Goal: Download file/media

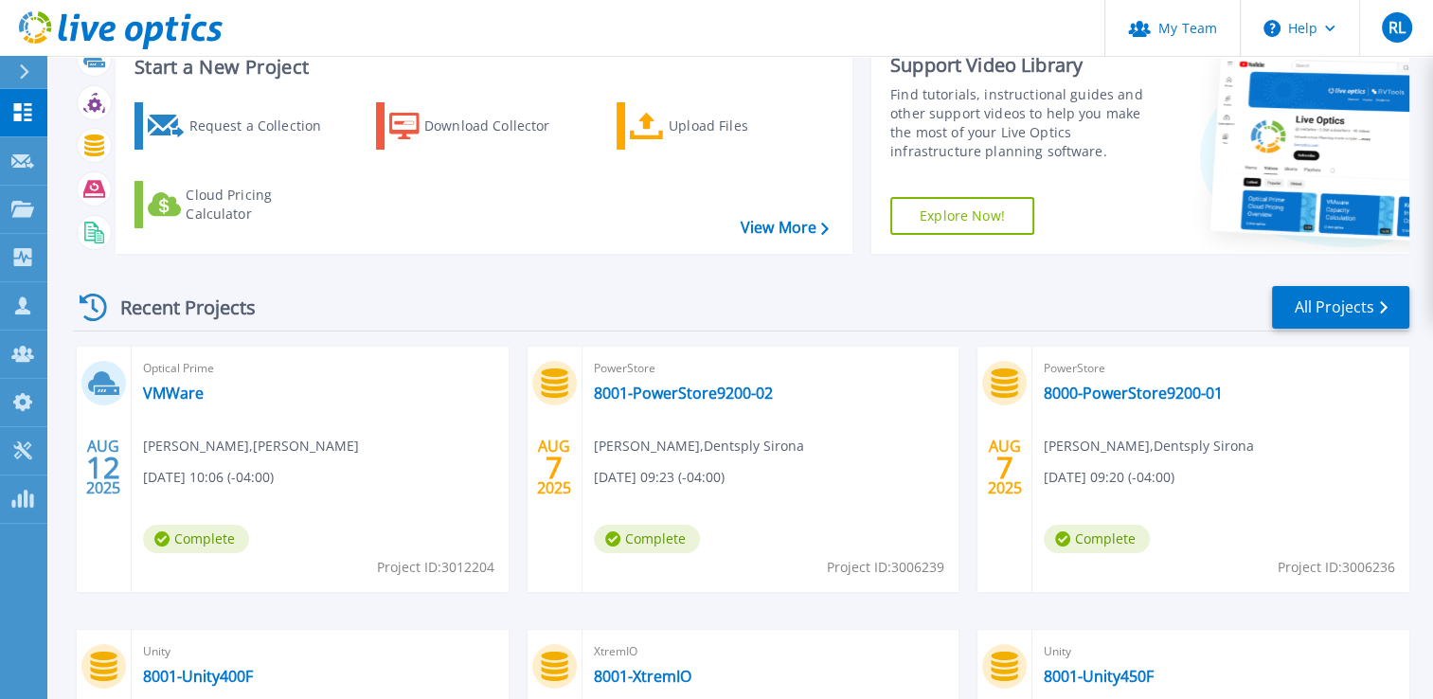
scroll to position [189, 0]
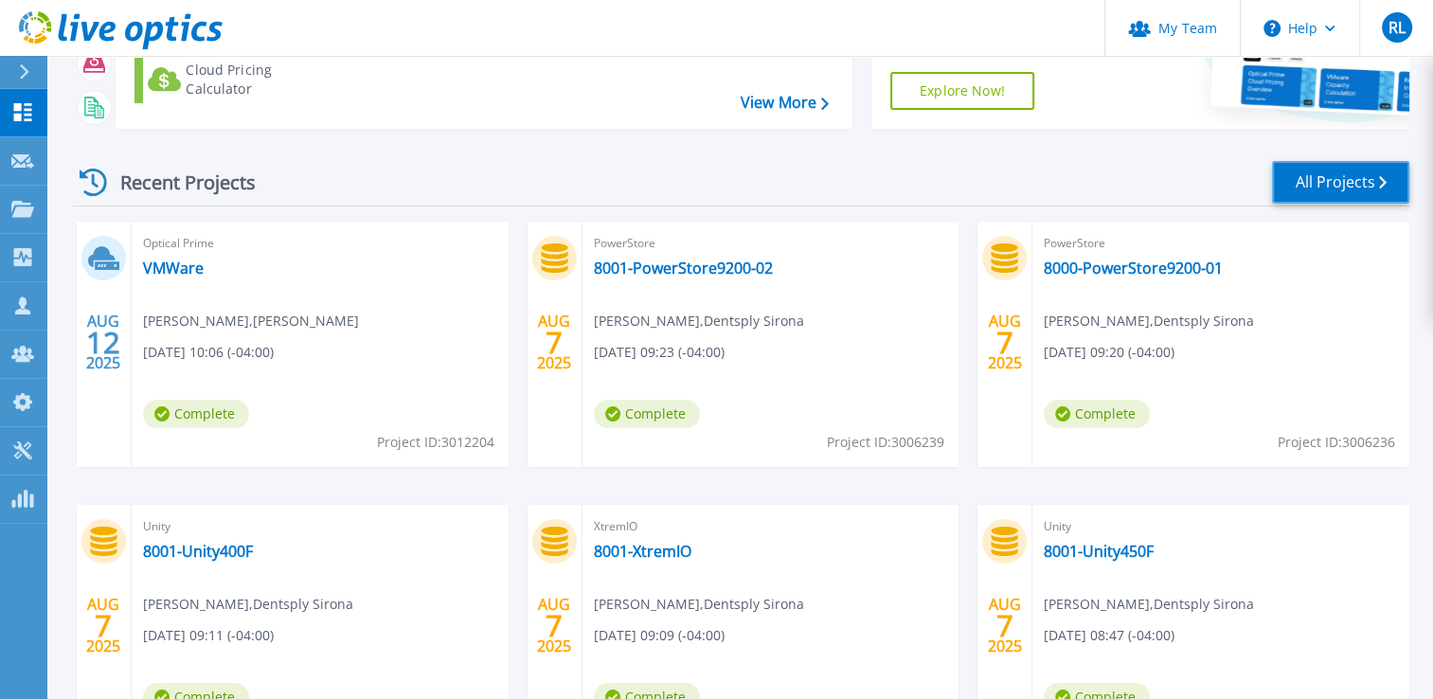
click at [1319, 185] on link "All Projects" at bounding box center [1340, 182] width 137 height 43
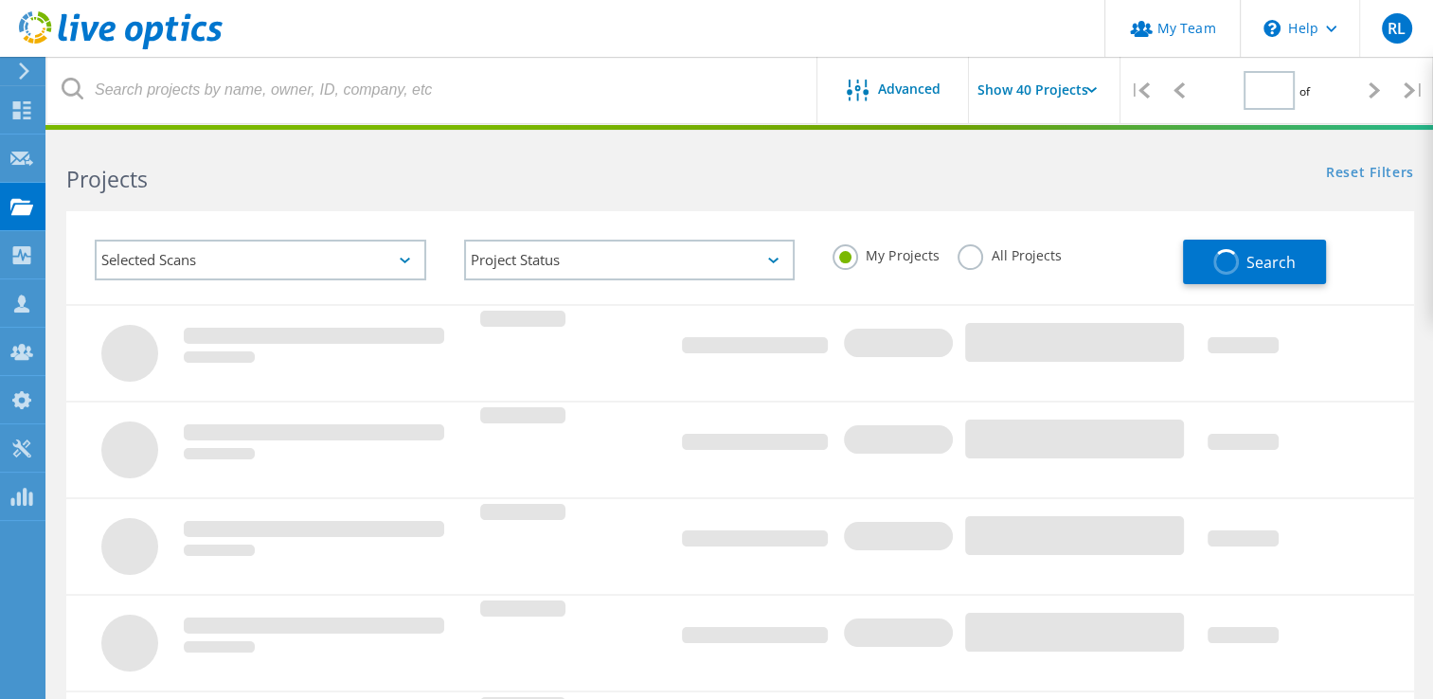
type input "1"
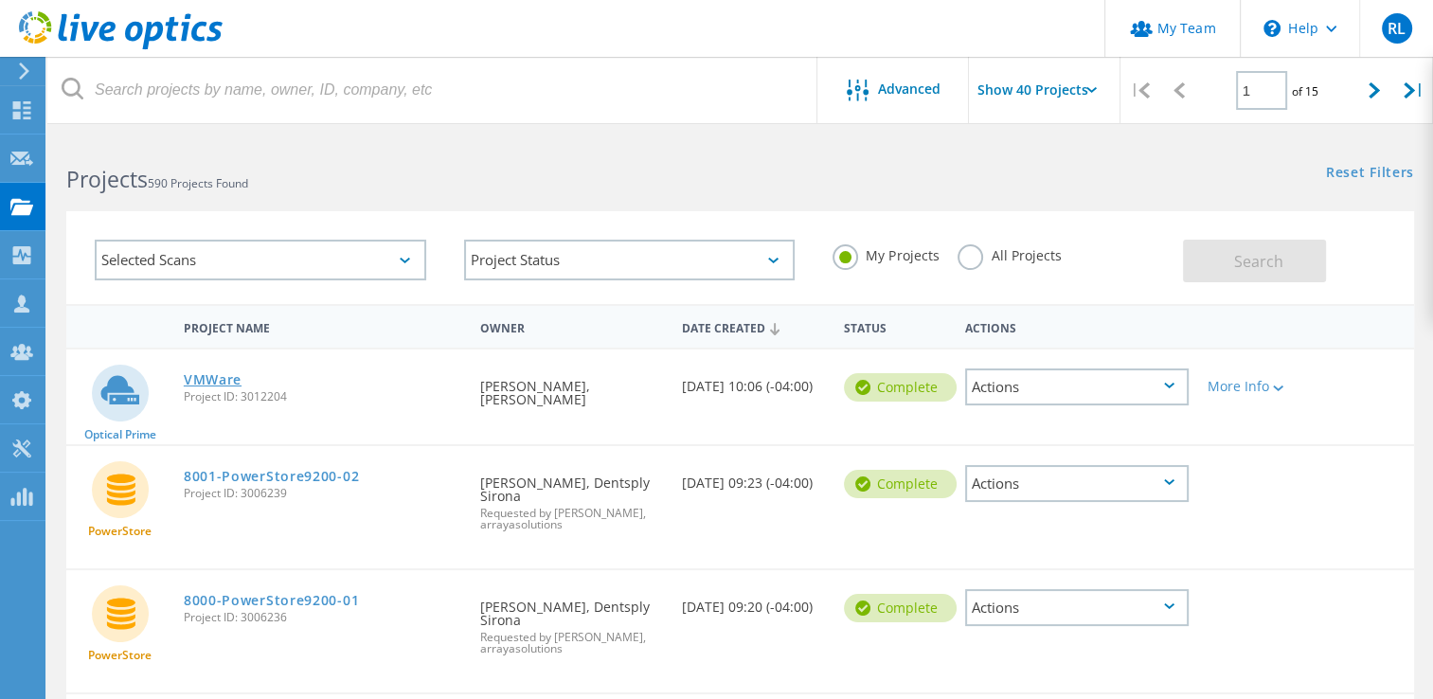
click at [202, 382] on link "VMWare" at bounding box center [213, 379] width 58 height 13
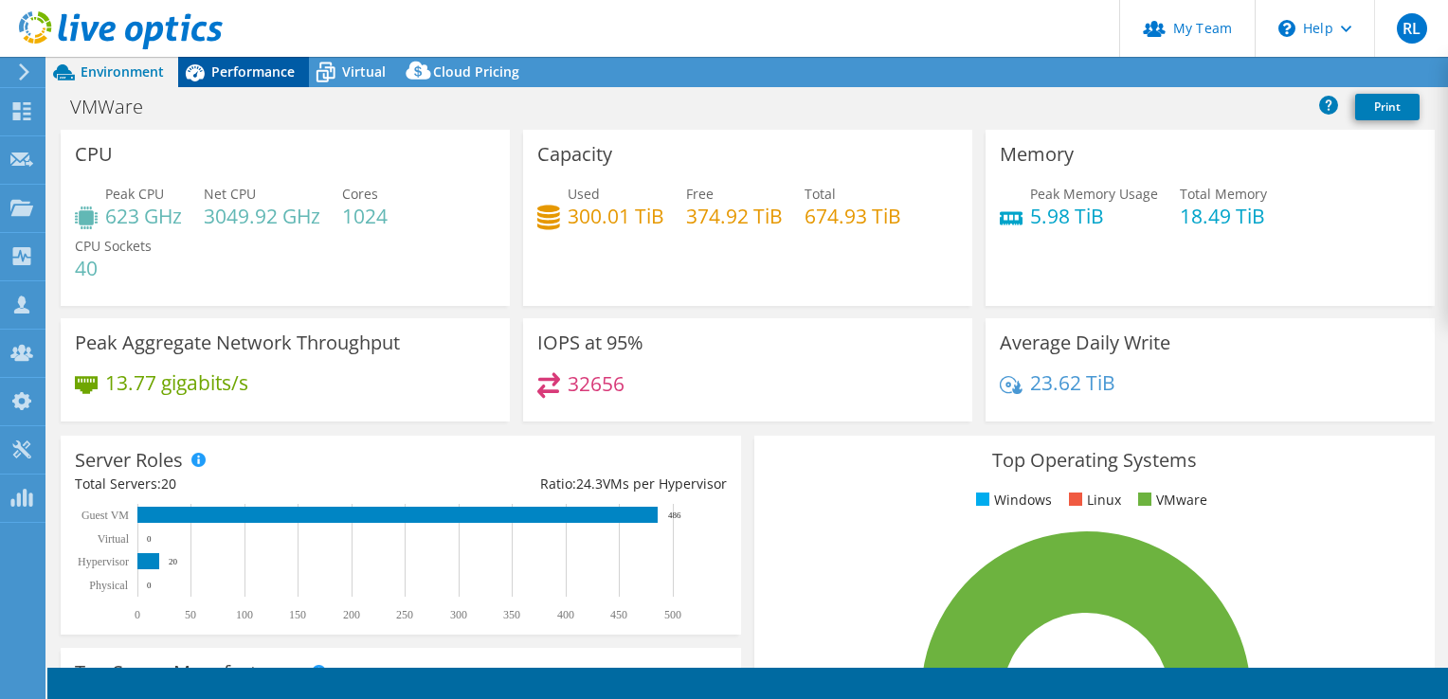
click at [261, 68] on span "Performance" at bounding box center [252, 72] width 83 height 18
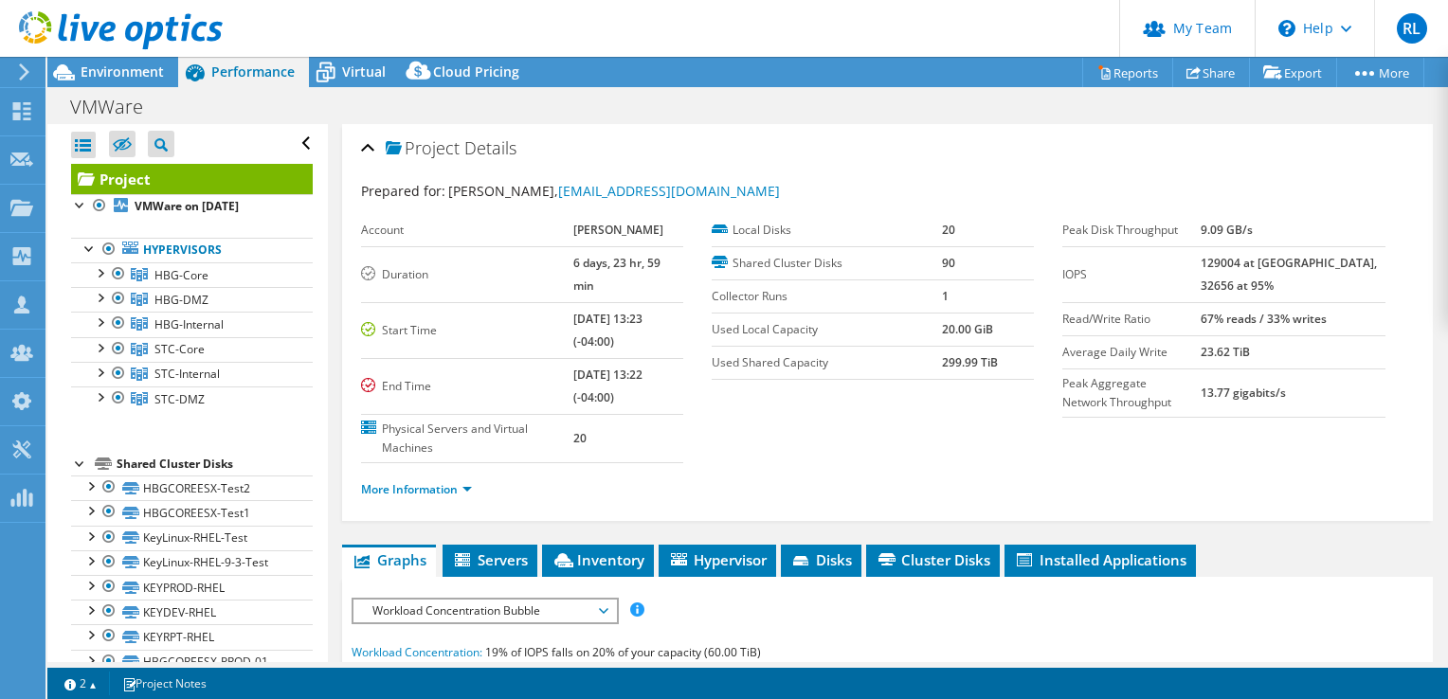
select select "USD"
click at [106, 251] on div at bounding box center [108, 249] width 19 height 23
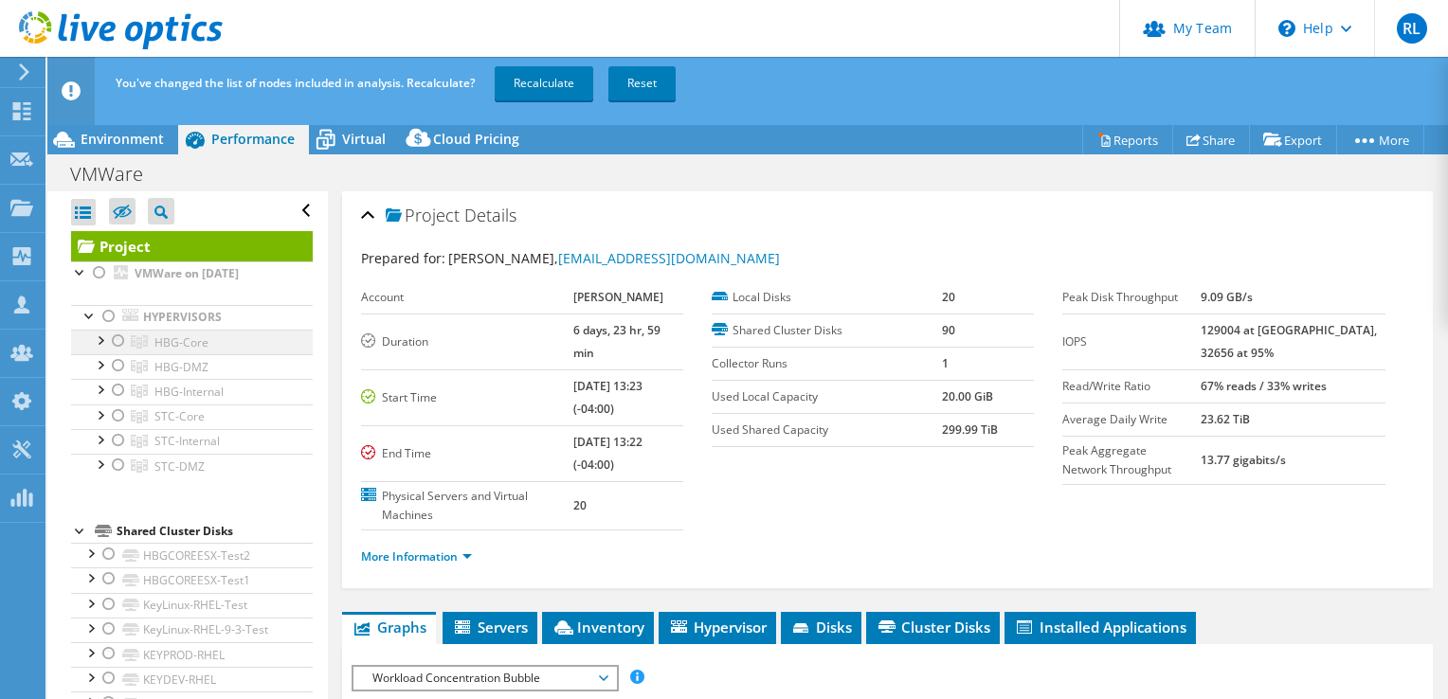
click at [120, 342] on div at bounding box center [118, 341] width 19 height 23
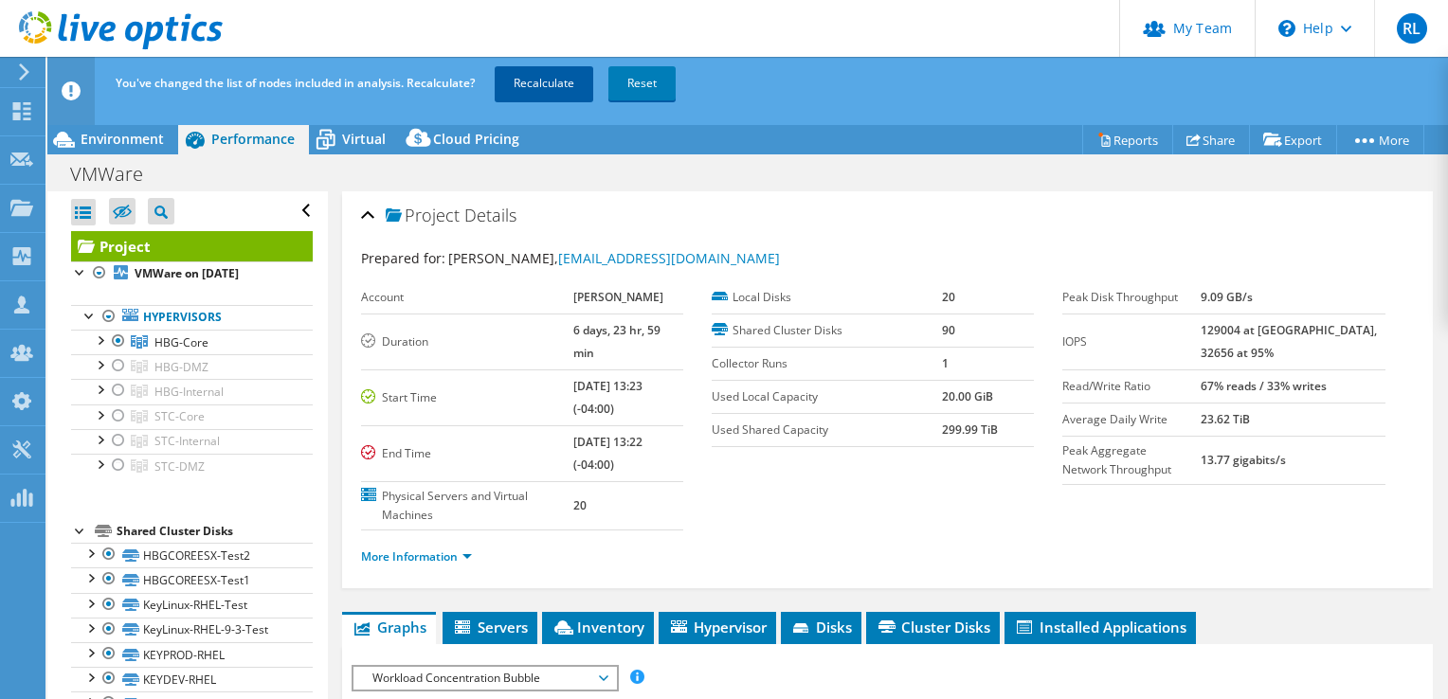
click at [553, 89] on link "Recalculate" at bounding box center [544, 83] width 99 height 34
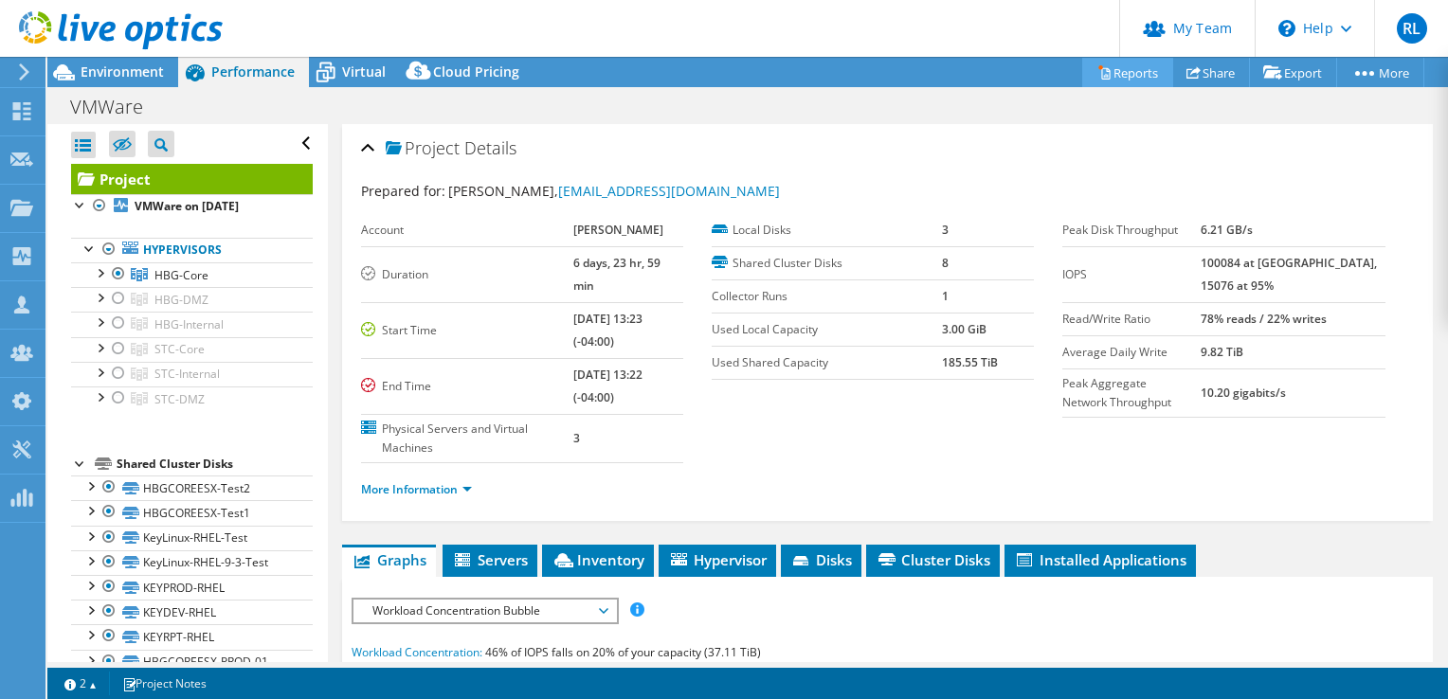
click at [1126, 68] on link "Reports" at bounding box center [1127, 72] width 91 height 29
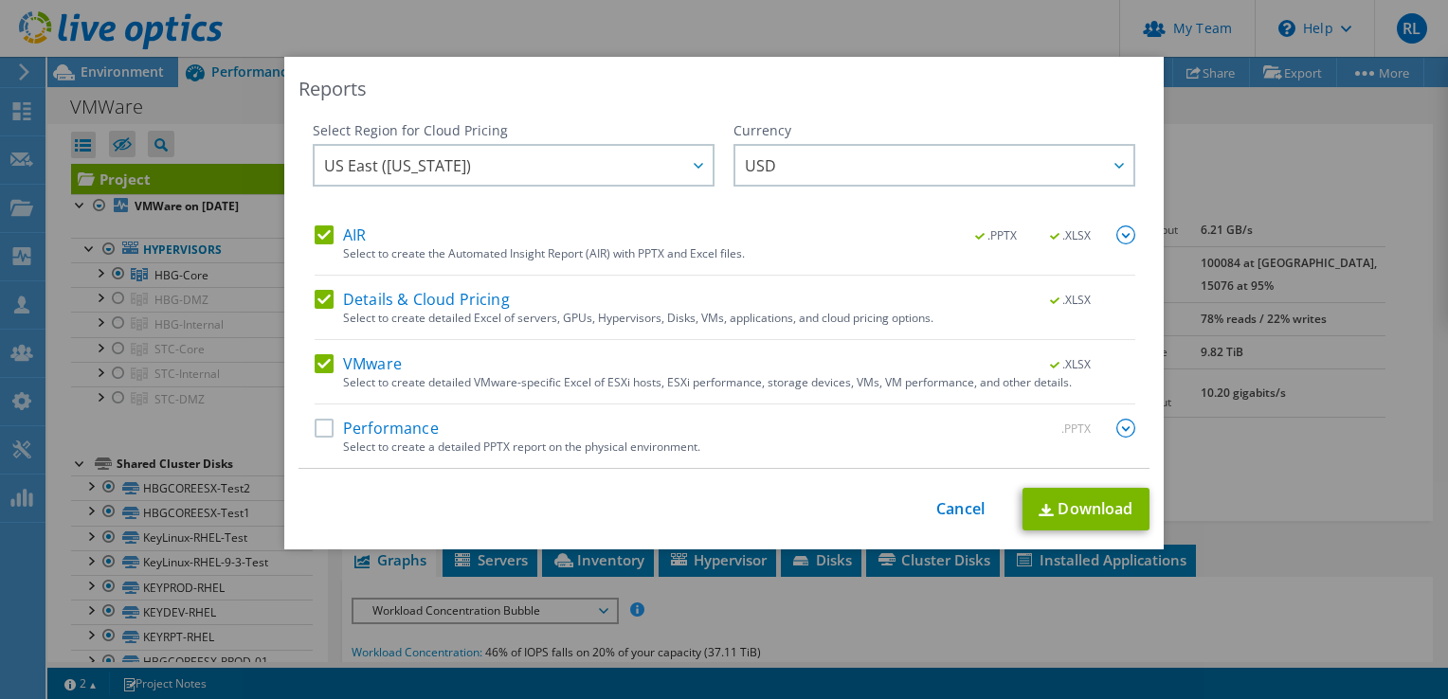
click at [315, 432] on label "Performance" at bounding box center [377, 428] width 124 height 19
click at [0, 0] on input "Performance" at bounding box center [0, 0] width 0 height 0
click at [1116, 426] on img at bounding box center [1125, 428] width 19 height 19
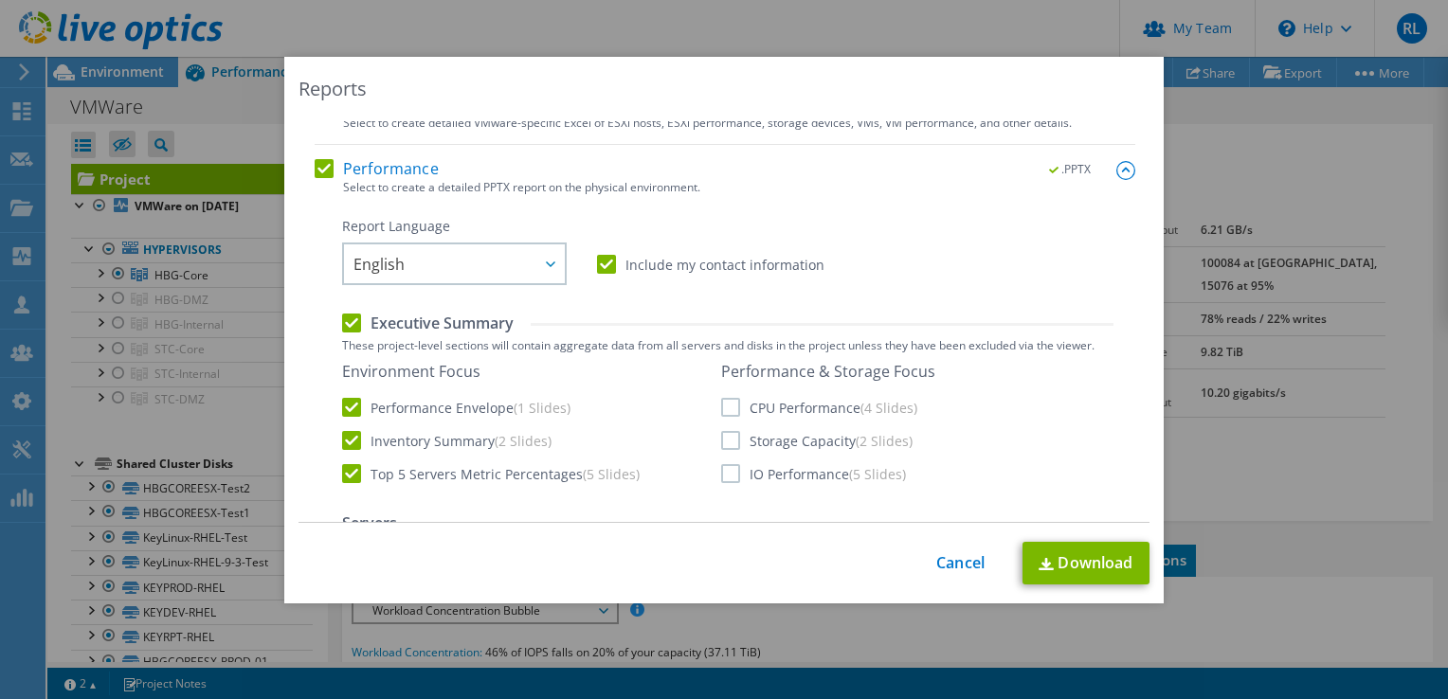
scroll to position [284, 0]
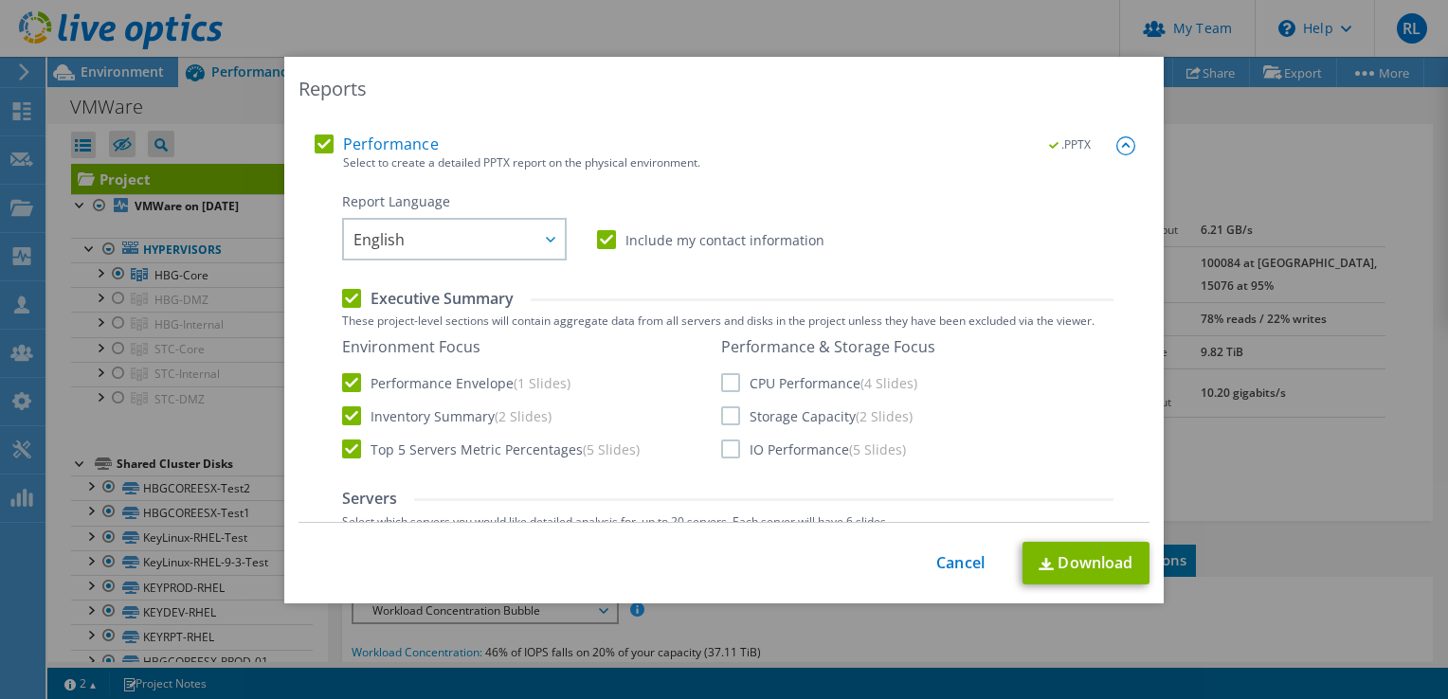
click at [721, 382] on label "CPU Performance (4 Slides)" at bounding box center [819, 382] width 196 height 19
click at [0, 0] on input "CPU Performance (4 Slides)" at bounding box center [0, 0] width 0 height 0
click at [726, 417] on label "Storage Capacity (2 Slides)" at bounding box center [816, 415] width 191 height 19
click at [0, 0] on input "Storage Capacity (2 Slides)" at bounding box center [0, 0] width 0 height 0
drag, startPoint x: 724, startPoint y: 445, endPoint x: 706, endPoint y: 426, distance: 26.1
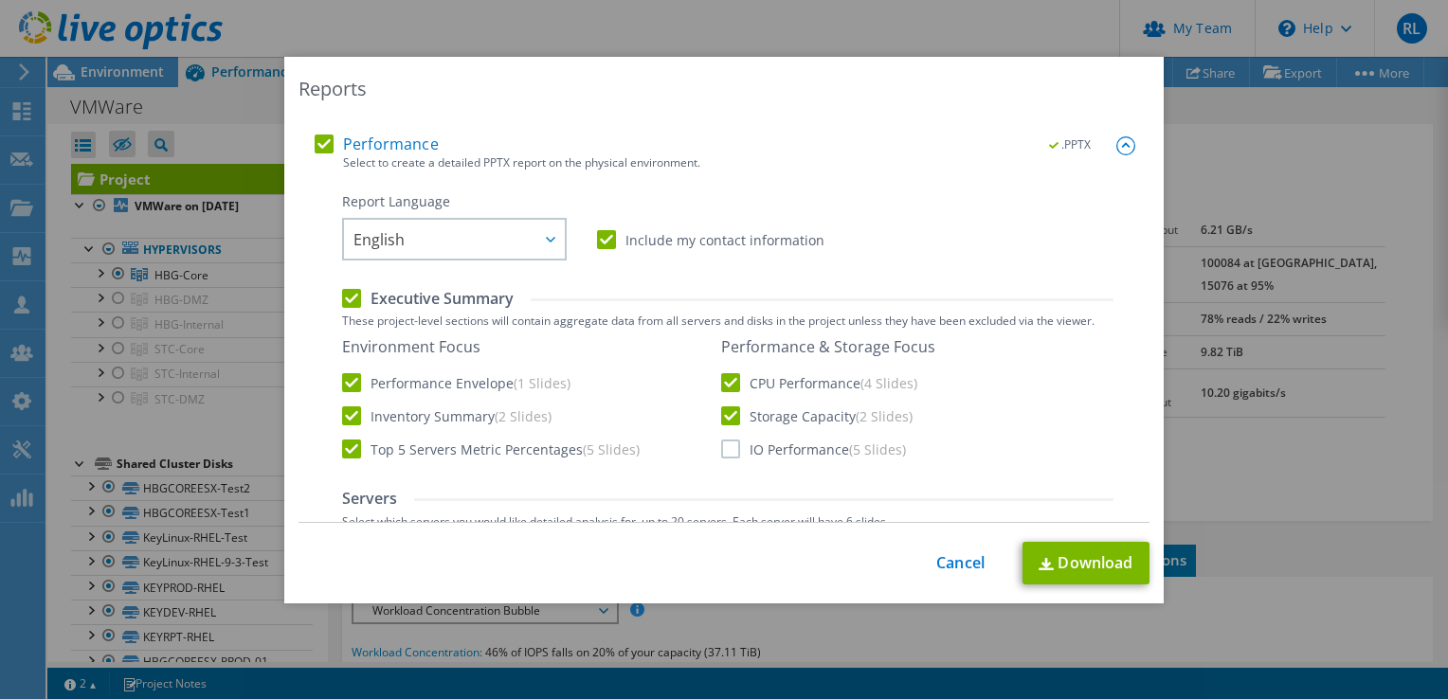
click at [723, 445] on label "IO Performance (5 Slides)" at bounding box center [813, 449] width 185 height 19
click at [0, 0] on input "IO Performance (5 Slides)" at bounding box center [0, 0] width 0 height 0
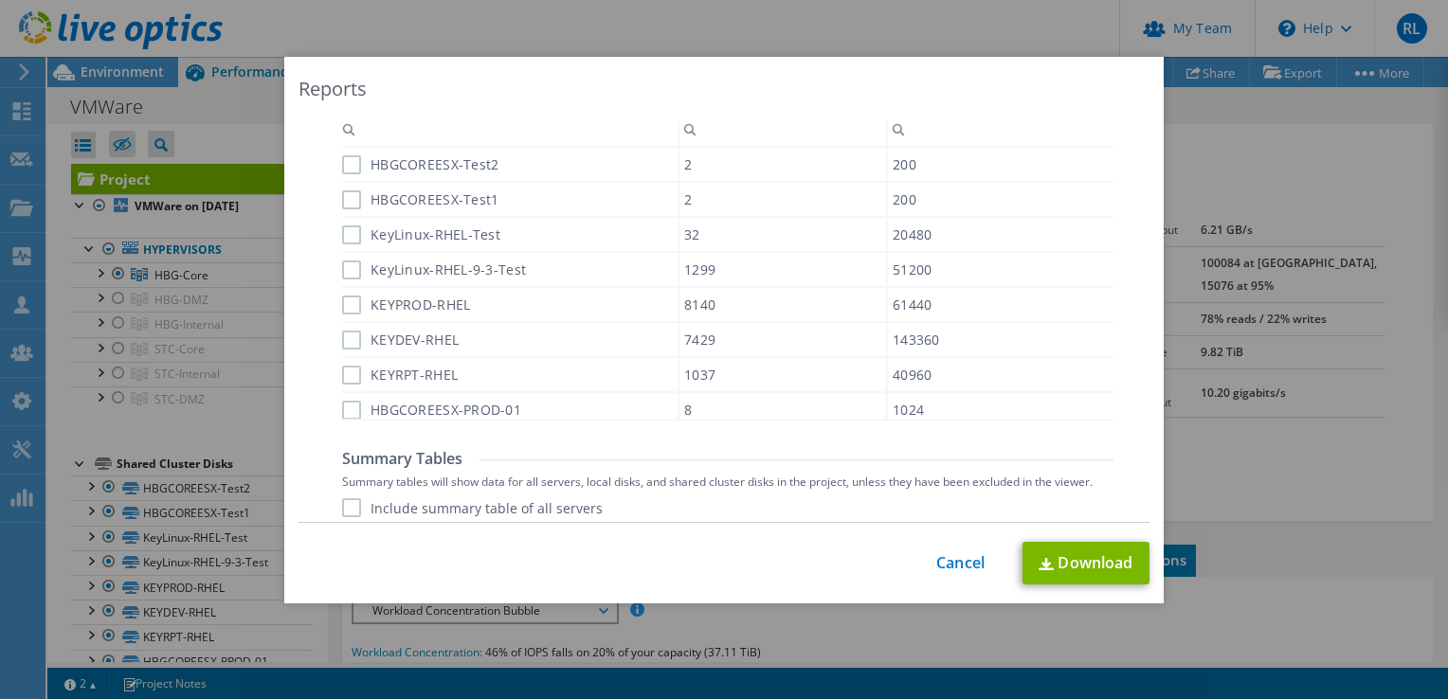
scroll to position [1182, 0]
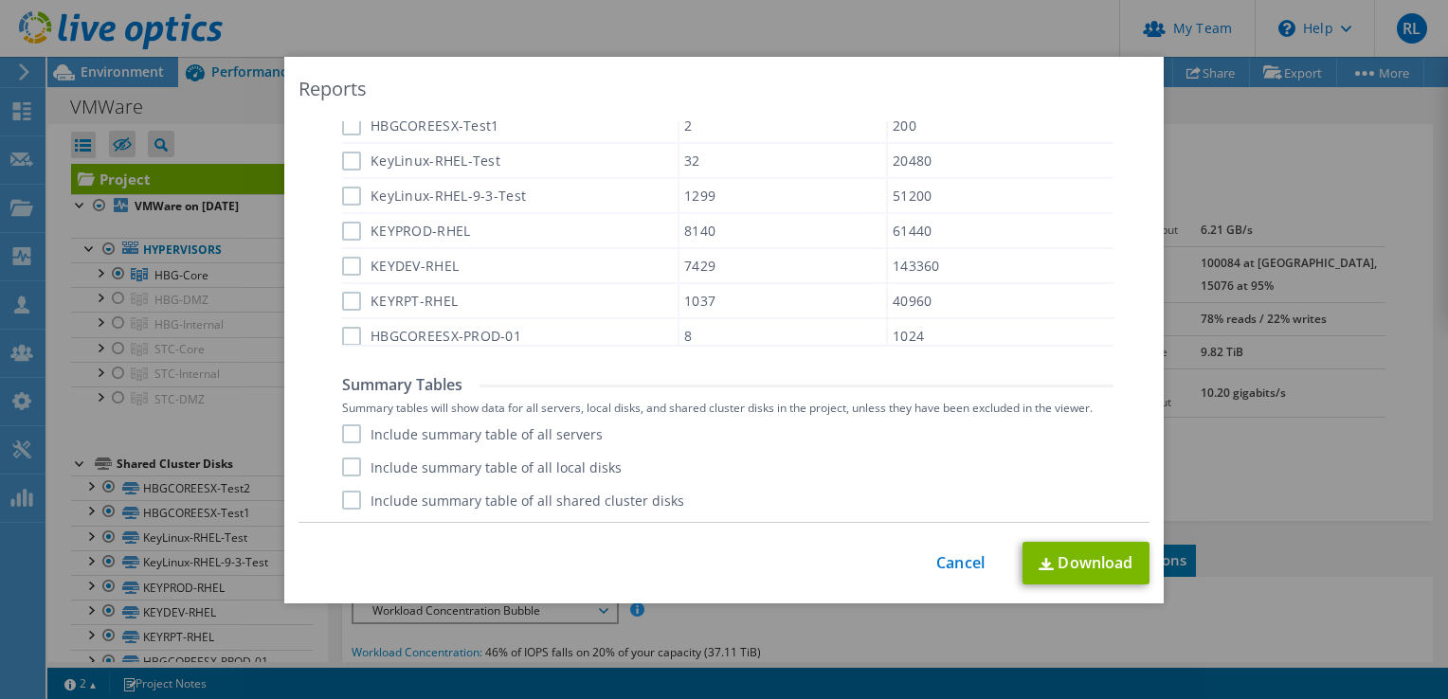
click at [342, 421] on div "Summary Tables Summary tables will show data for all servers, local disks, and …" at bounding box center [727, 442] width 771 height 135
click at [342, 446] on div "Include summary table of all servers Include summary table of all local disks I…" at bounding box center [727, 466] width 771 height 85
click at [342, 434] on label "Include summary table of all servers" at bounding box center [472, 433] width 261 height 19
click at [0, 0] on input "Include summary table of all servers" at bounding box center [0, 0] width 0 height 0
click at [344, 468] on label "Include summary table of all local disks" at bounding box center [481, 467] width 279 height 19
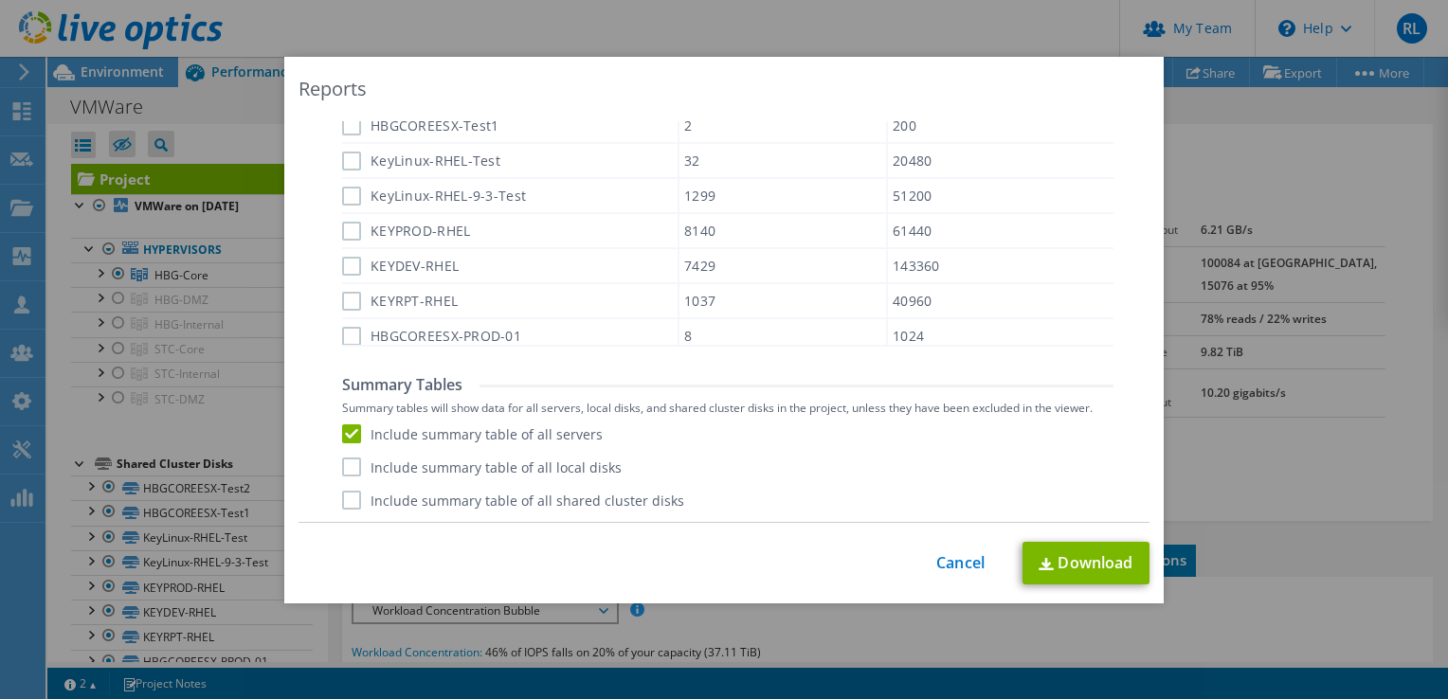
click at [0, 0] on input "Include summary table of all local disks" at bounding box center [0, 0] width 0 height 0
click at [342, 504] on label "Include summary table of all shared cluster disks" at bounding box center [513, 500] width 342 height 19
click at [0, 0] on input "Include summary table of all shared cluster disks" at bounding box center [0, 0] width 0 height 0
click at [1091, 554] on link "Download" at bounding box center [1085, 563] width 127 height 43
drag, startPoint x: 856, startPoint y: 612, endPoint x: 827, endPoint y: 637, distance: 38.3
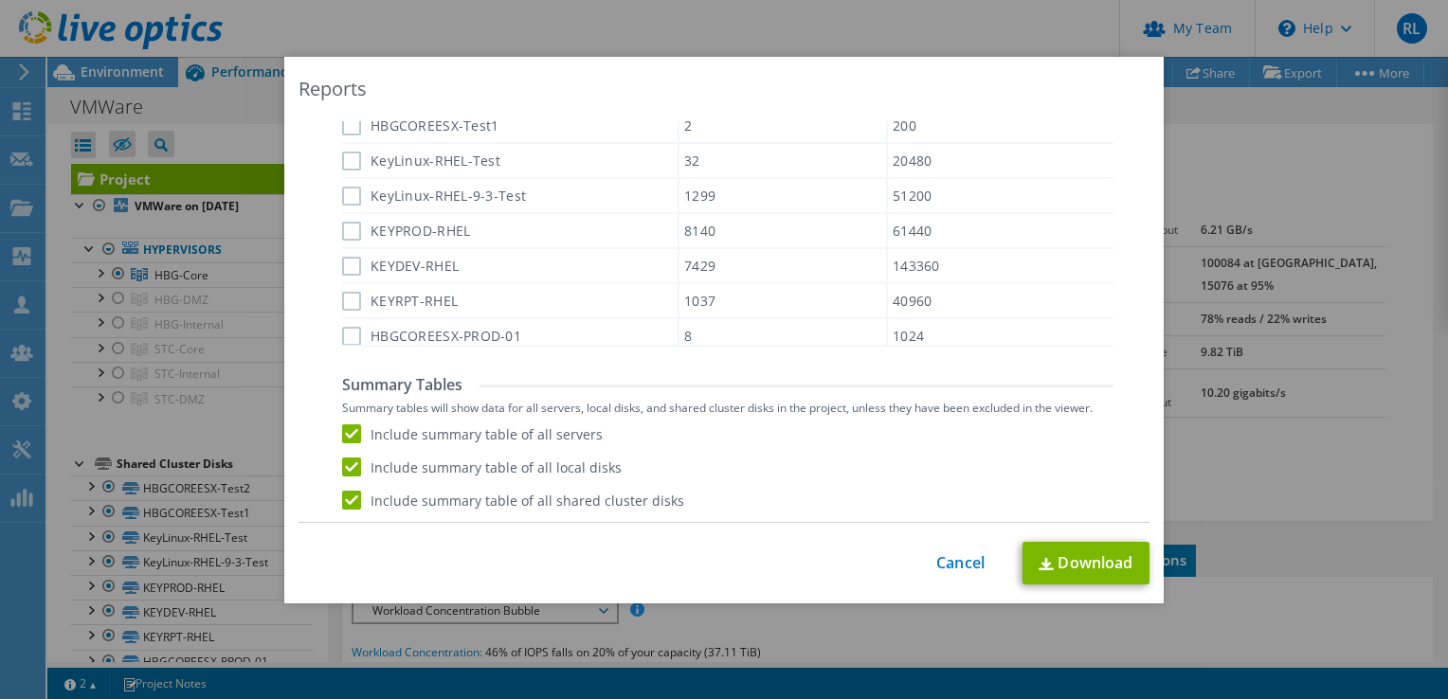
click at [856, 613] on div "Reports Select Region for Cloud Pricing Asia Pacific ([GEOGRAPHIC_DATA]) [GEOGR…" at bounding box center [724, 349] width 1448 height 585
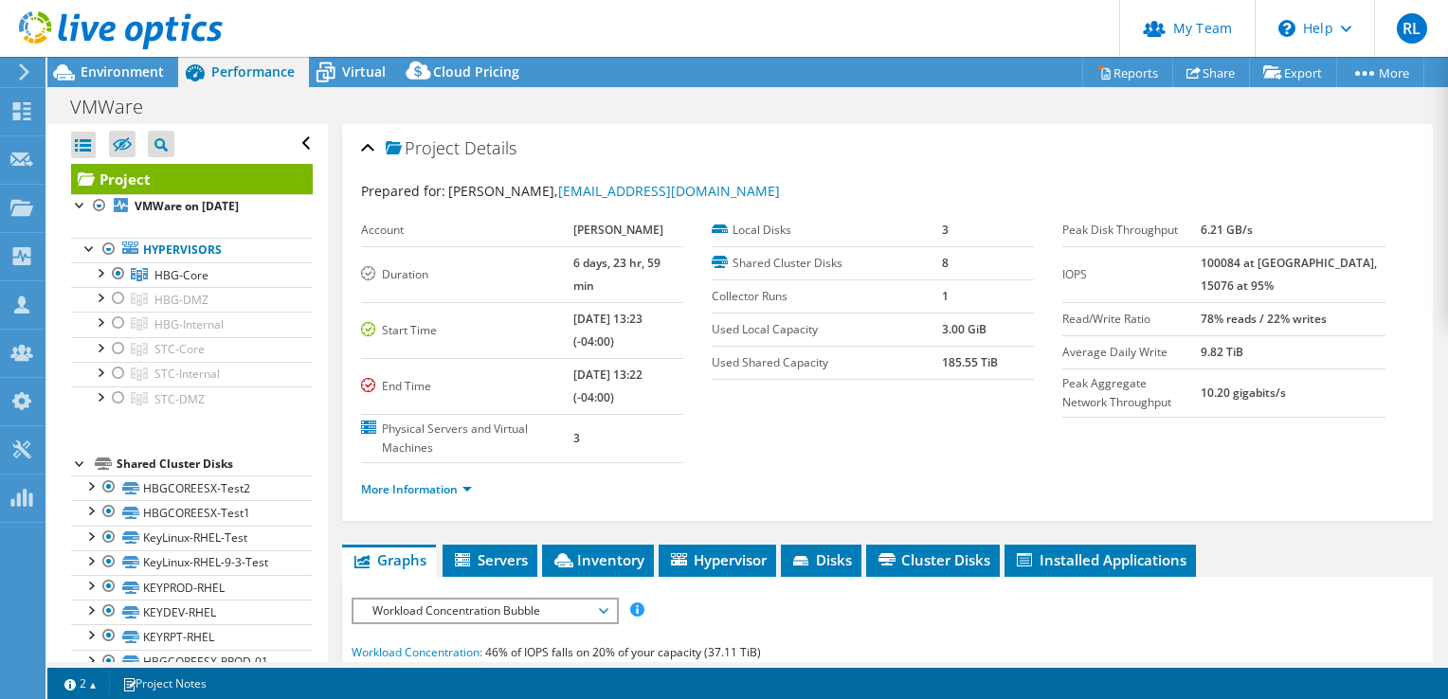
click at [0, 553] on html "RL Partner Team Admin [PERSON_NAME] [EMAIL_ADDRESS][DOMAIN_NAME] arrayasolution…" at bounding box center [724, 349] width 1448 height 699
drag, startPoint x: -4, startPoint y: 553, endPoint x: 117, endPoint y: 270, distance: 307.7
click at [117, 270] on div at bounding box center [118, 273] width 19 height 23
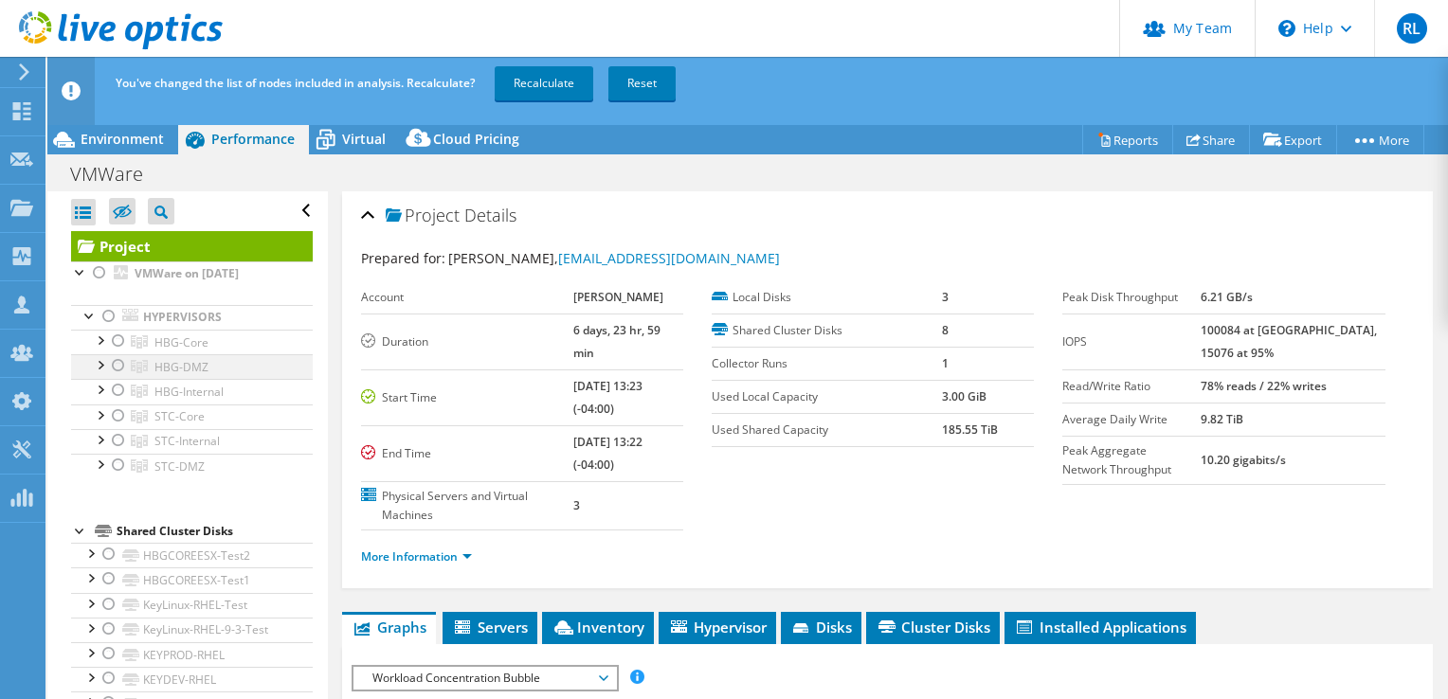
click at [115, 369] on div at bounding box center [118, 365] width 19 height 23
click at [522, 85] on link "Recalculate" at bounding box center [544, 83] width 99 height 34
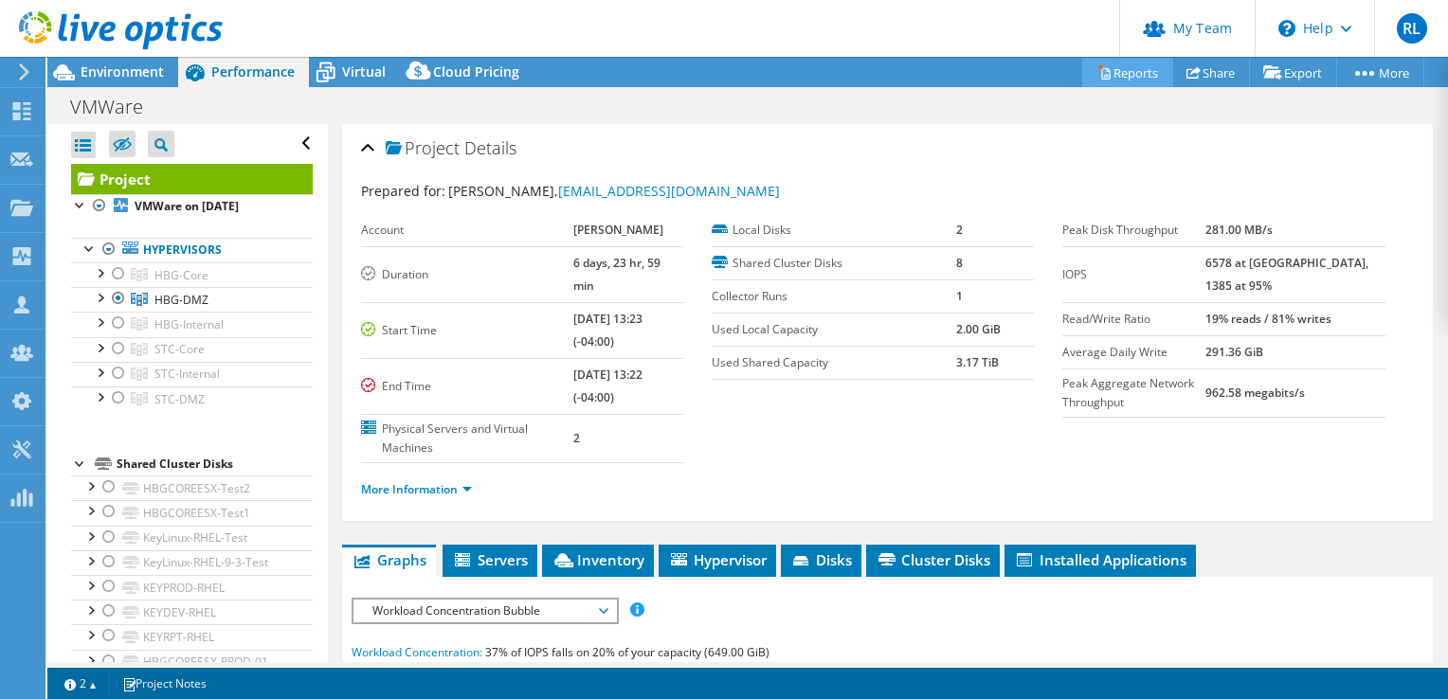
click at [1112, 69] on link "Reports" at bounding box center [1127, 72] width 91 height 29
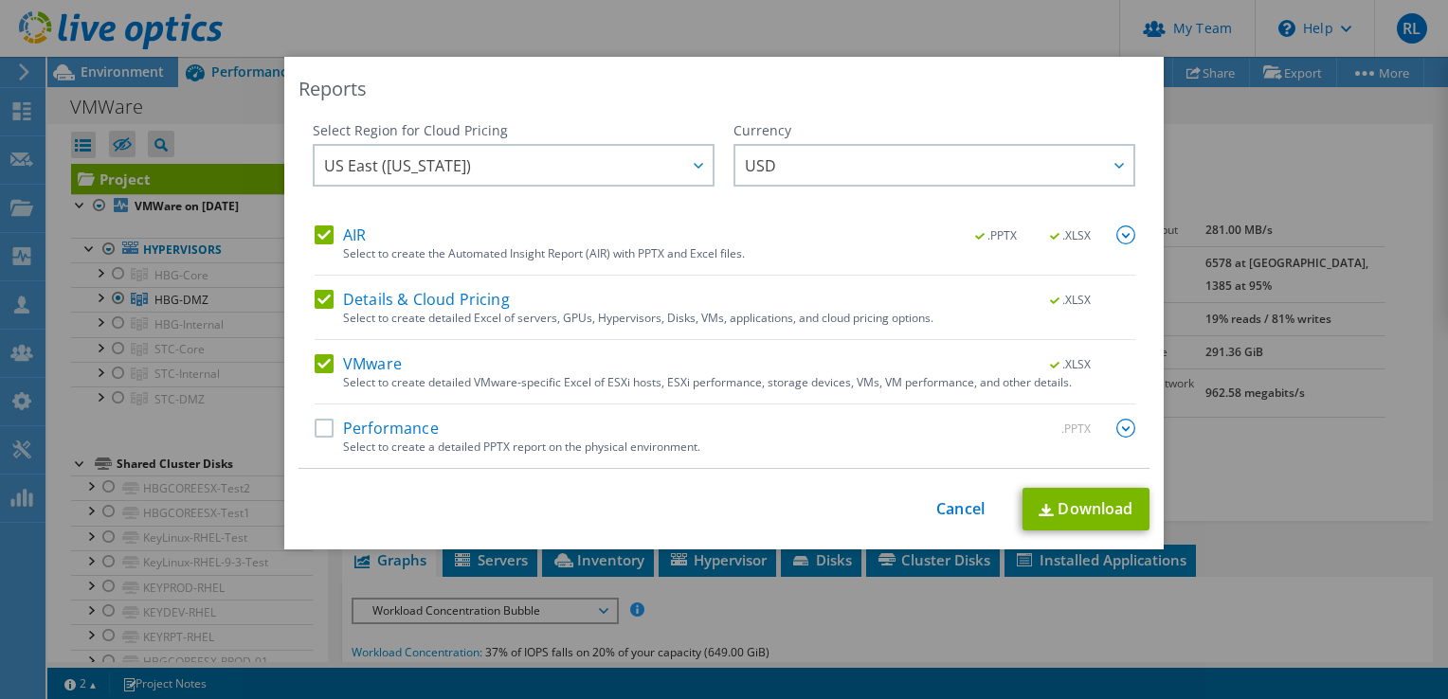
click at [318, 434] on label "Performance" at bounding box center [377, 428] width 124 height 19
click at [0, 0] on input "Performance" at bounding box center [0, 0] width 0 height 0
click at [1116, 428] on img at bounding box center [1125, 428] width 19 height 19
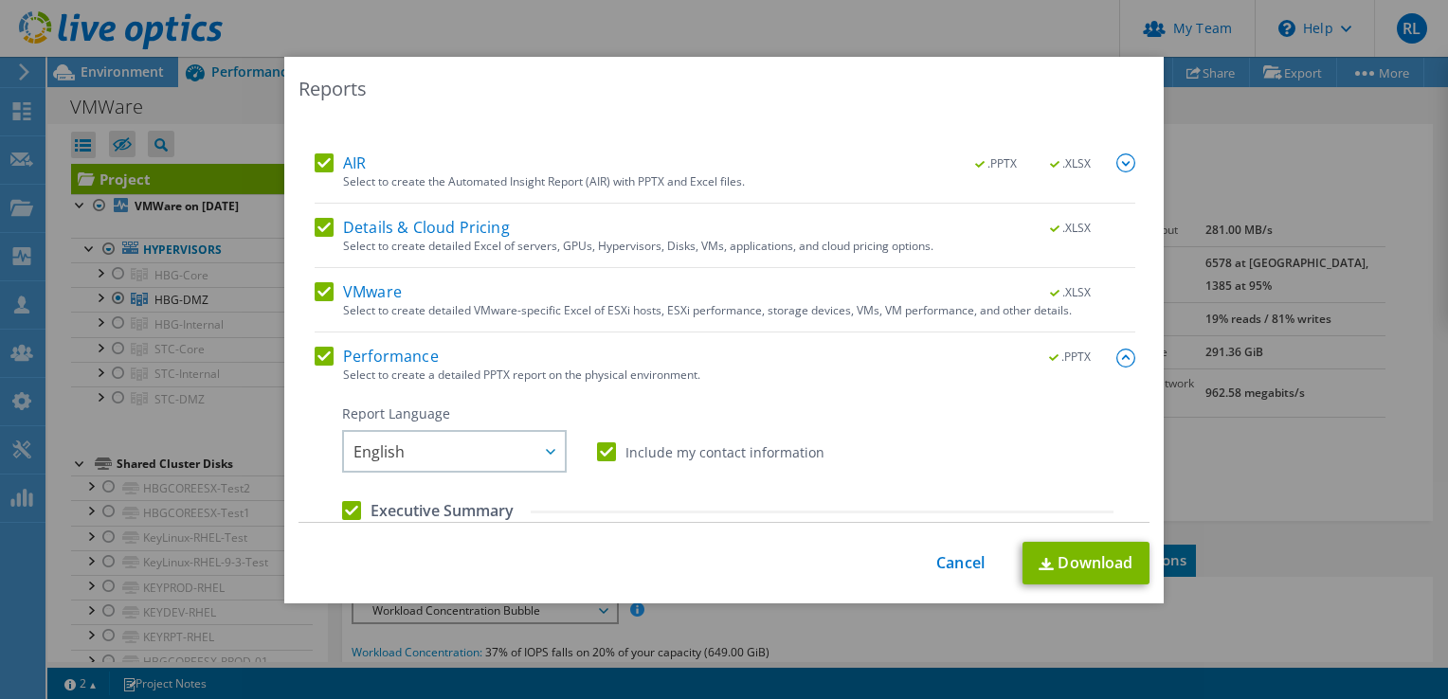
scroll to position [189, 0]
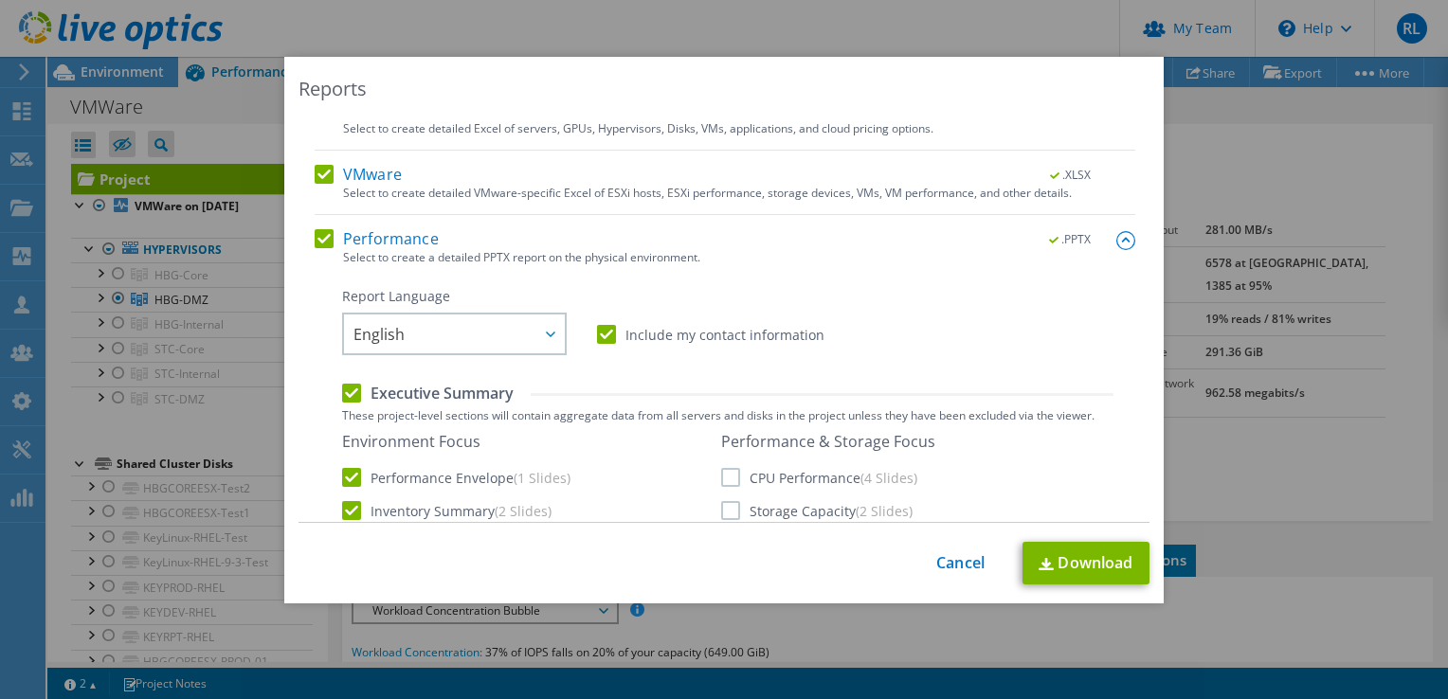
click at [727, 475] on label "CPU Performance (4 Slides)" at bounding box center [819, 477] width 196 height 19
click at [0, 0] on input "CPU Performance (4 Slides)" at bounding box center [0, 0] width 0 height 0
click at [724, 514] on label "Storage Capacity (2 Slides)" at bounding box center [816, 510] width 191 height 19
click at [0, 0] on input "Storage Capacity (2 Slides)" at bounding box center [0, 0] width 0 height 0
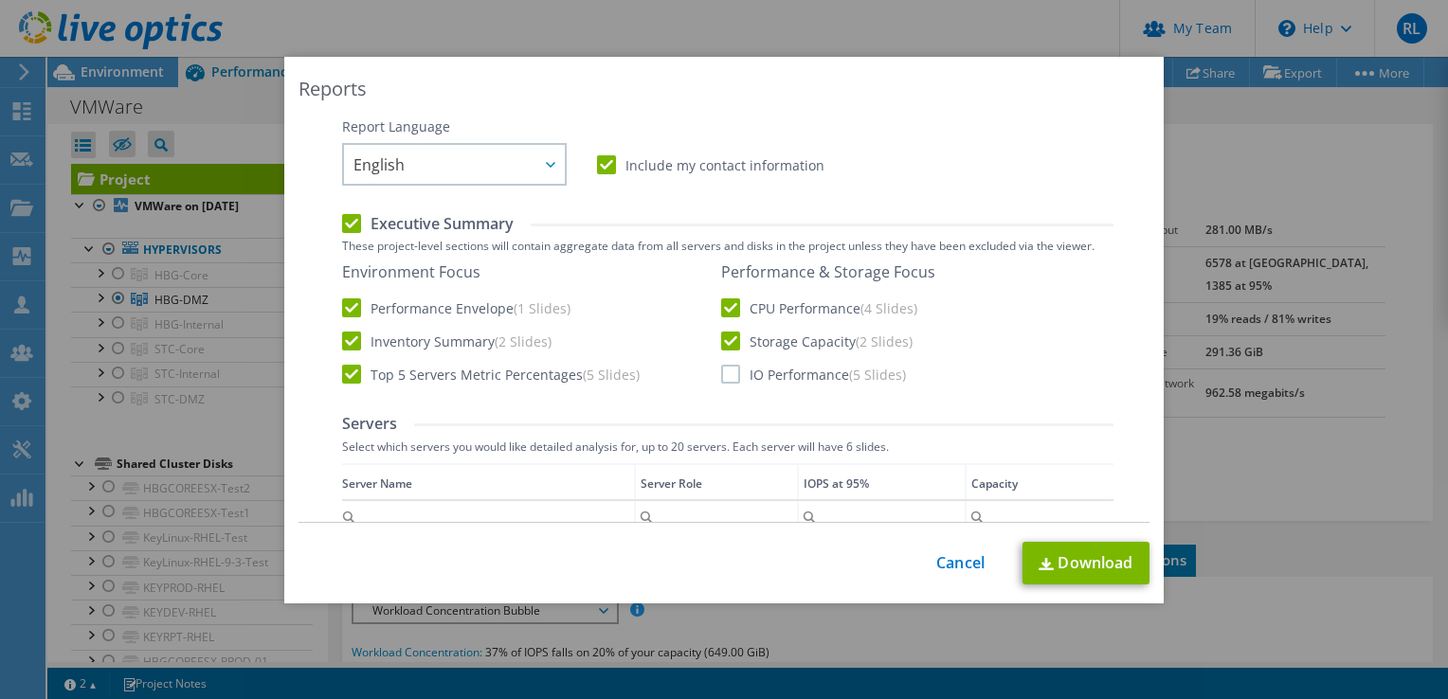
scroll to position [379, 0]
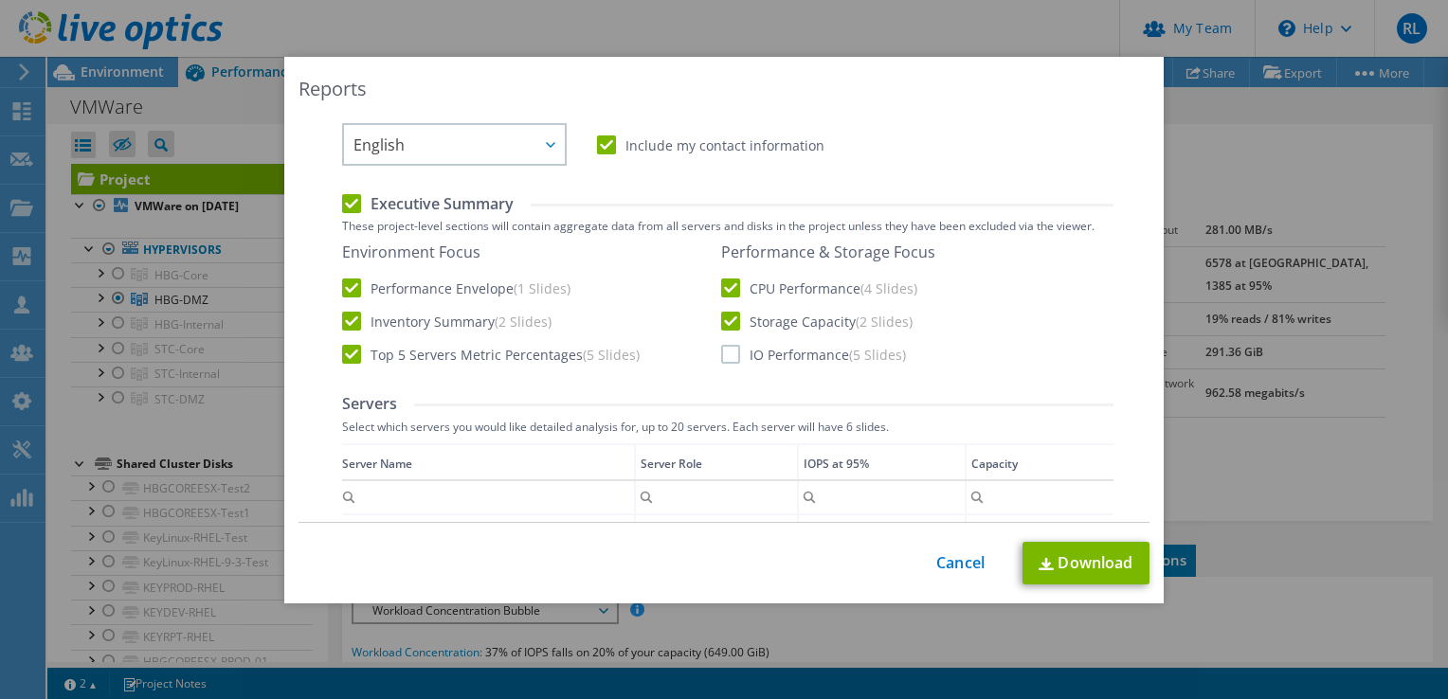
click at [726, 351] on label "IO Performance (5 Slides)" at bounding box center [813, 354] width 185 height 19
click at [0, 0] on input "IO Performance (5 Slides)" at bounding box center [0, 0] width 0 height 0
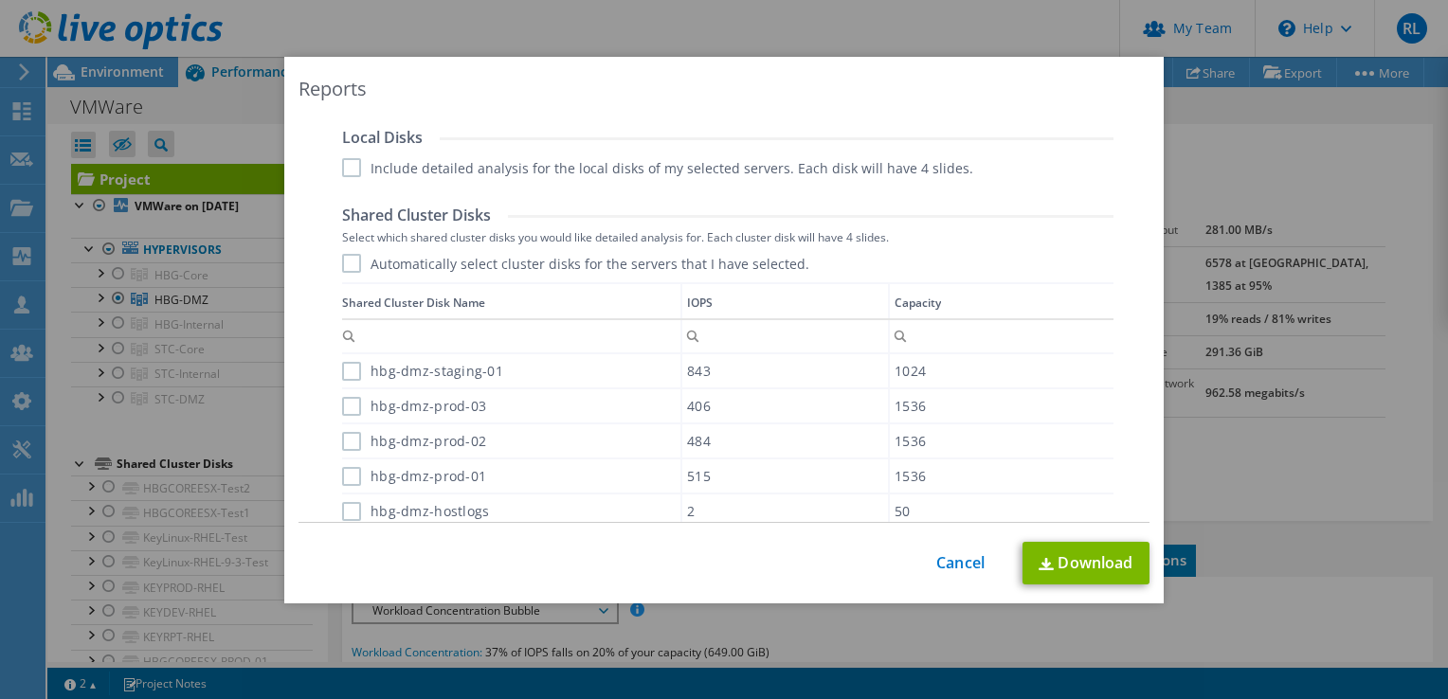
scroll to position [1149, 0]
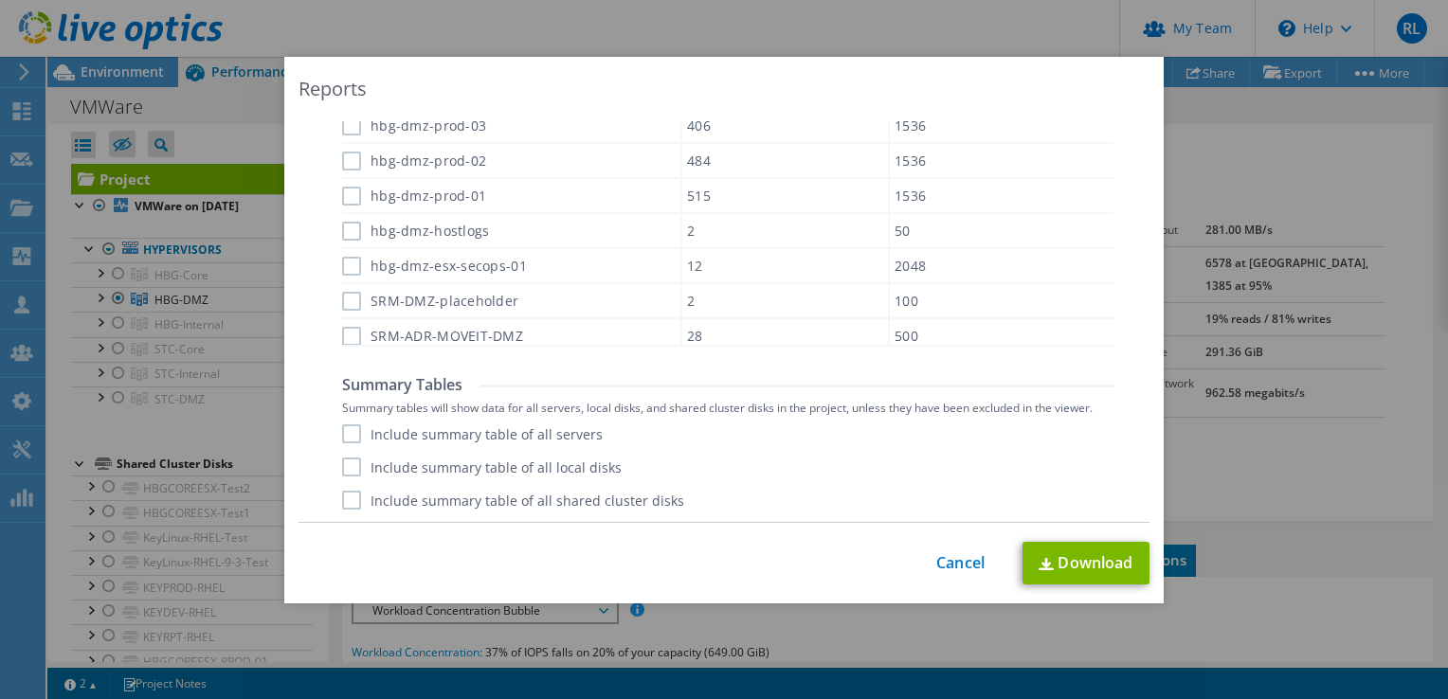
click at [350, 431] on label "Include summary table of all servers" at bounding box center [472, 433] width 261 height 19
click at [0, 0] on input "Include summary table of all servers" at bounding box center [0, 0] width 0 height 0
click at [350, 460] on label "Include summary table of all local disks" at bounding box center [481, 467] width 279 height 19
click at [0, 0] on input "Include summary table of all local disks" at bounding box center [0, 0] width 0 height 0
click at [342, 492] on label "Include summary table of all shared cluster disks" at bounding box center [513, 500] width 342 height 19
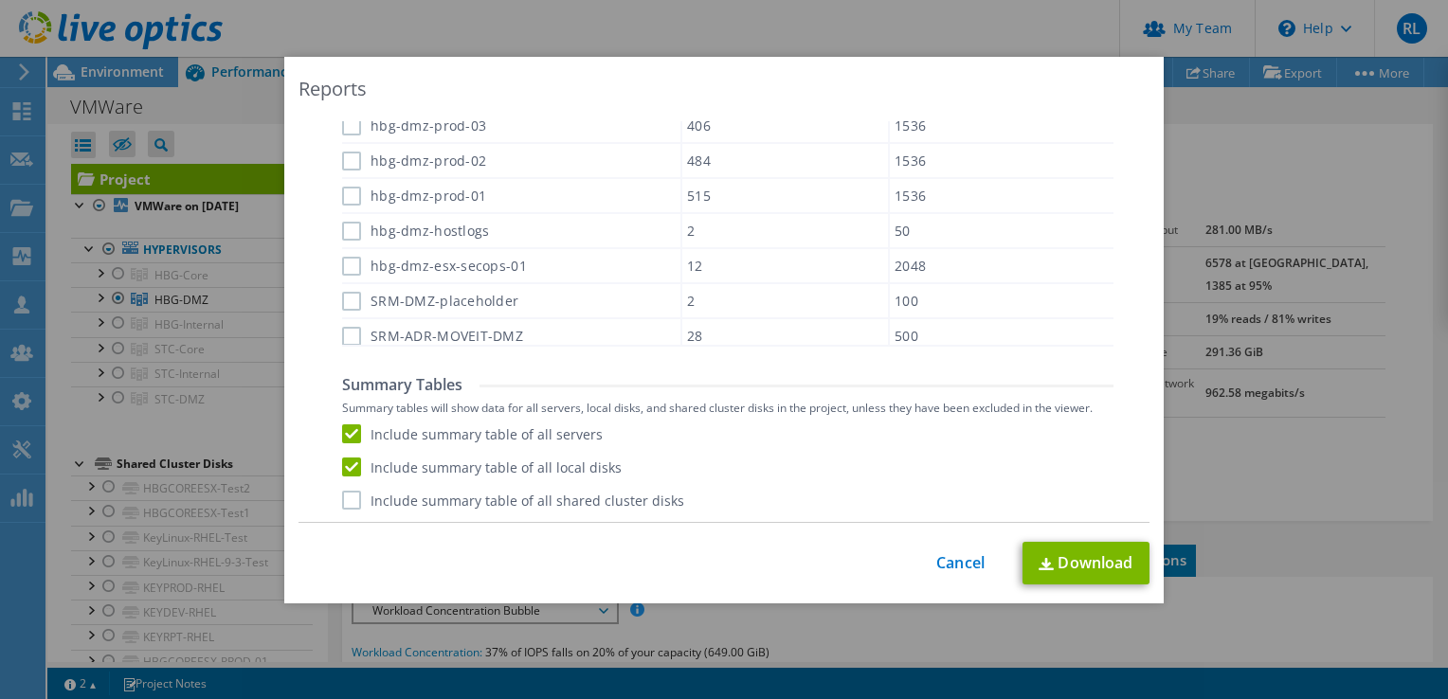
click at [0, 0] on input "Include summary table of all shared cluster disks" at bounding box center [0, 0] width 0 height 0
click at [1069, 558] on link "Download" at bounding box center [1085, 563] width 127 height 43
click at [13, 621] on div "Reports Select Region for Cloud Pricing Asia Pacific ([GEOGRAPHIC_DATA]) [GEOGR…" at bounding box center [724, 349] width 1448 height 585
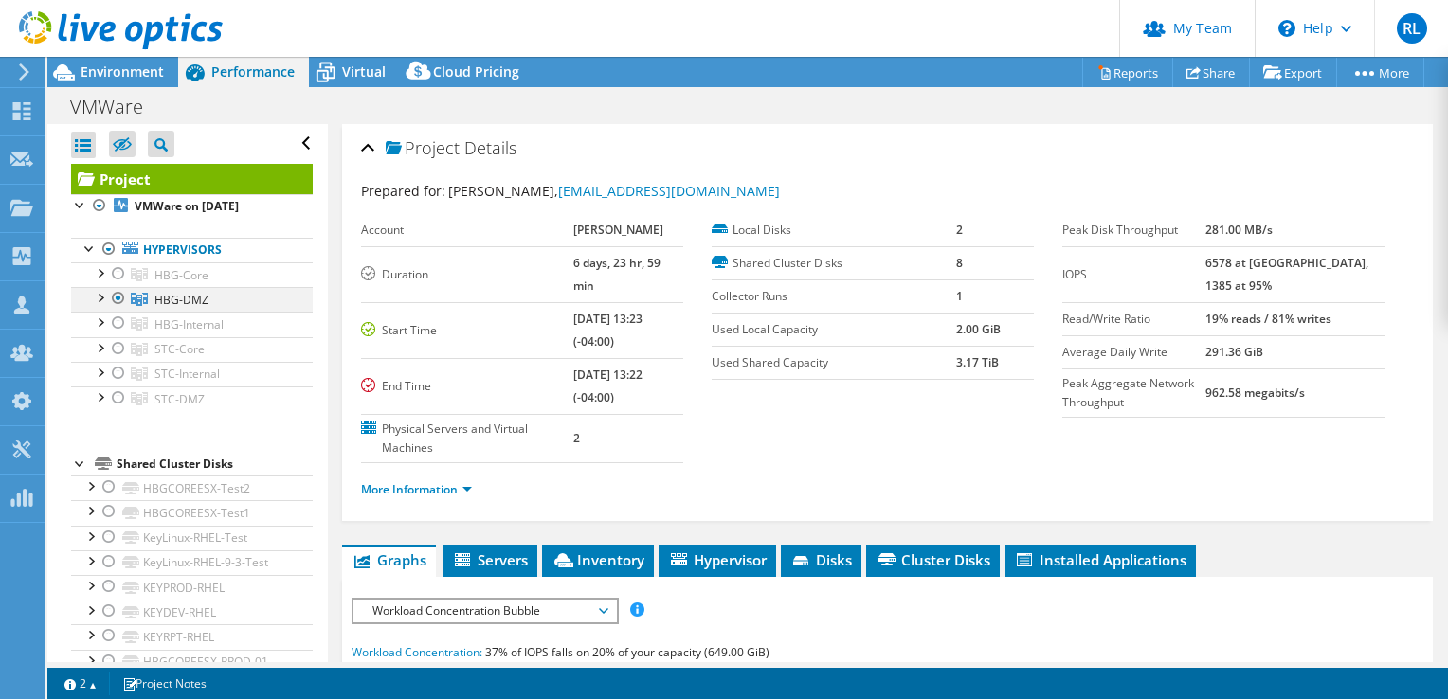
click at [113, 302] on div at bounding box center [118, 298] width 19 height 23
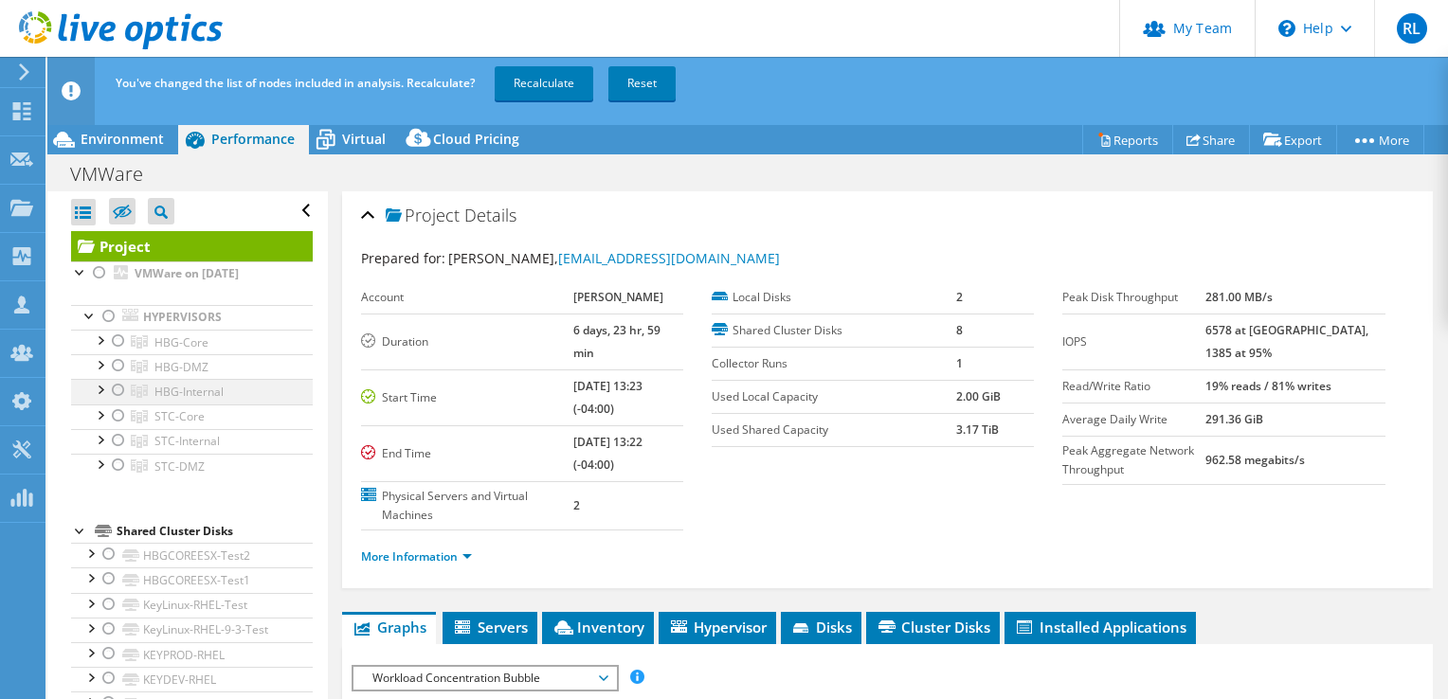
click at [112, 390] on div at bounding box center [118, 390] width 19 height 23
click at [538, 85] on link "Recalculate" at bounding box center [544, 83] width 99 height 34
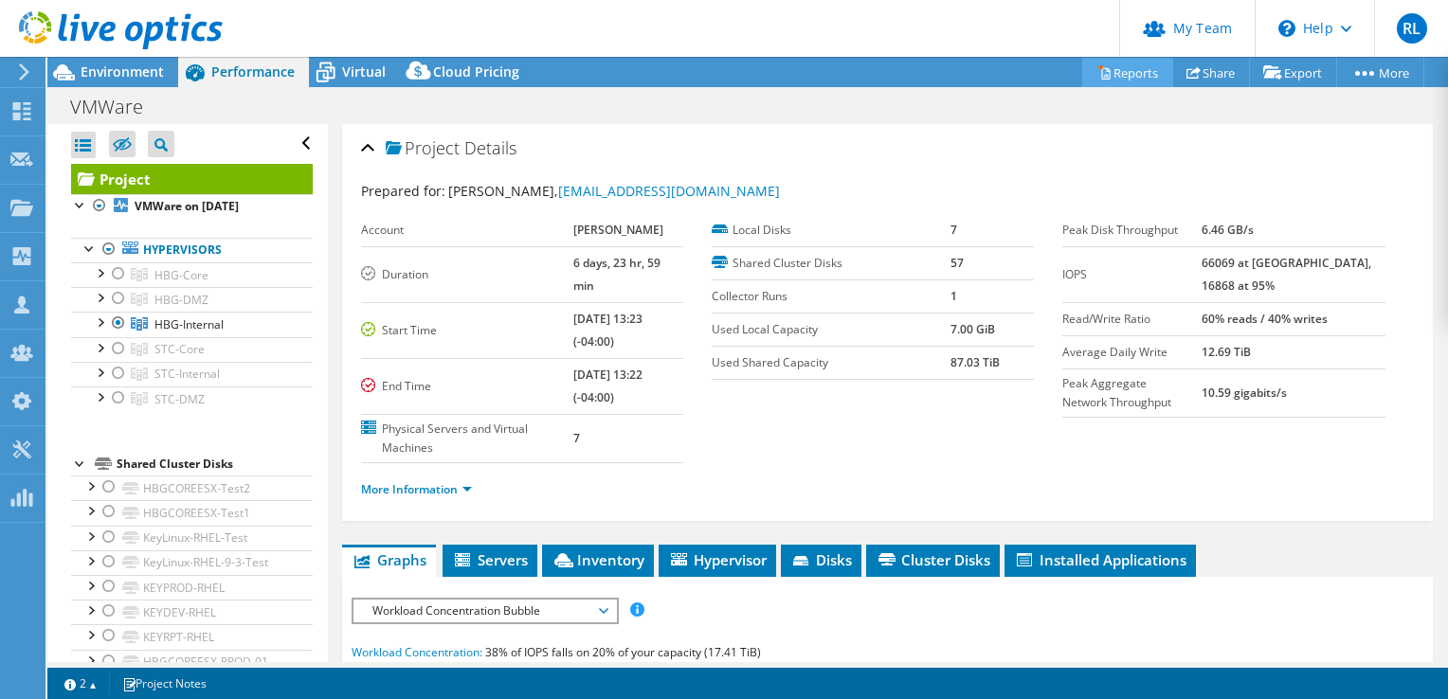
click at [1113, 64] on link "Reports" at bounding box center [1127, 72] width 91 height 29
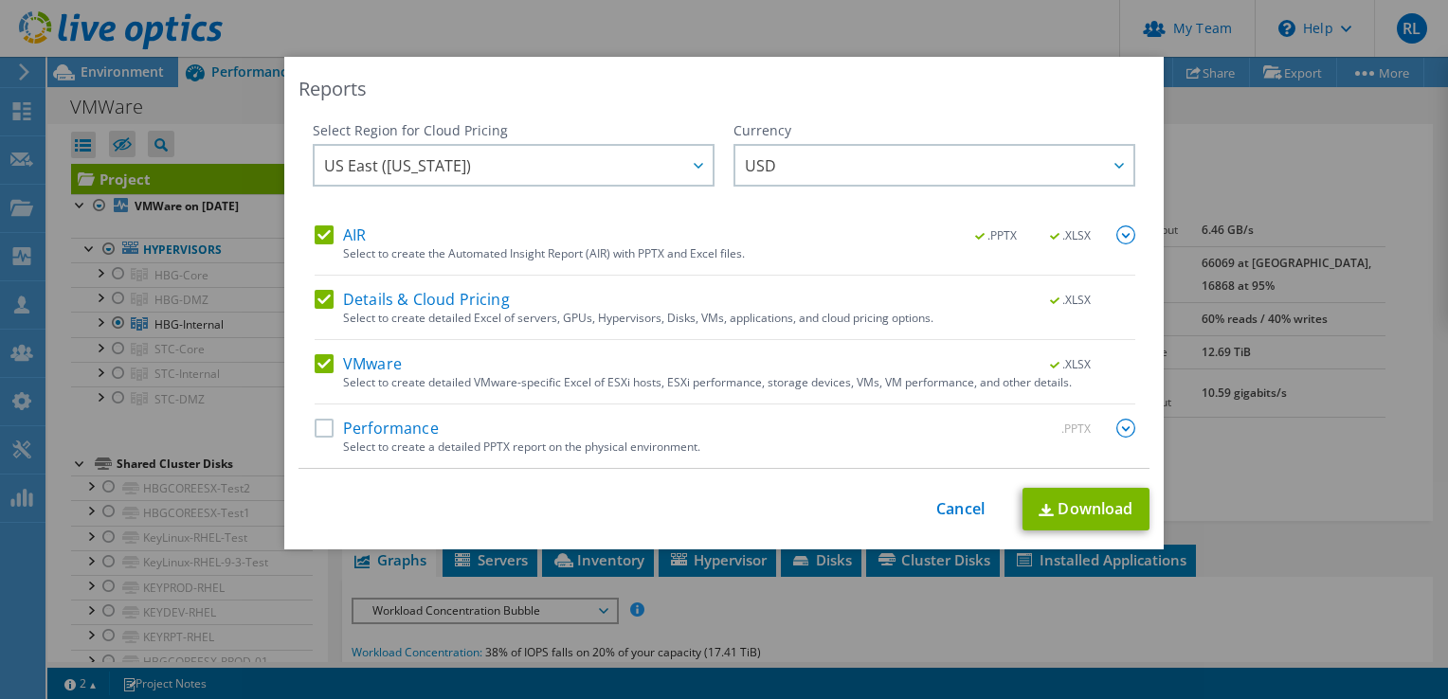
click at [321, 431] on label "Performance" at bounding box center [377, 428] width 124 height 19
click at [0, 0] on input "Performance" at bounding box center [0, 0] width 0 height 0
click at [1118, 428] on img at bounding box center [1125, 428] width 19 height 19
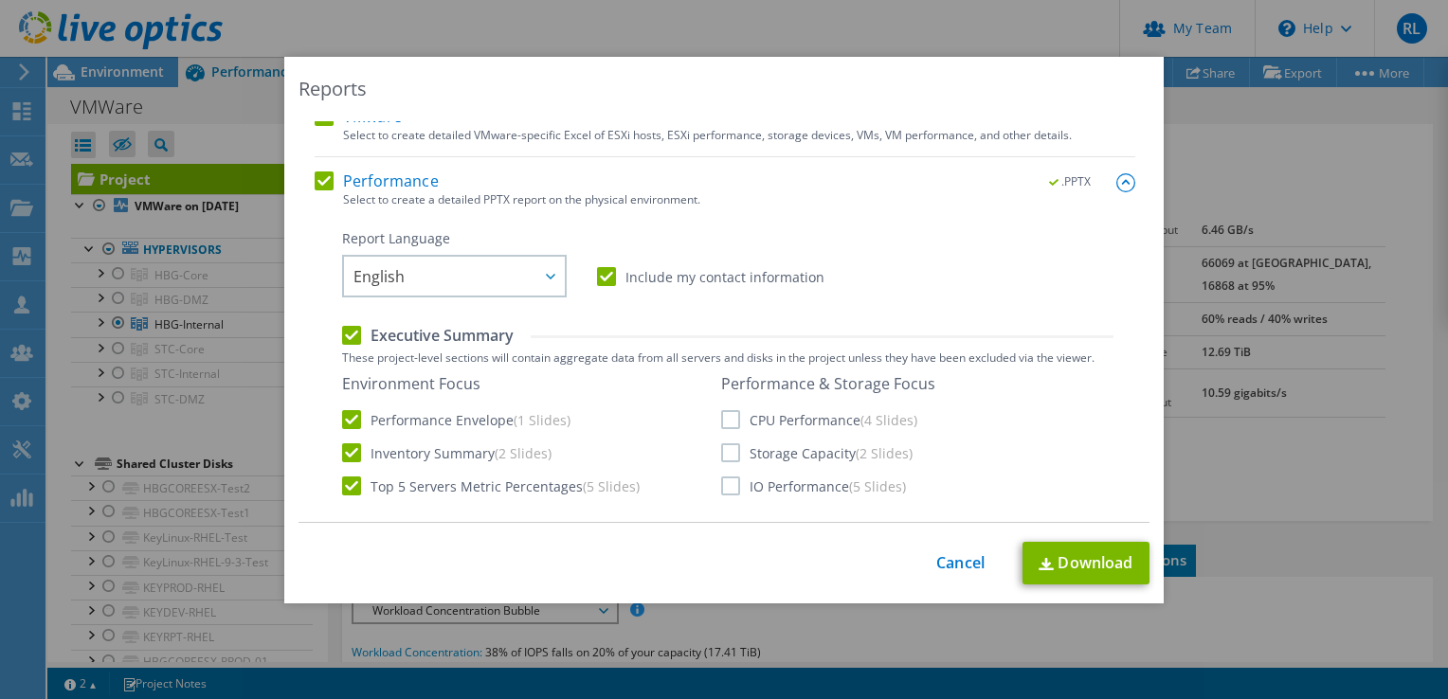
scroll to position [379, 0]
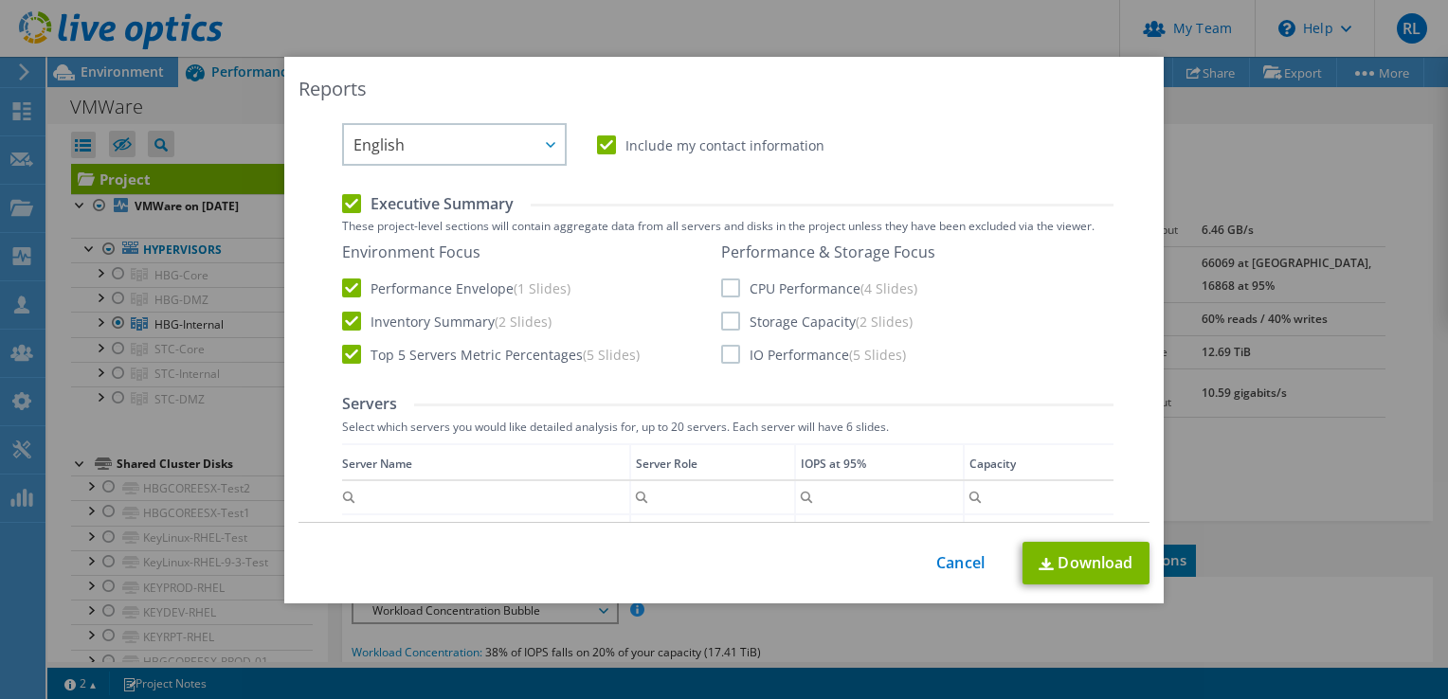
click at [721, 283] on label "CPU Performance (4 Slides)" at bounding box center [819, 288] width 196 height 19
click at [0, 0] on input "CPU Performance (4 Slides)" at bounding box center [0, 0] width 0 height 0
click at [727, 328] on label "Storage Capacity (2 Slides)" at bounding box center [816, 321] width 191 height 19
click at [0, 0] on input "Storage Capacity (2 Slides)" at bounding box center [0, 0] width 0 height 0
click at [724, 351] on label "IO Performance (5 Slides)" at bounding box center [813, 354] width 185 height 19
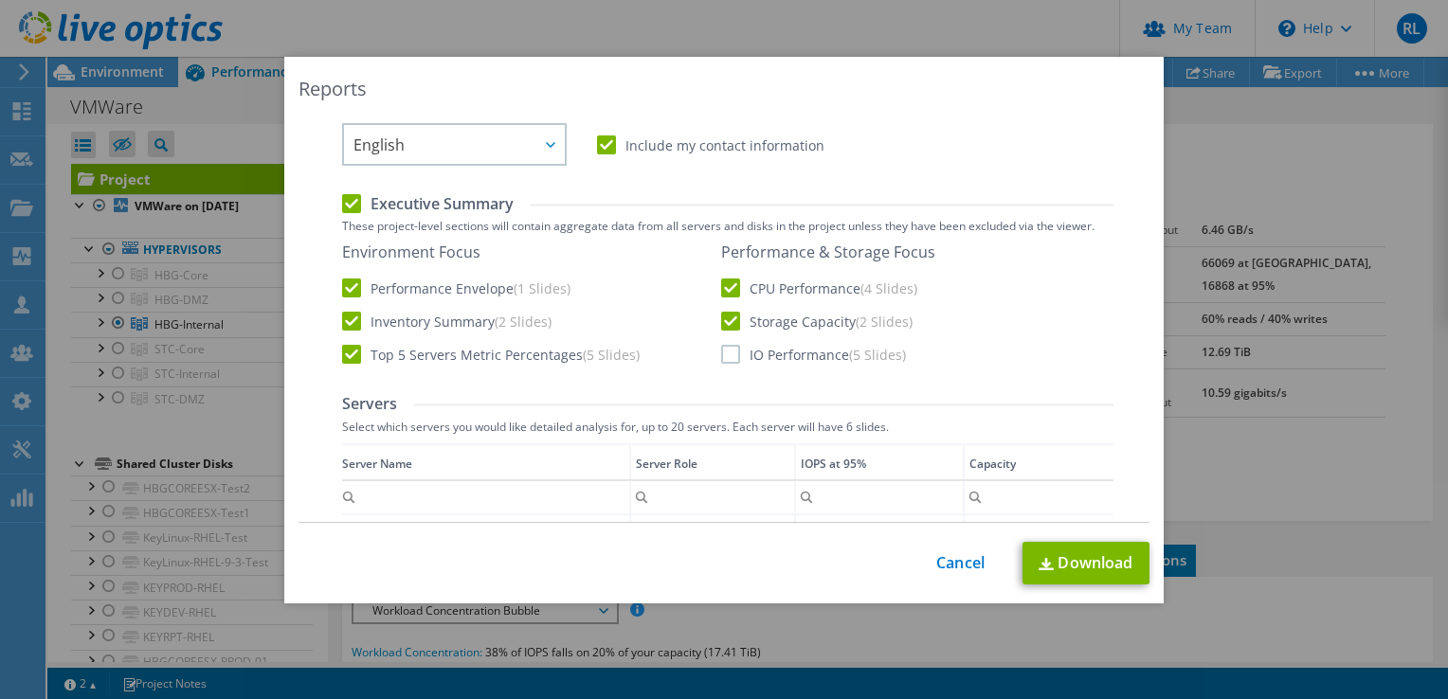
click at [0, 0] on input "IO Performance (5 Slides)" at bounding box center [0, 0] width 0 height 0
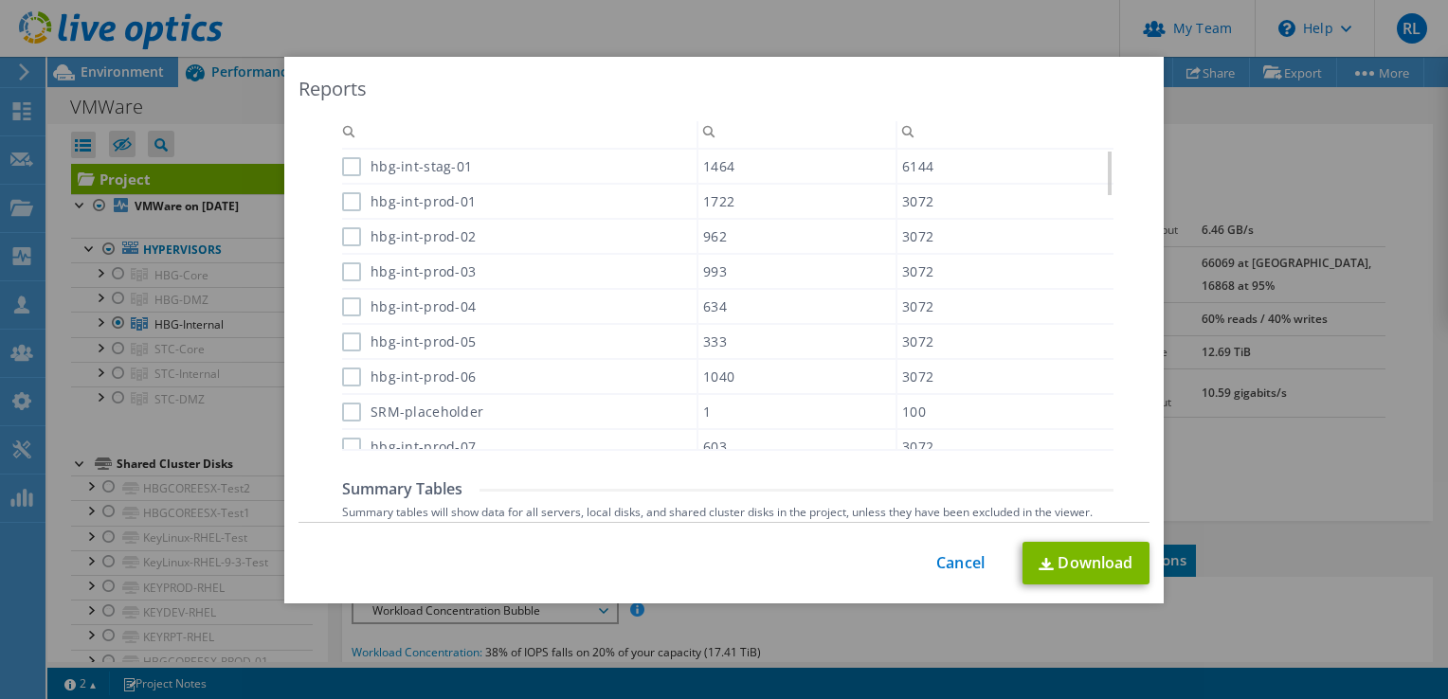
scroll to position [1326, 0]
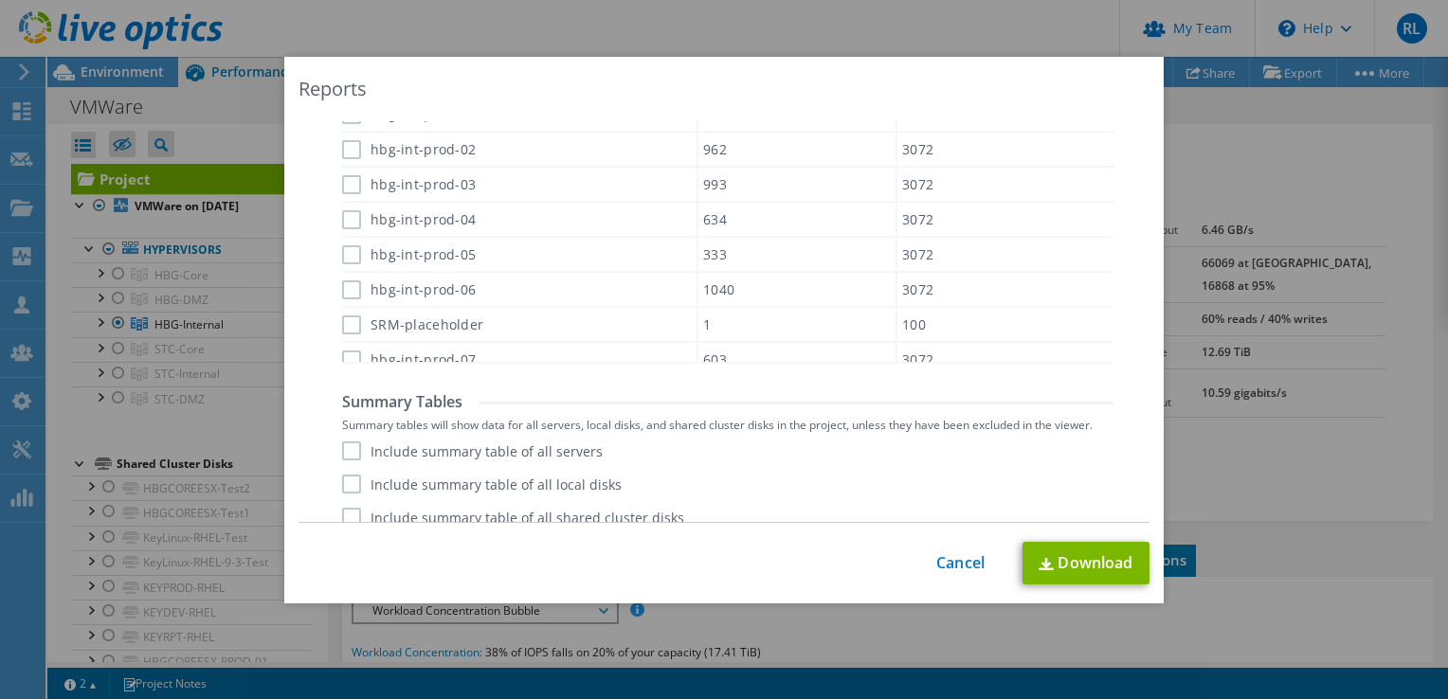
click at [352, 446] on label "Include summary table of all servers" at bounding box center [472, 450] width 261 height 19
click at [0, 0] on input "Include summary table of all servers" at bounding box center [0, 0] width 0 height 0
click at [348, 488] on label "Include summary table of all local disks" at bounding box center [481, 484] width 279 height 19
click at [0, 0] on input "Include summary table of all local disks" at bounding box center [0, 0] width 0 height 0
click at [349, 518] on label "Include summary table of all shared cluster disks" at bounding box center [513, 517] width 342 height 19
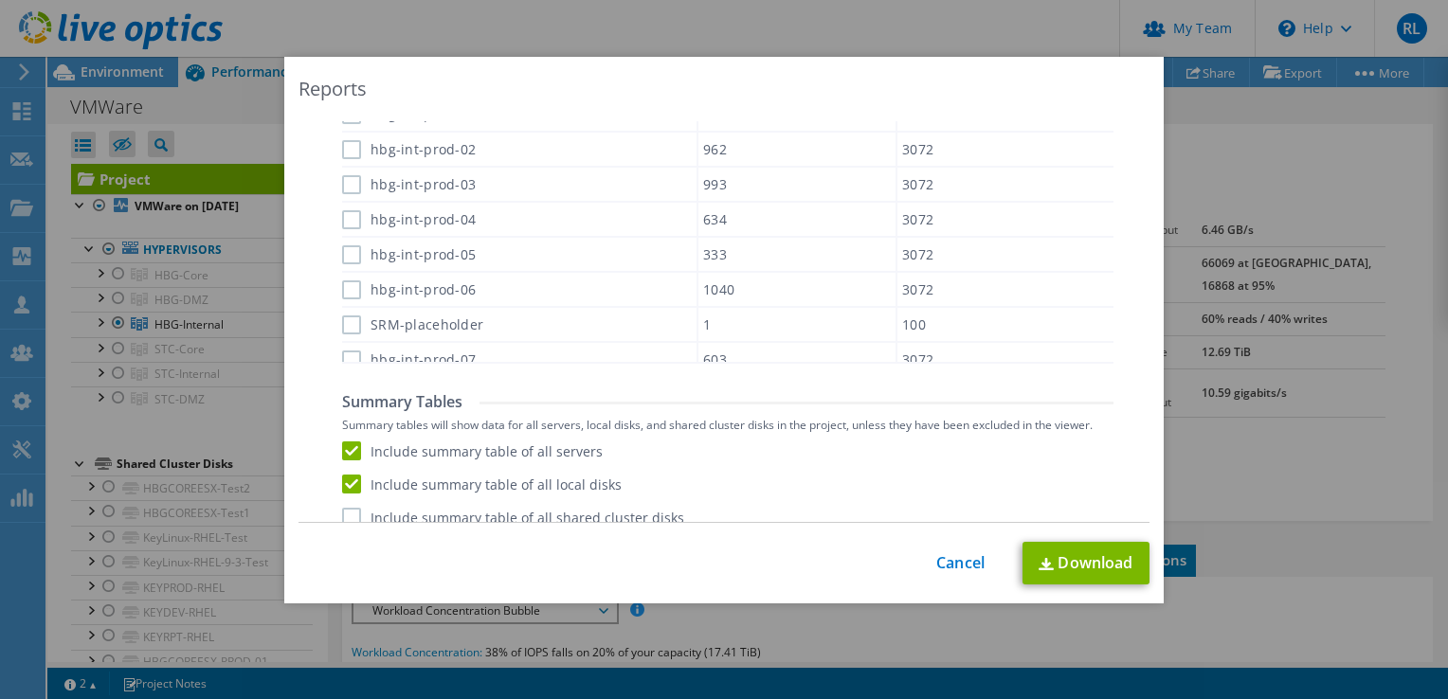
click at [0, 0] on input "Include summary table of all shared cluster disks" at bounding box center [0, 0] width 0 height 0
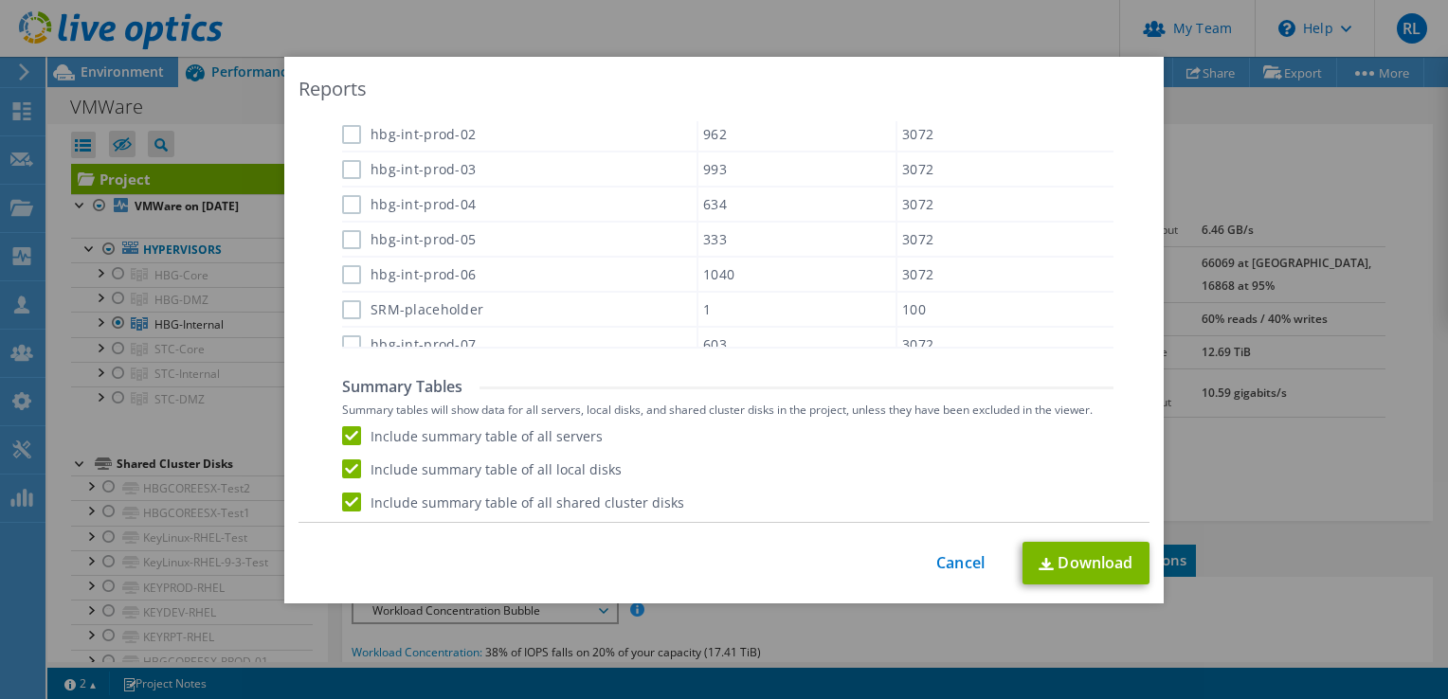
scroll to position [1343, 0]
click at [1096, 566] on link "Download" at bounding box center [1085, 563] width 127 height 43
click at [15, 603] on div "Reports Select Region for Cloud Pricing Asia Pacific ([GEOGRAPHIC_DATA]) [GEOGR…" at bounding box center [724, 349] width 1448 height 585
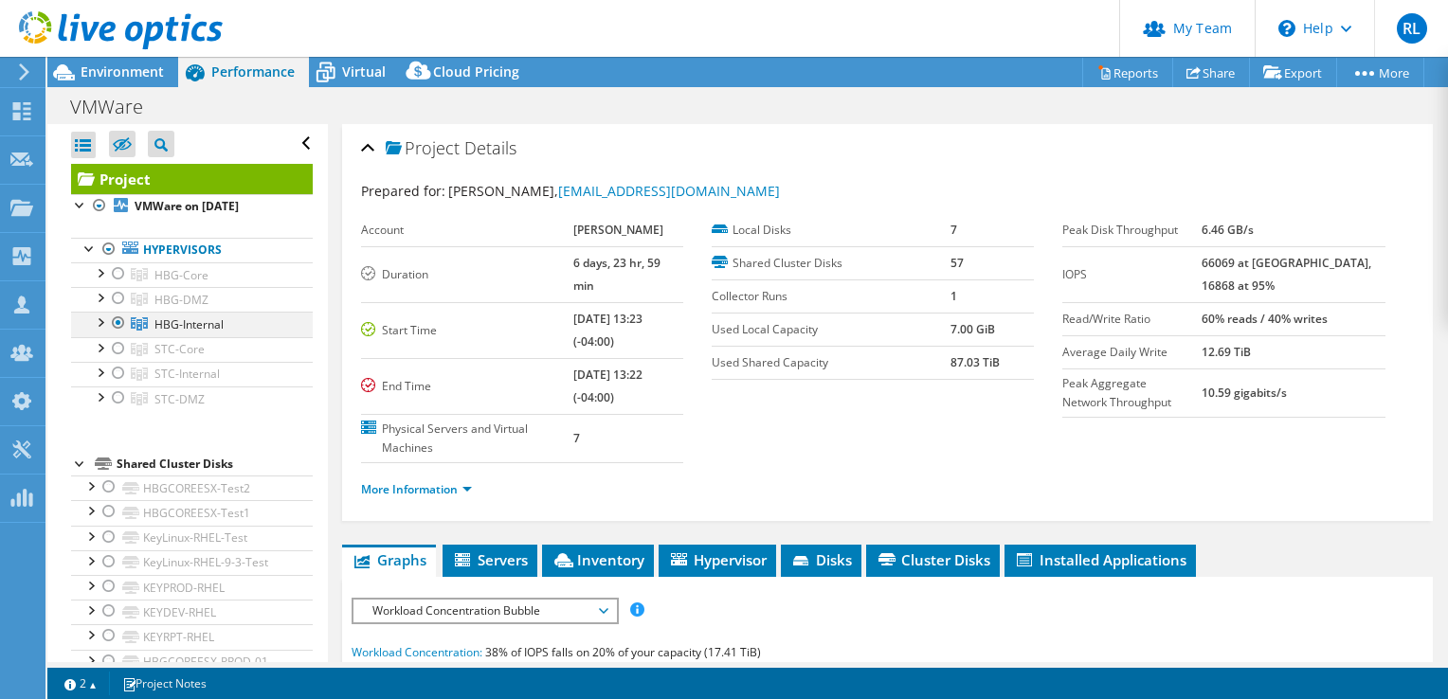
click at [118, 324] on div at bounding box center [118, 323] width 19 height 23
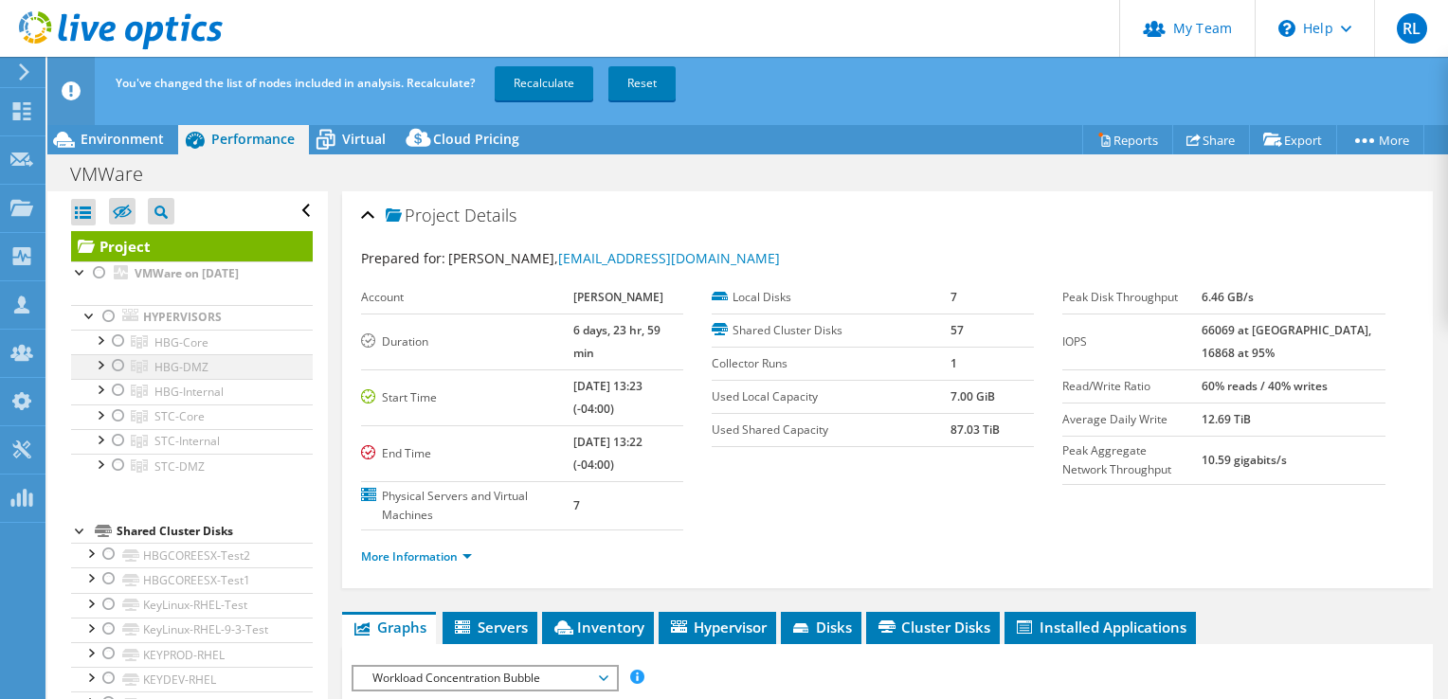
click at [119, 349] on div at bounding box center [118, 341] width 19 height 23
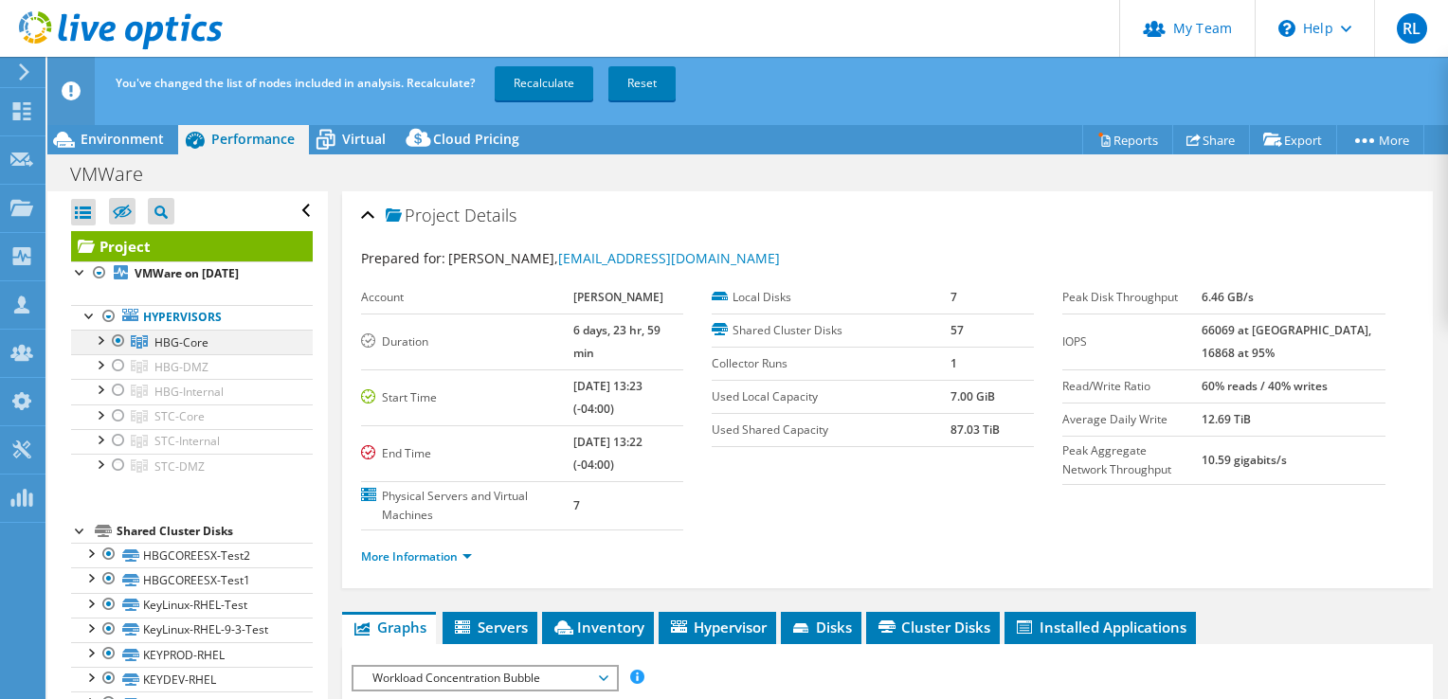
click at [119, 341] on div at bounding box center [118, 341] width 19 height 23
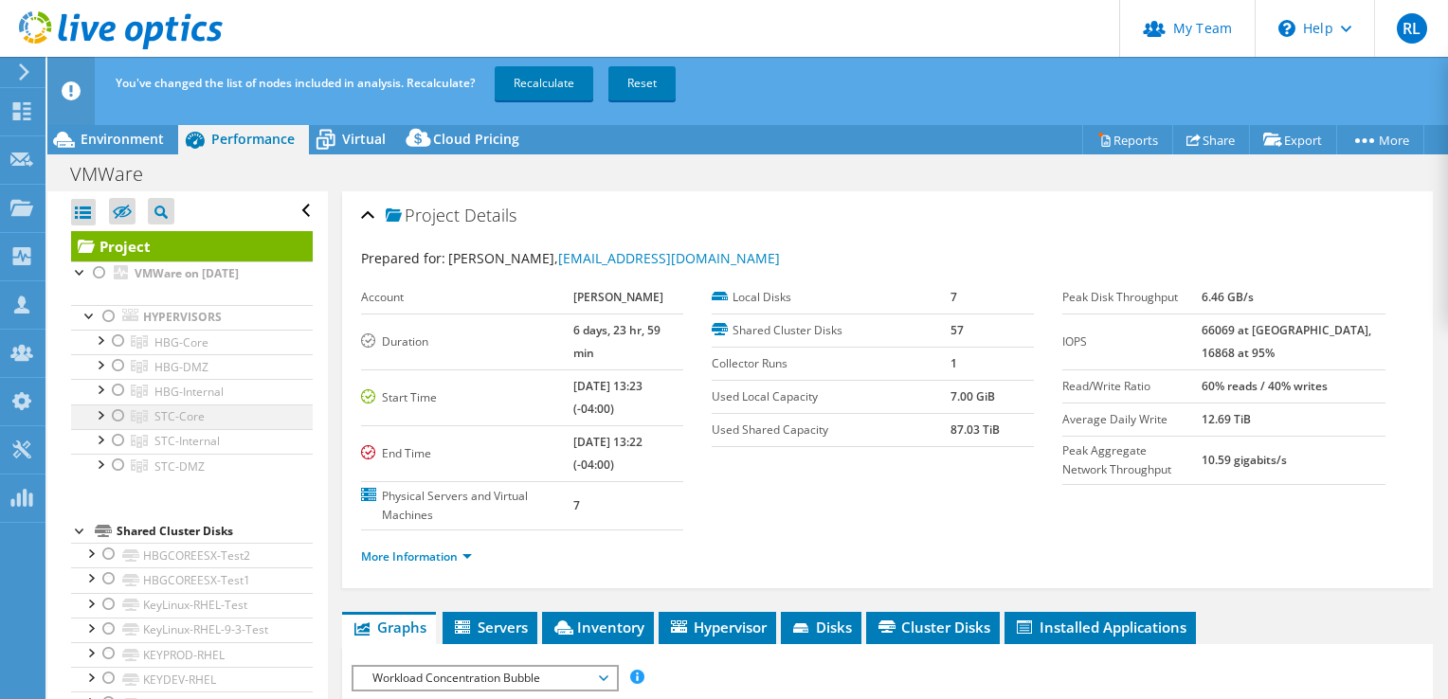
click at [111, 407] on div at bounding box center [118, 416] width 19 height 23
click at [539, 86] on link "Recalculate" at bounding box center [544, 83] width 99 height 34
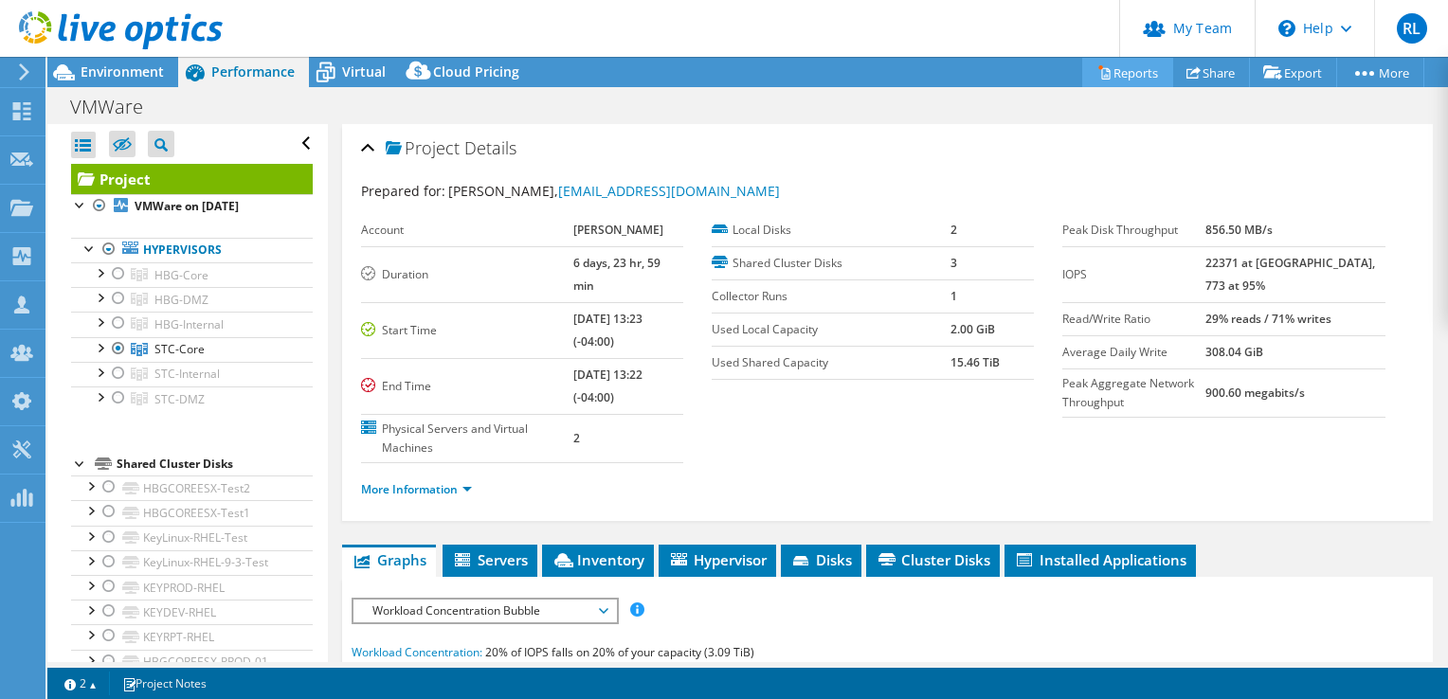
click at [1110, 75] on link "Reports" at bounding box center [1127, 72] width 91 height 29
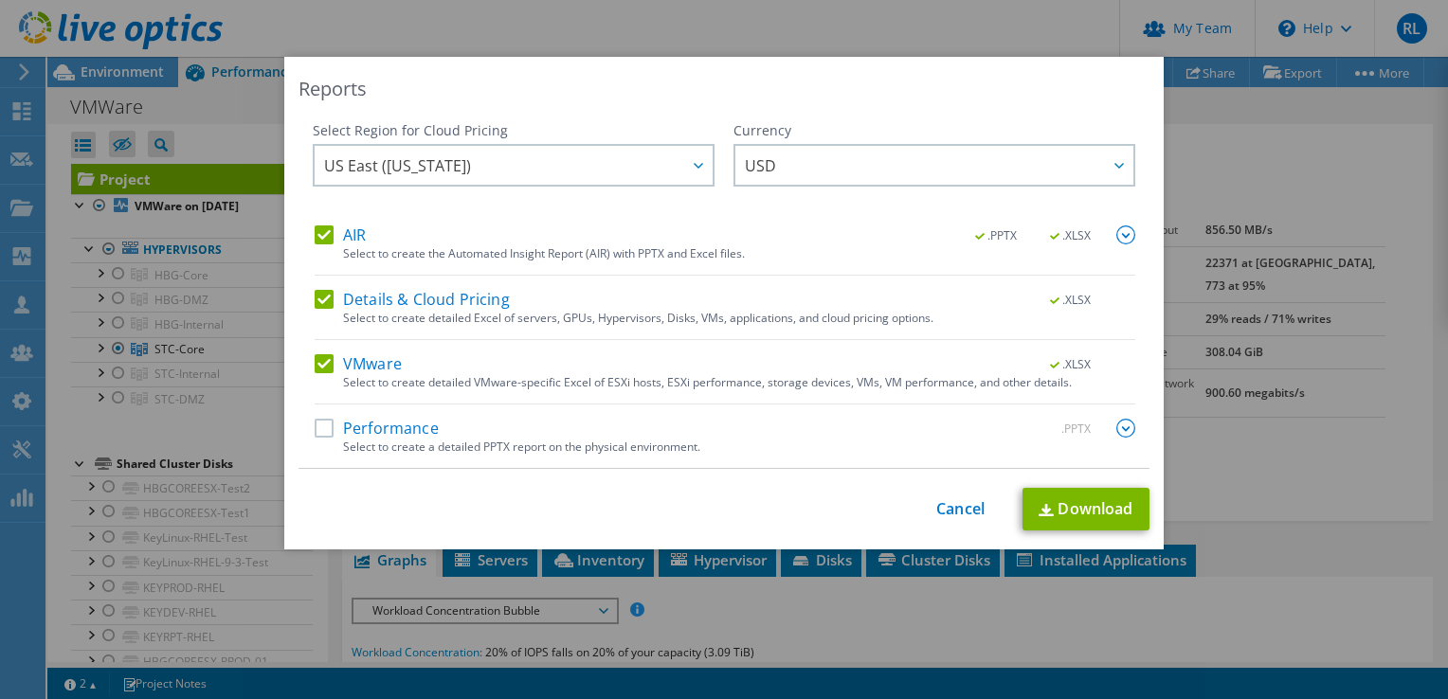
click at [318, 425] on label "Performance" at bounding box center [377, 428] width 124 height 19
click at [0, 0] on input "Performance" at bounding box center [0, 0] width 0 height 0
click at [1121, 427] on img at bounding box center [1125, 428] width 19 height 19
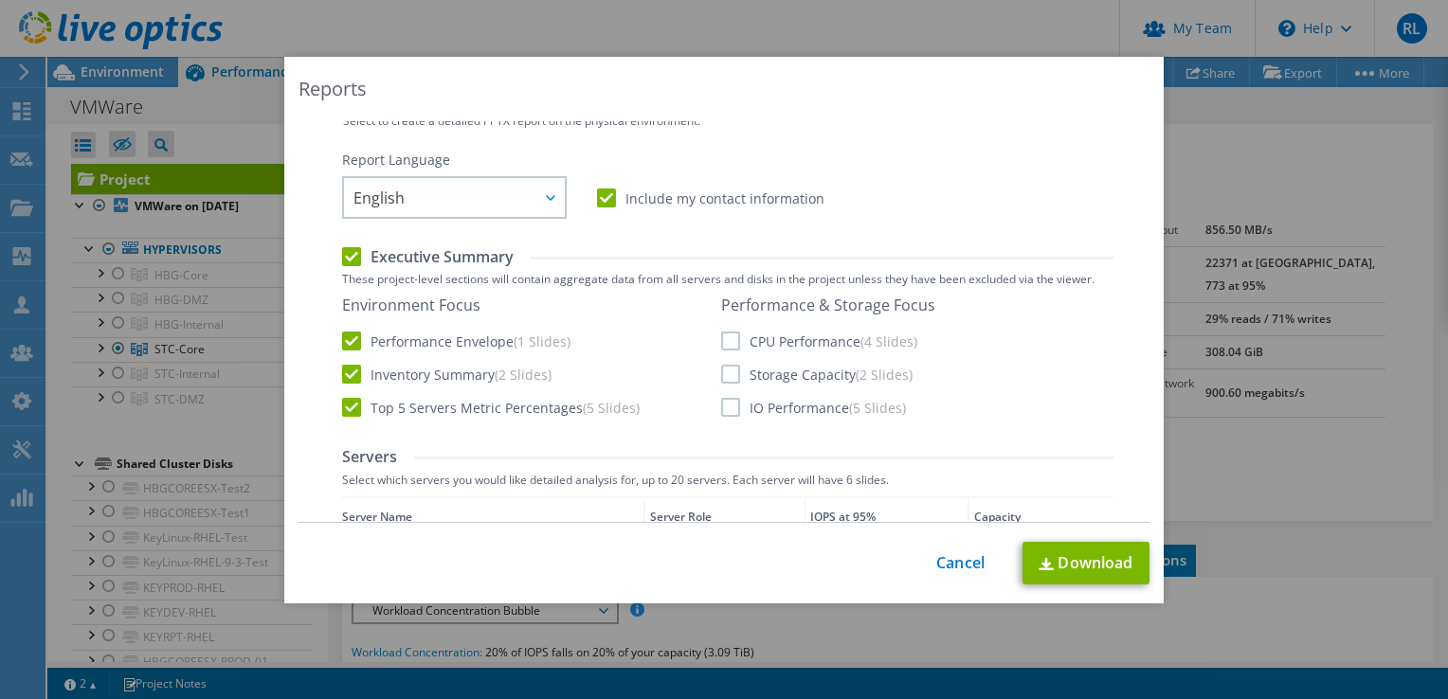
scroll to position [284, 0]
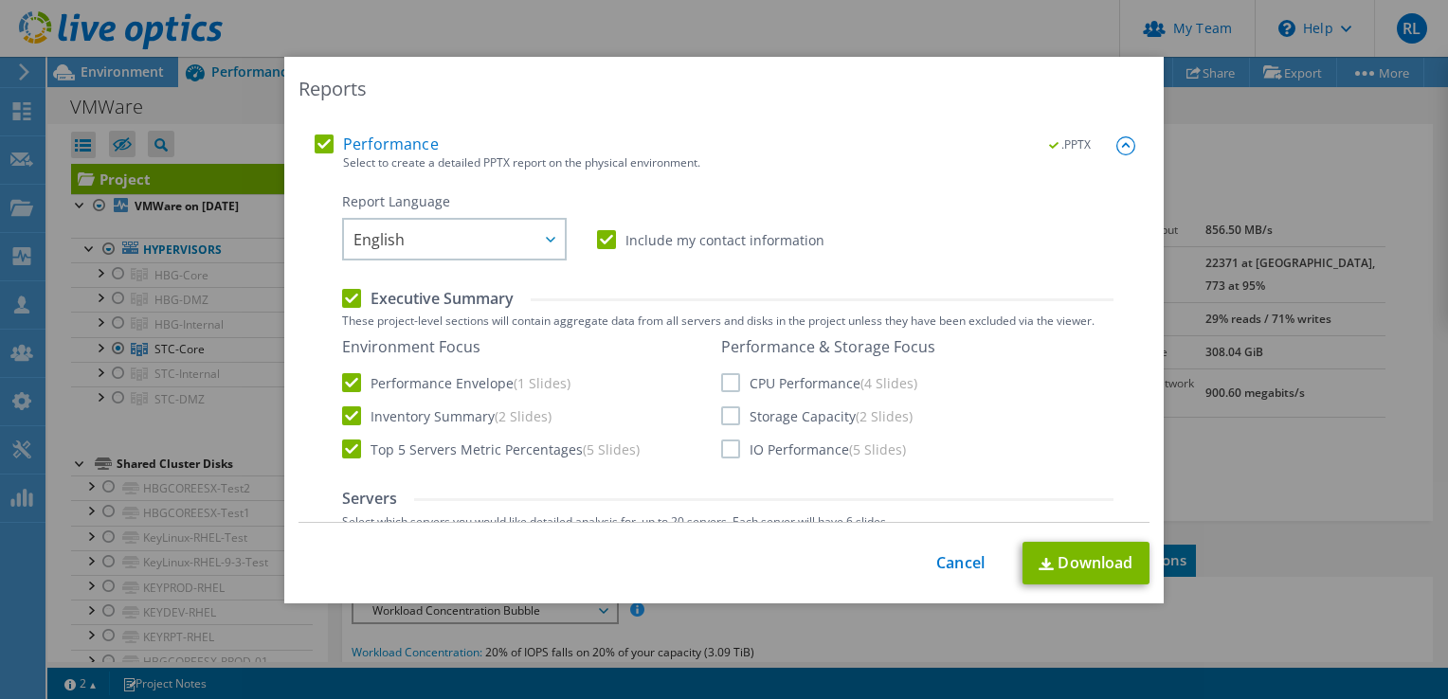
click at [721, 388] on label "CPU Performance (4 Slides)" at bounding box center [819, 382] width 196 height 19
click at [0, 0] on input "CPU Performance (4 Slides)" at bounding box center [0, 0] width 0 height 0
click at [728, 418] on label "Storage Capacity (2 Slides)" at bounding box center [816, 415] width 191 height 19
click at [0, 0] on input "Storage Capacity (2 Slides)" at bounding box center [0, 0] width 0 height 0
click at [721, 448] on label "IO Performance (5 Slides)" at bounding box center [813, 449] width 185 height 19
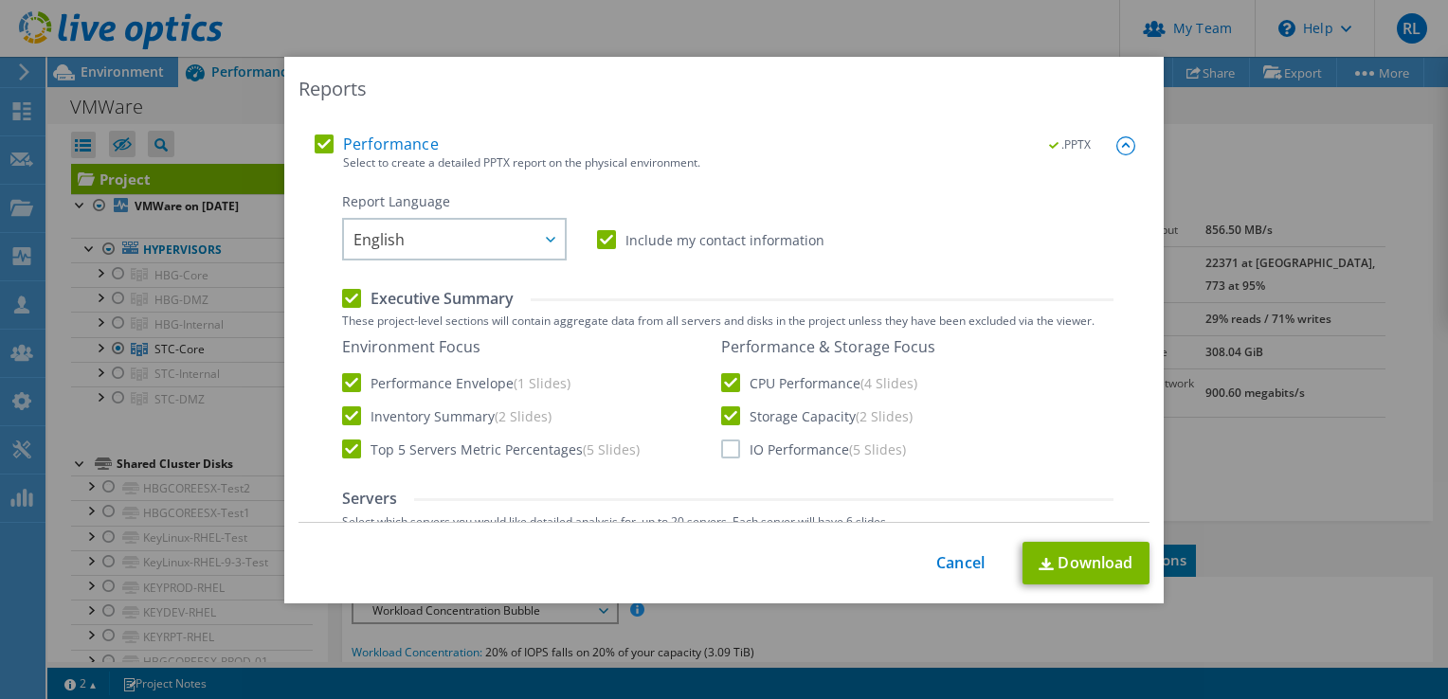
click at [0, 0] on input "IO Performance (5 Slides)" at bounding box center [0, 0] width 0 height 0
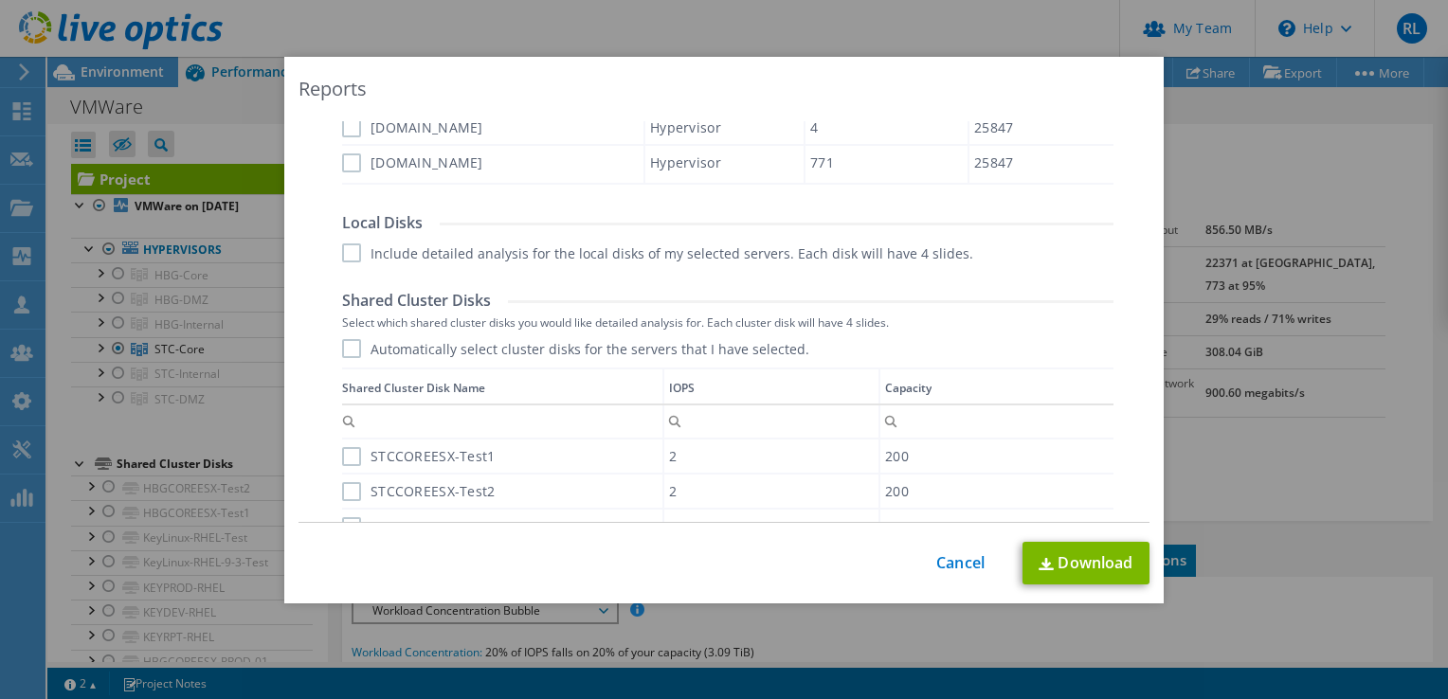
scroll to position [983, 0]
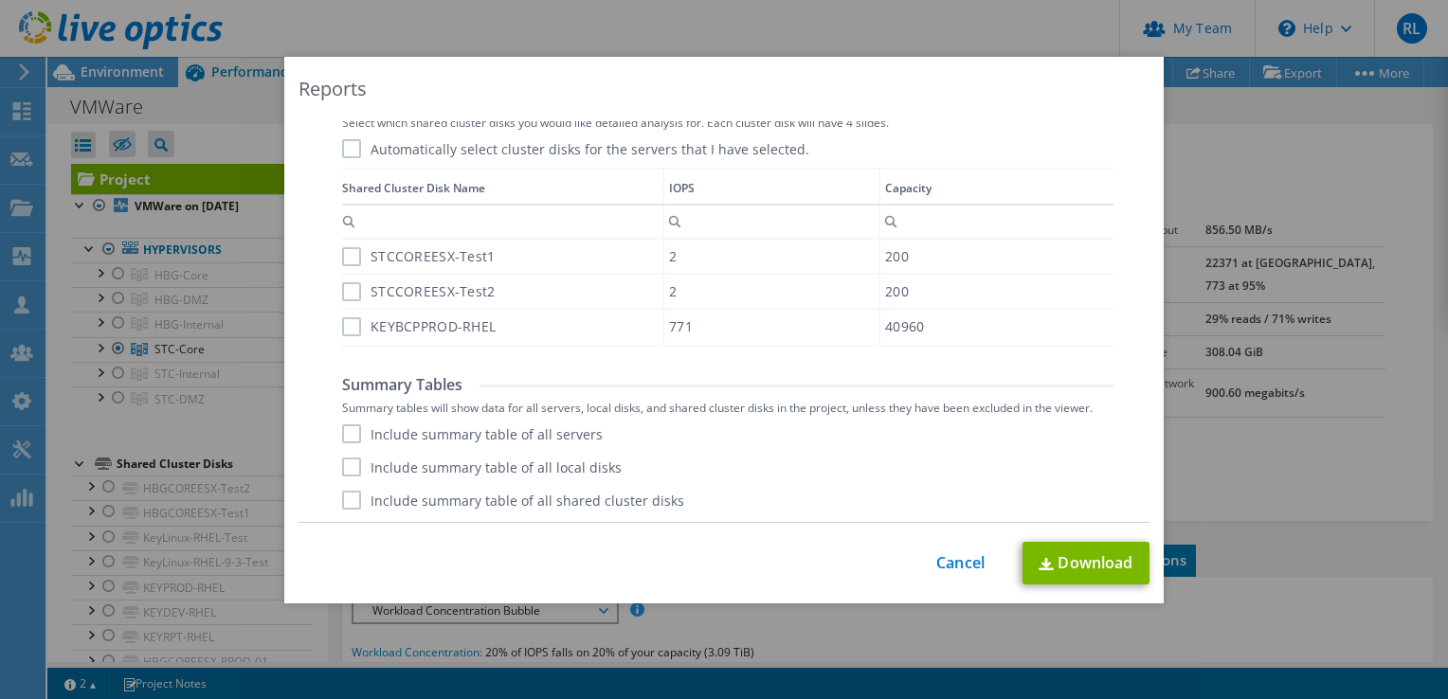
click at [344, 434] on label "Include summary table of all servers" at bounding box center [472, 433] width 261 height 19
click at [0, 0] on input "Include summary table of all servers" at bounding box center [0, 0] width 0 height 0
click at [349, 464] on label "Include summary table of all local disks" at bounding box center [481, 467] width 279 height 19
click at [0, 0] on input "Include summary table of all local disks" at bounding box center [0, 0] width 0 height 0
click at [342, 506] on label "Include summary table of all shared cluster disks" at bounding box center [513, 500] width 342 height 19
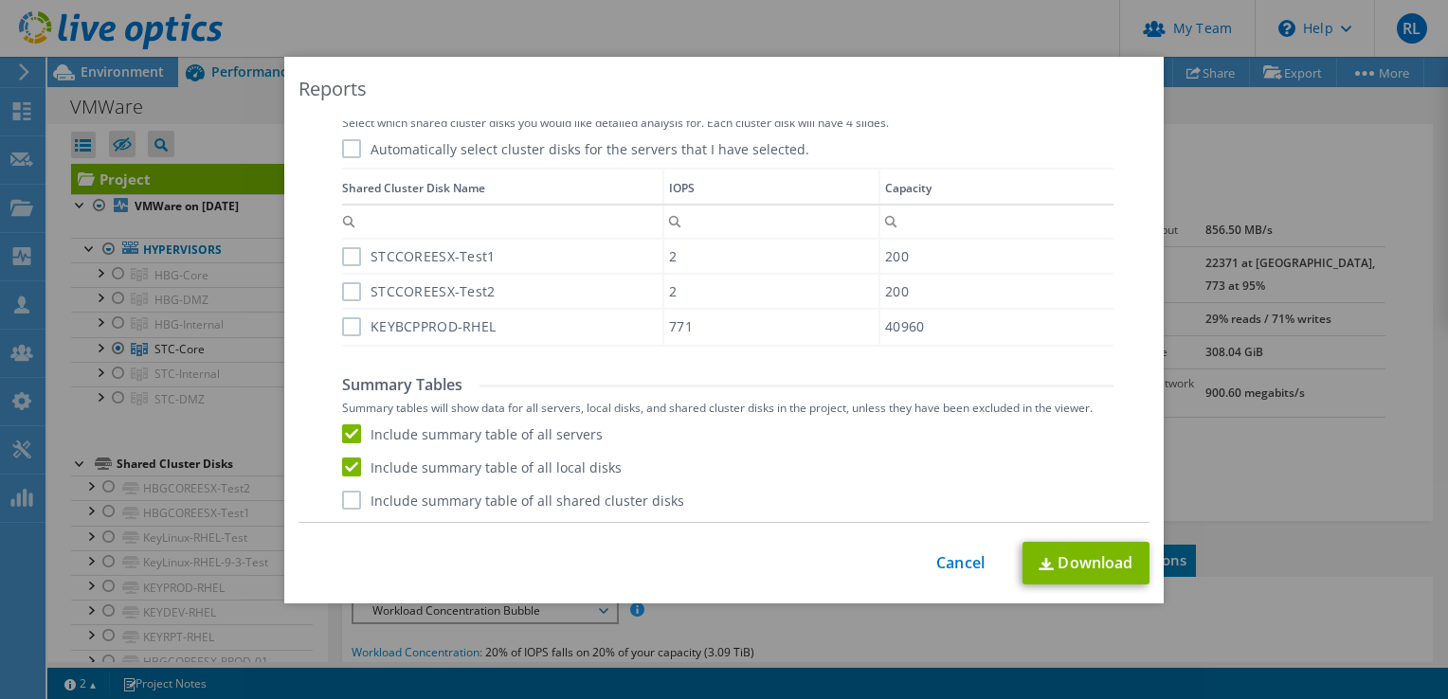
click at [0, 0] on input "Include summary table of all shared cluster disks" at bounding box center [0, 0] width 0 height 0
click at [1072, 563] on link "Download" at bounding box center [1085, 563] width 127 height 43
click at [22, 594] on div "Reports Select Region for Cloud Pricing Asia Pacific ([GEOGRAPHIC_DATA]) [GEOGR…" at bounding box center [724, 349] width 1448 height 585
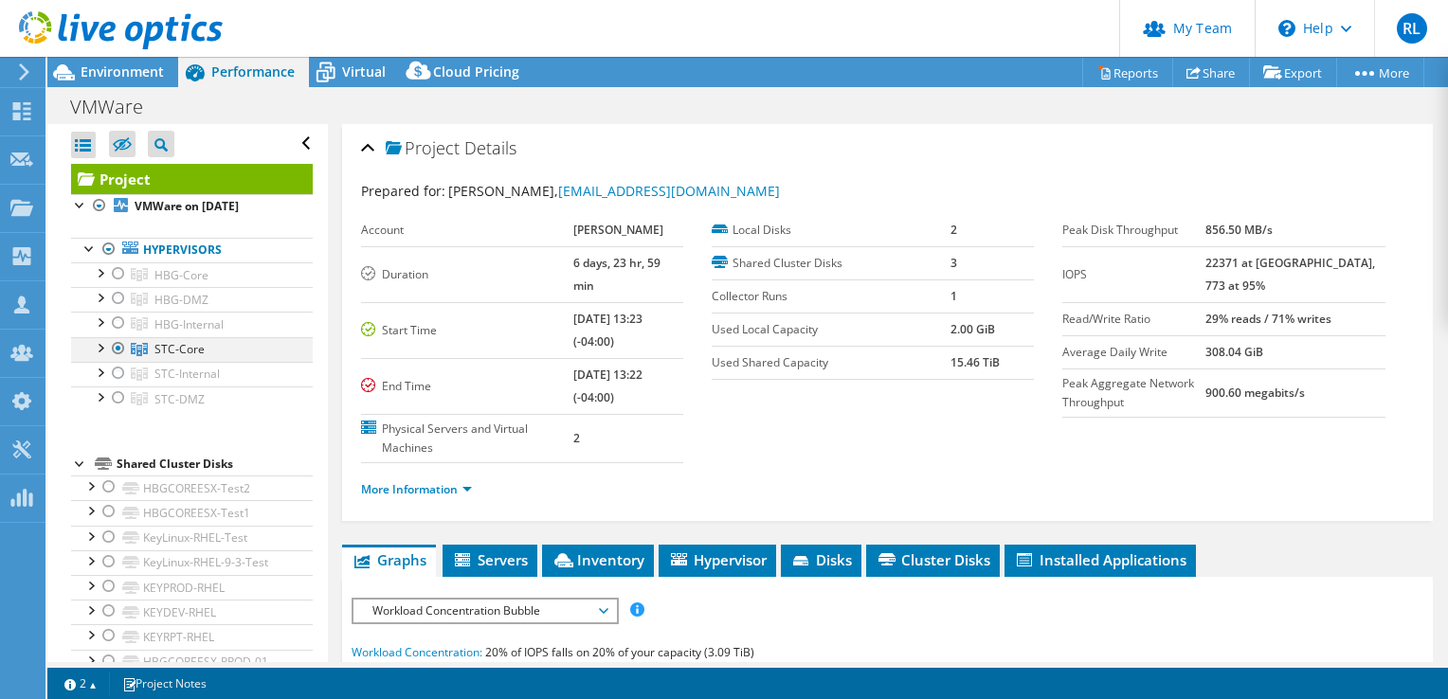
click at [114, 344] on div at bounding box center [118, 348] width 19 height 23
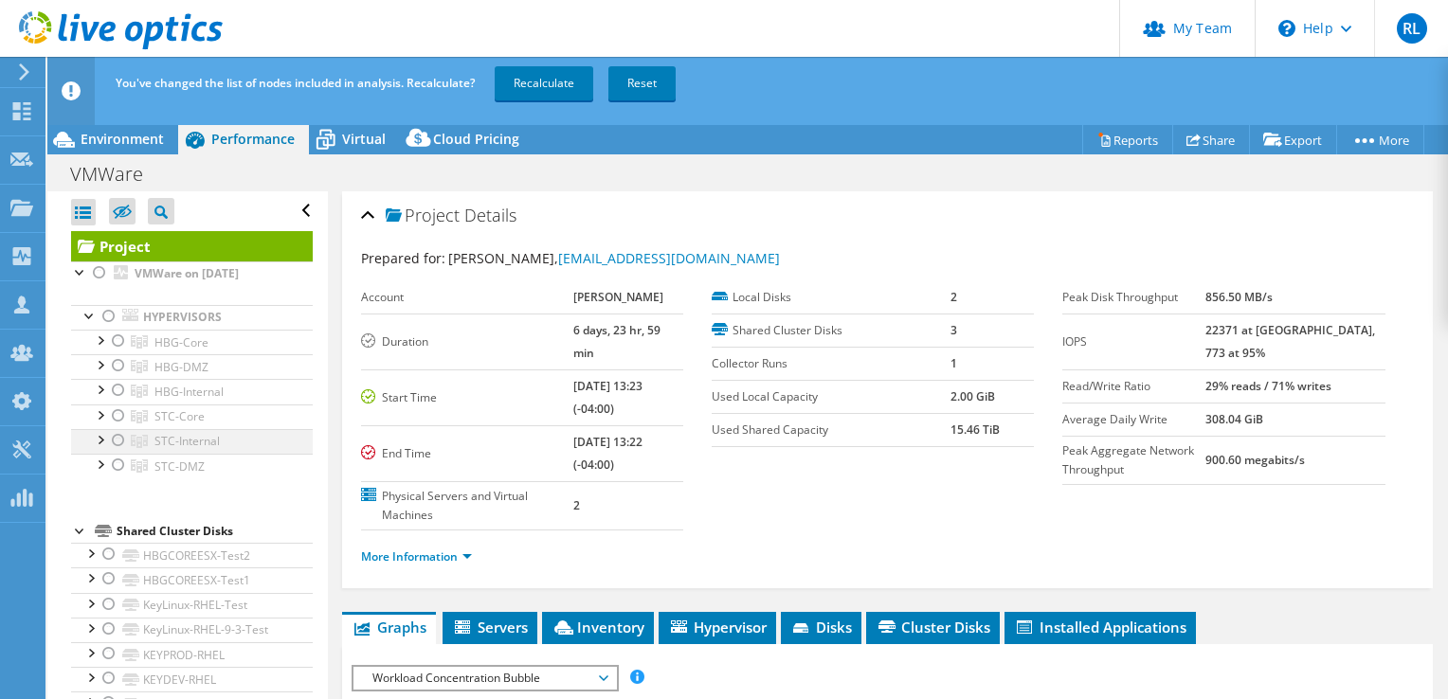
click at [117, 438] on div at bounding box center [118, 440] width 19 height 23
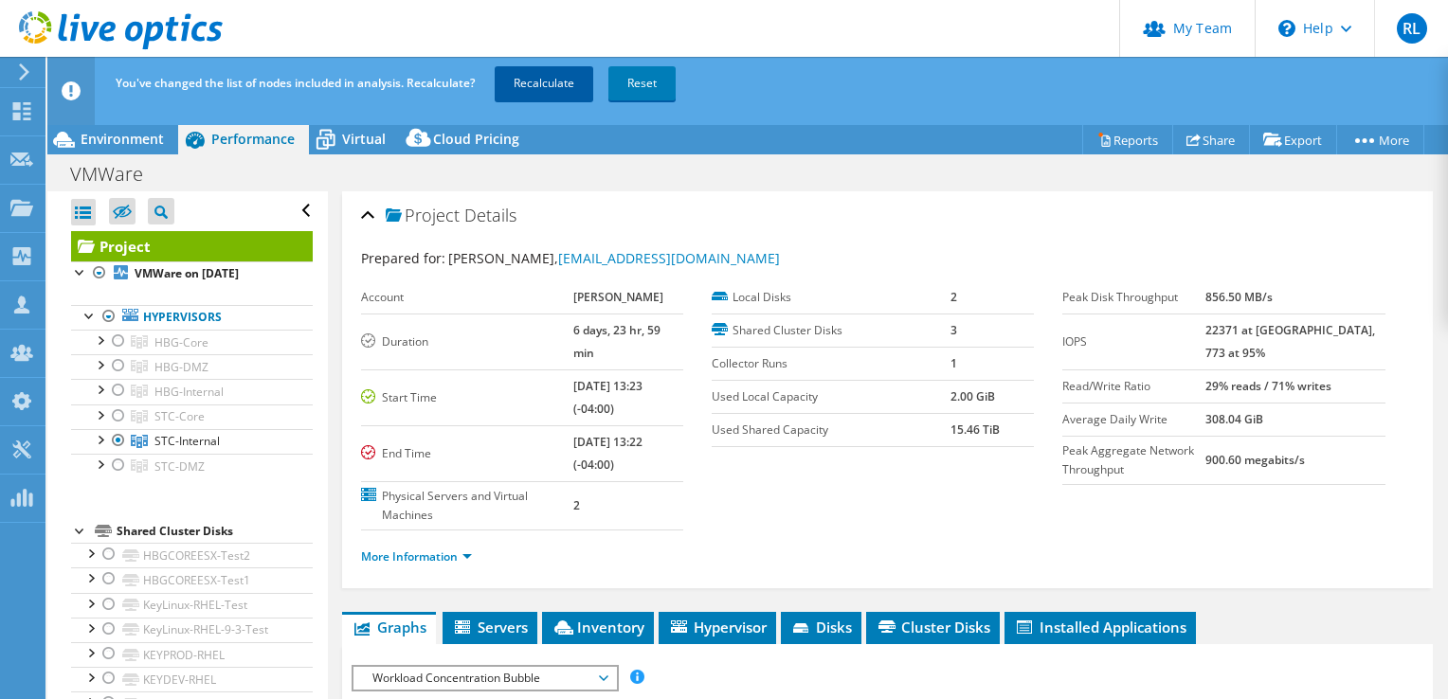
click at [534, 86] on link "Recalculate" at bounding box center [544, 83] width 99 height 34
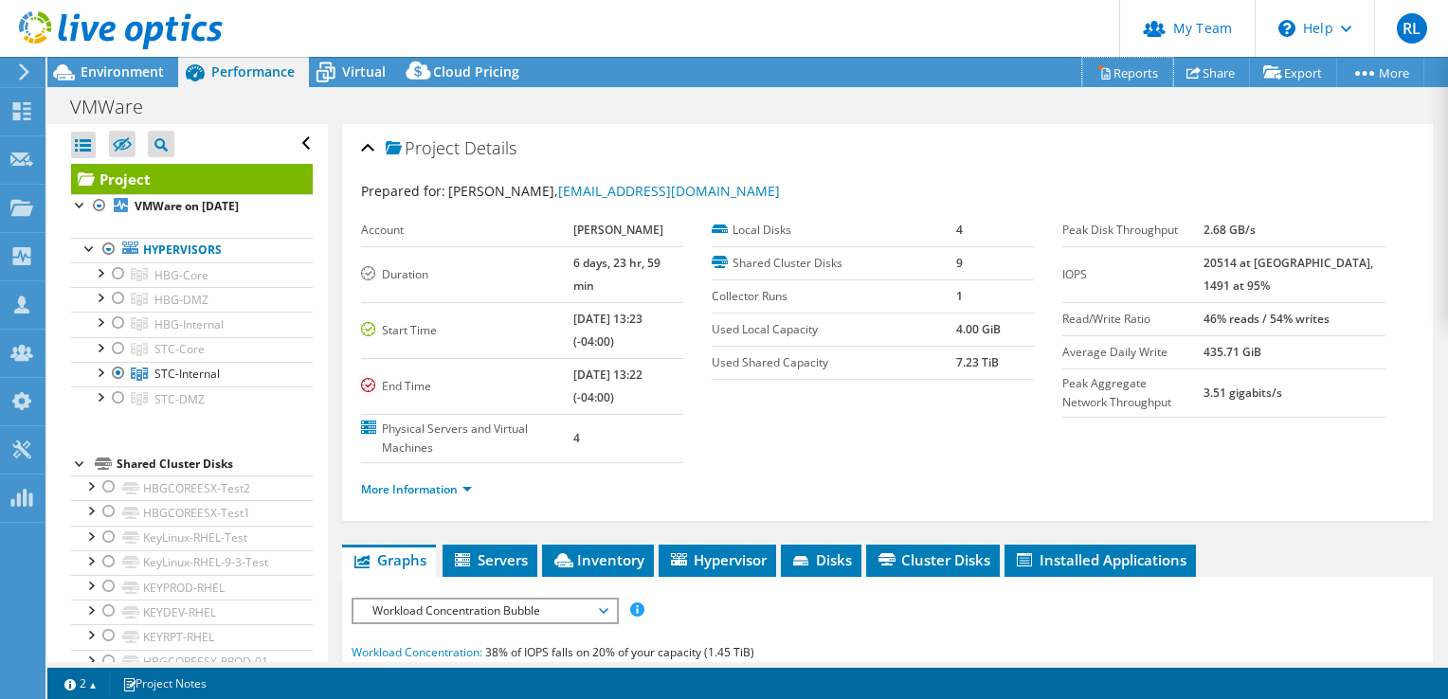
click at [1097, 71] on icon at bounding box center [1104, 72] width 14 height 14
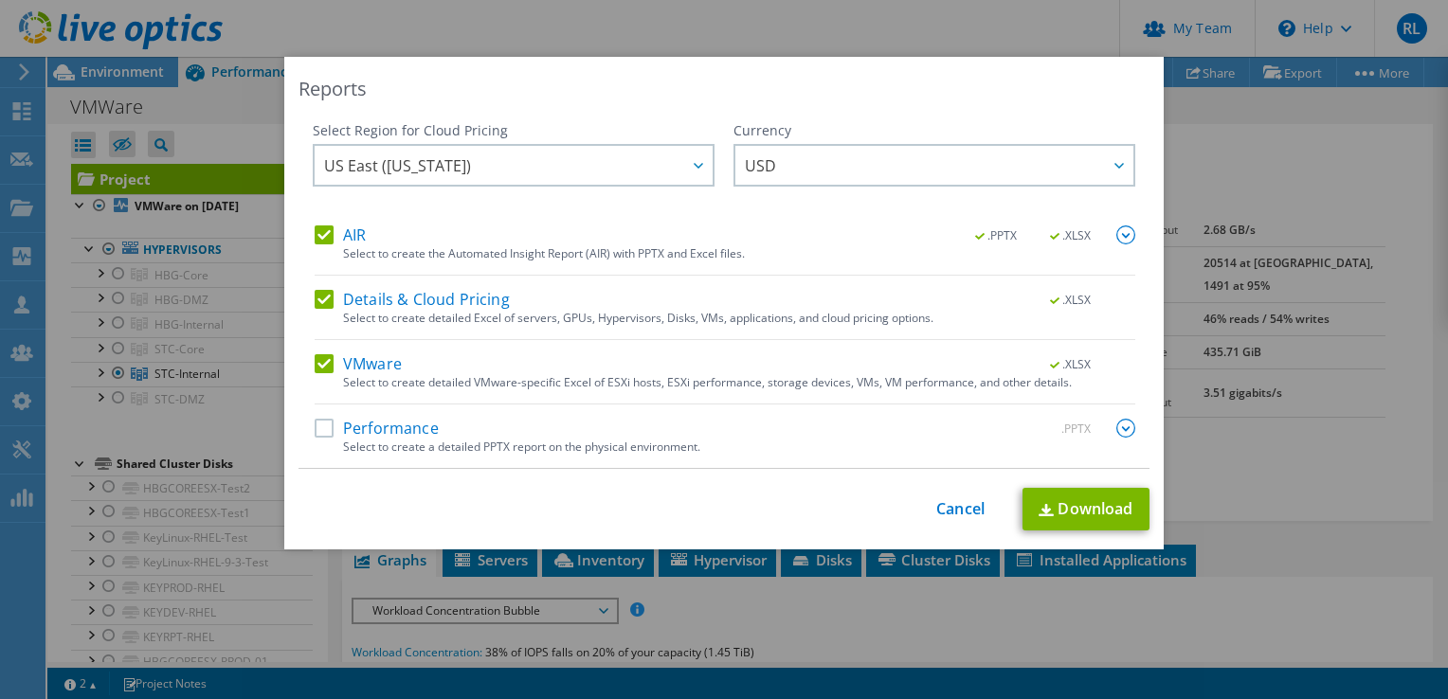
click at [315, 429] on label "Performance" at bounding box center [377, 428] width 124 height 19
click at [0, 0] on input "Performance" at bounding box center [0, 0] width 0 height 0
click at [1120, 425] on img at bounding box center [1125, 428] width 19 height 19
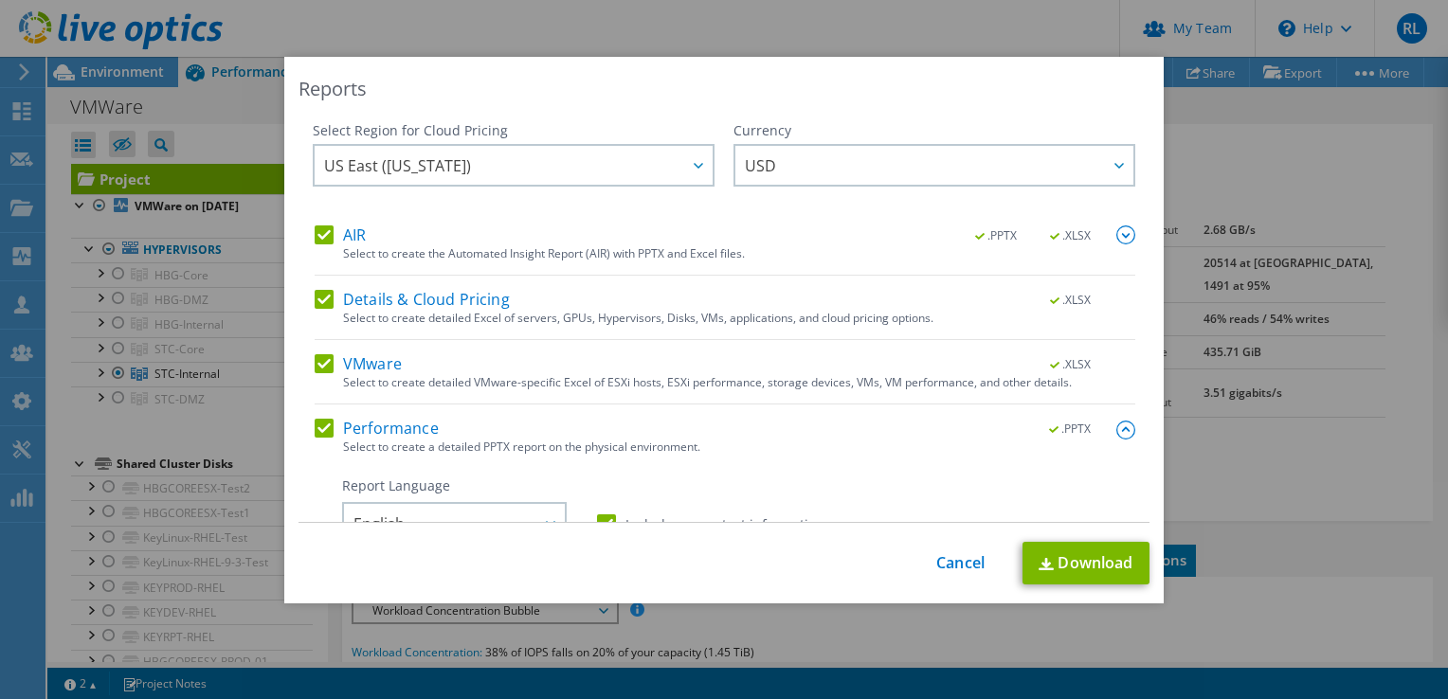
scroll to position [379, 0]
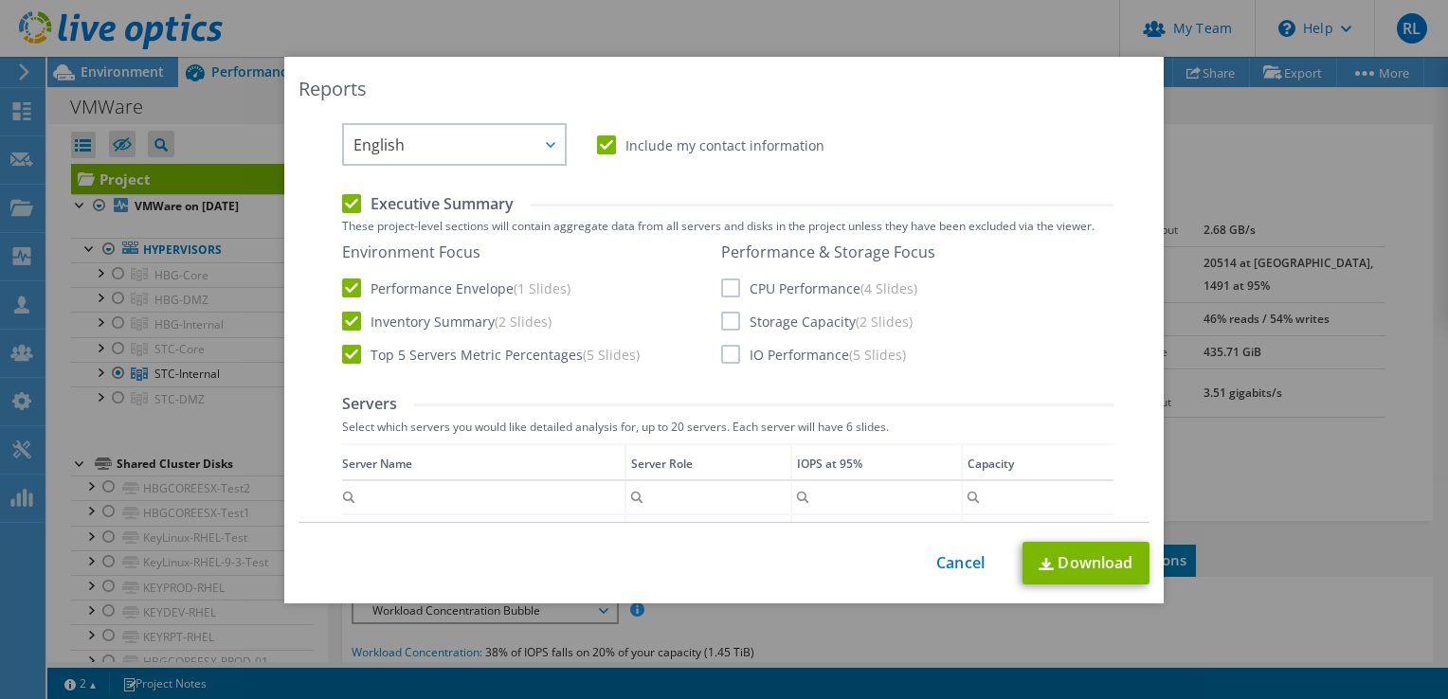
click at [725, 287] on label "CPU Performance (4 Slides)" at bounding box center [819, 288] width 196 height 19
click at [0, 0] on input "CPU Performance (4 Slides)" at bounding box center [0, 0] width 0 height 0
click at [721, 324] on label "Storage Capacity (2 Slides)" at bounding box center [816, 321] width 191 height 19
click at [0, 0] on input "Storage Capacity (2 Slides)" at bounding box center [0, 0] width 0 height 0
click at [728, 354] on label "IO Performance (5 Slides)" at bounding box center [813, 354] width 185 height 19
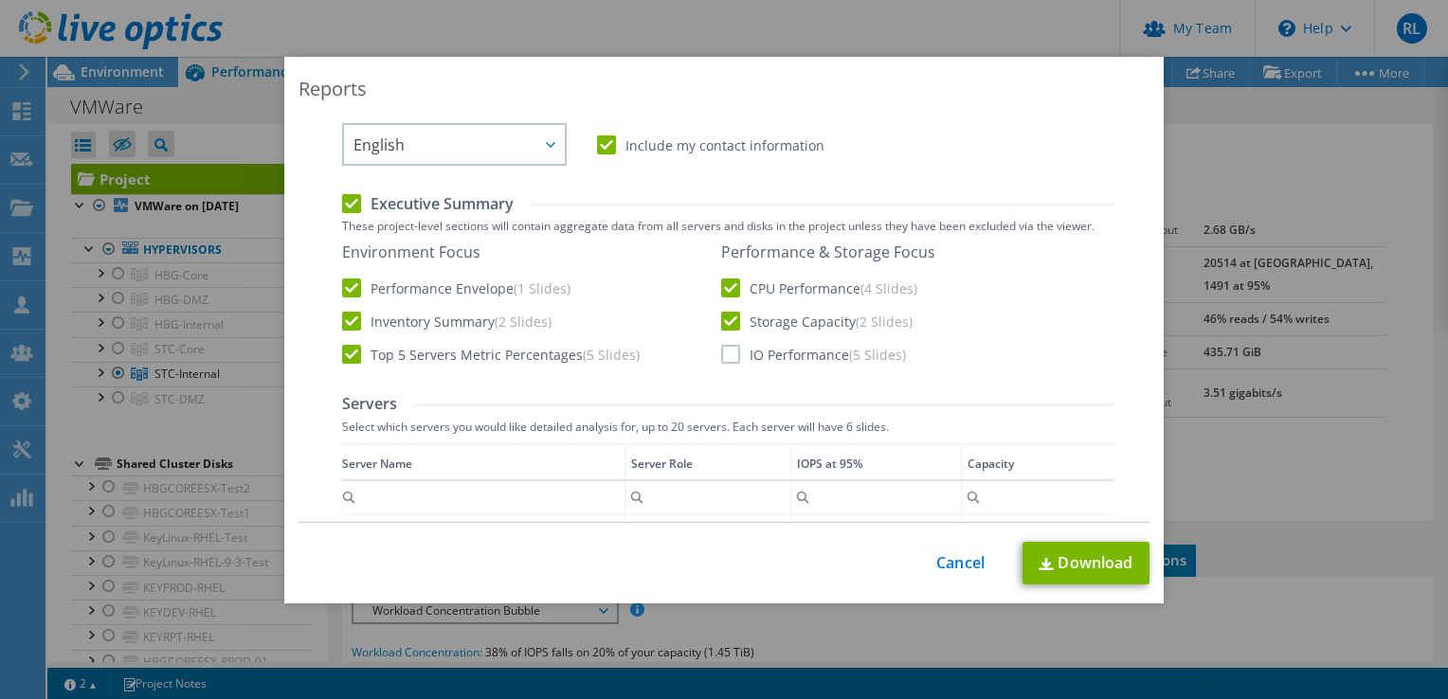
click at [0, 0] on input "IO Performance (5 Slides)" at bounding box center [0, 0] width 0 height 0
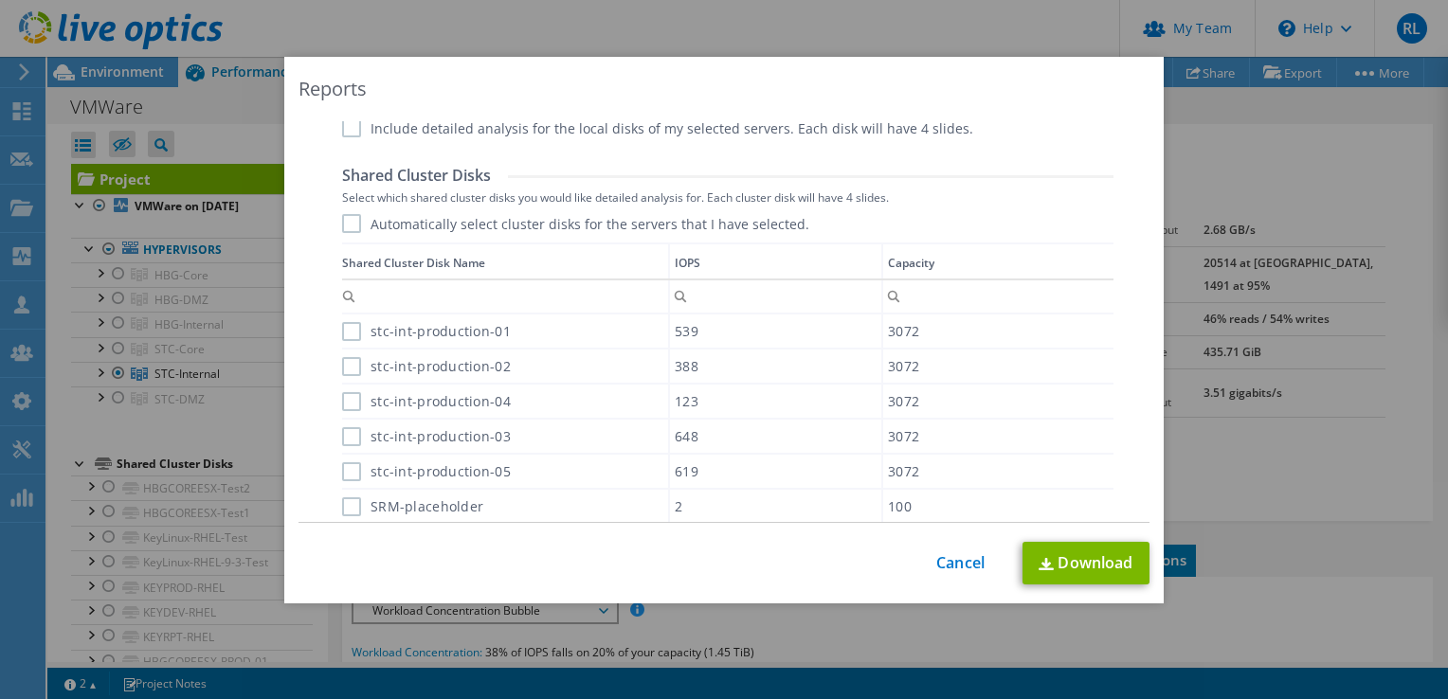
scroll to position [1232, 0]
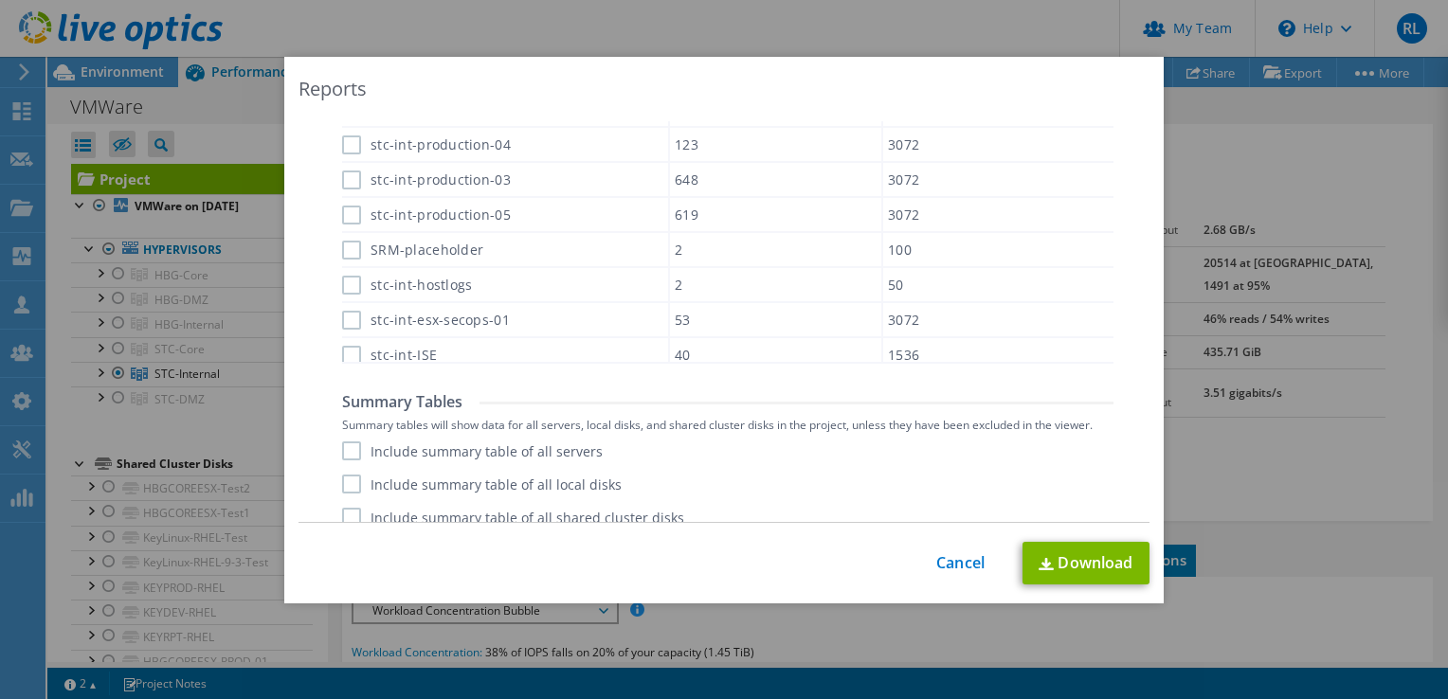
click at [345, 447] on label "Include summary table of all servers" at bounding box center [472, 450] width 261 height 19
click at [0, 0] on input "Include summary table of all servers" at bounding box center [0, 0] width 0 height 0
click at [342, 478] on label "Include summary table of all local disks" at bounding box center [481, 484] width 279 height 19
click at [0, 0] on input "Include summary table of all local disks" at bounding box center [0, 0] width 0 height 0
click at [342, 513] on label "Include summary table of all shared cluster disks" at bounding box center [513, 517] width 342 height 19
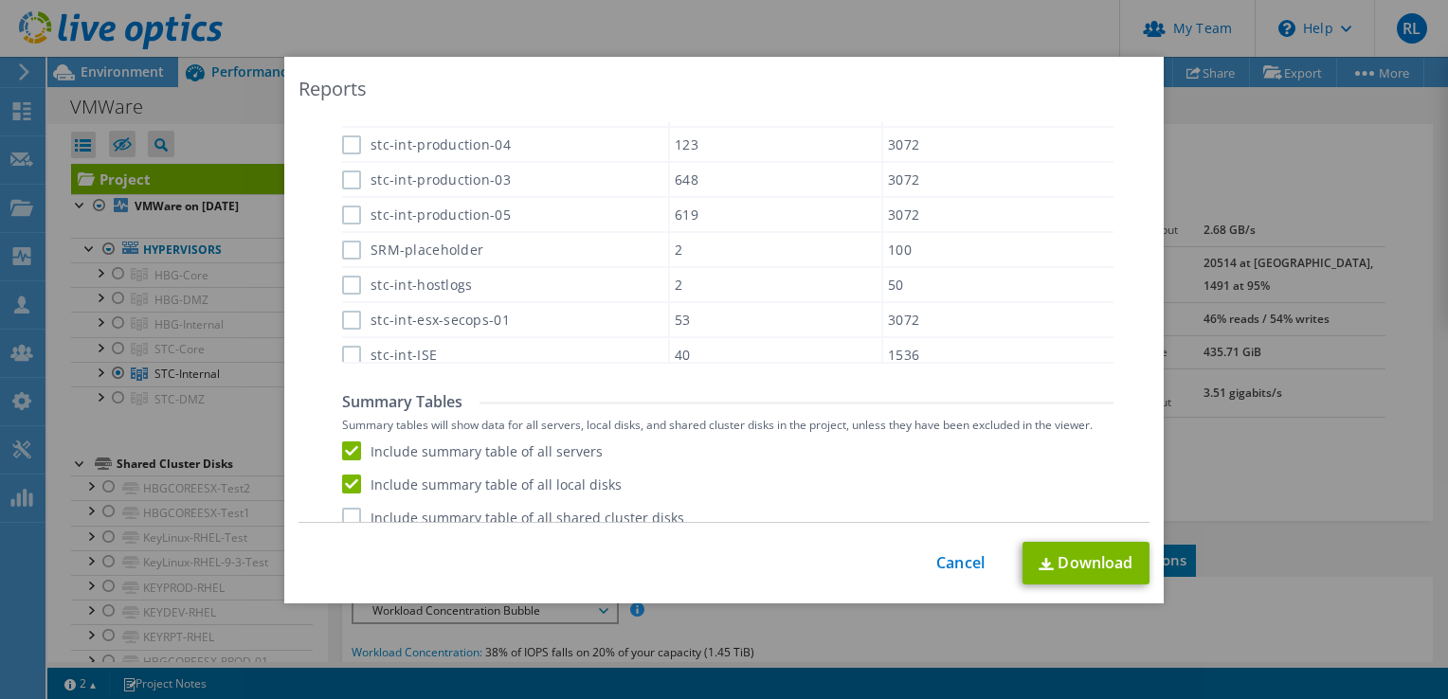
click at [0, 0] on input "Include summary table of all shared cluster disks" at bounding box center [0, 0] width 0 height 0
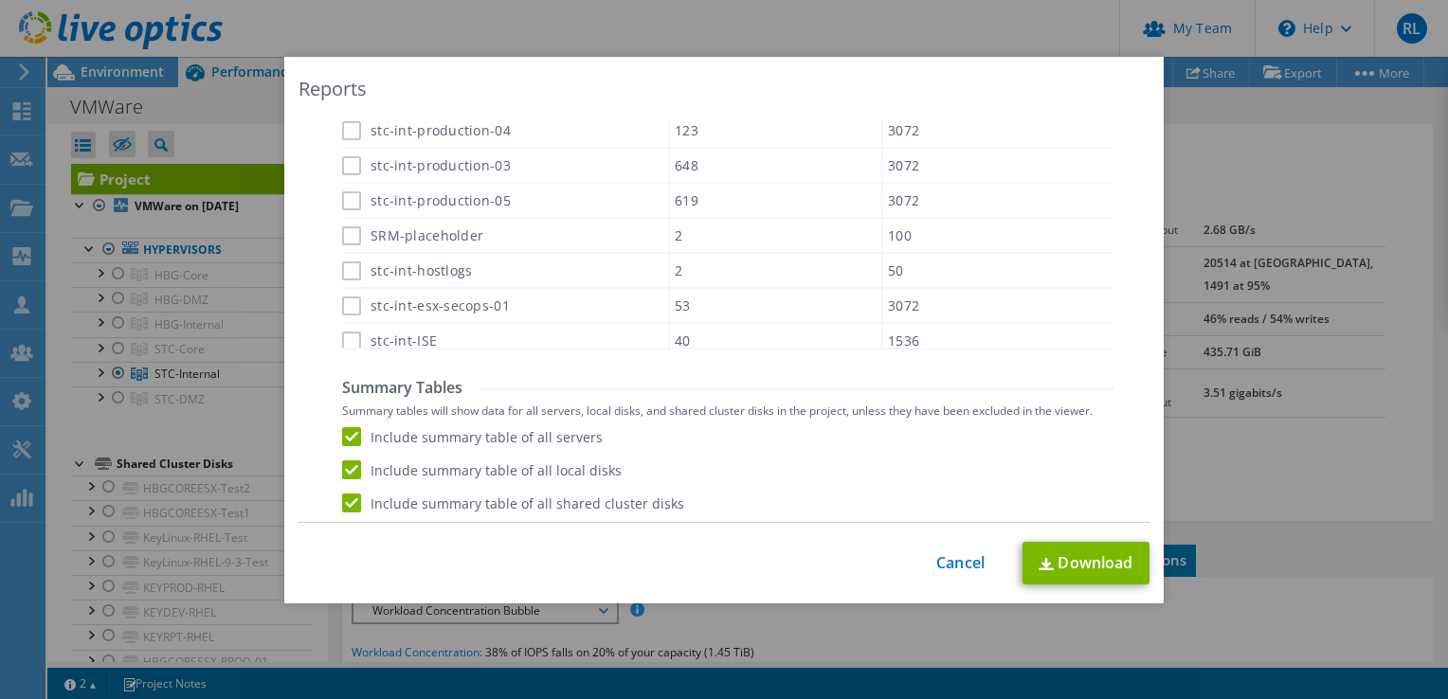
scroll to position [1249, 0]
click at [1085, 559] on link "Download" at bounding box center [1085, 563] width 127 height 43
click at [8, 576] on div "Reports Select Region for Cloud Pricing Asia Pacific ([GEOGRAPHIC_DATA]) [GEOGR…" at bounding box center [724, 349] width 1448 height 585
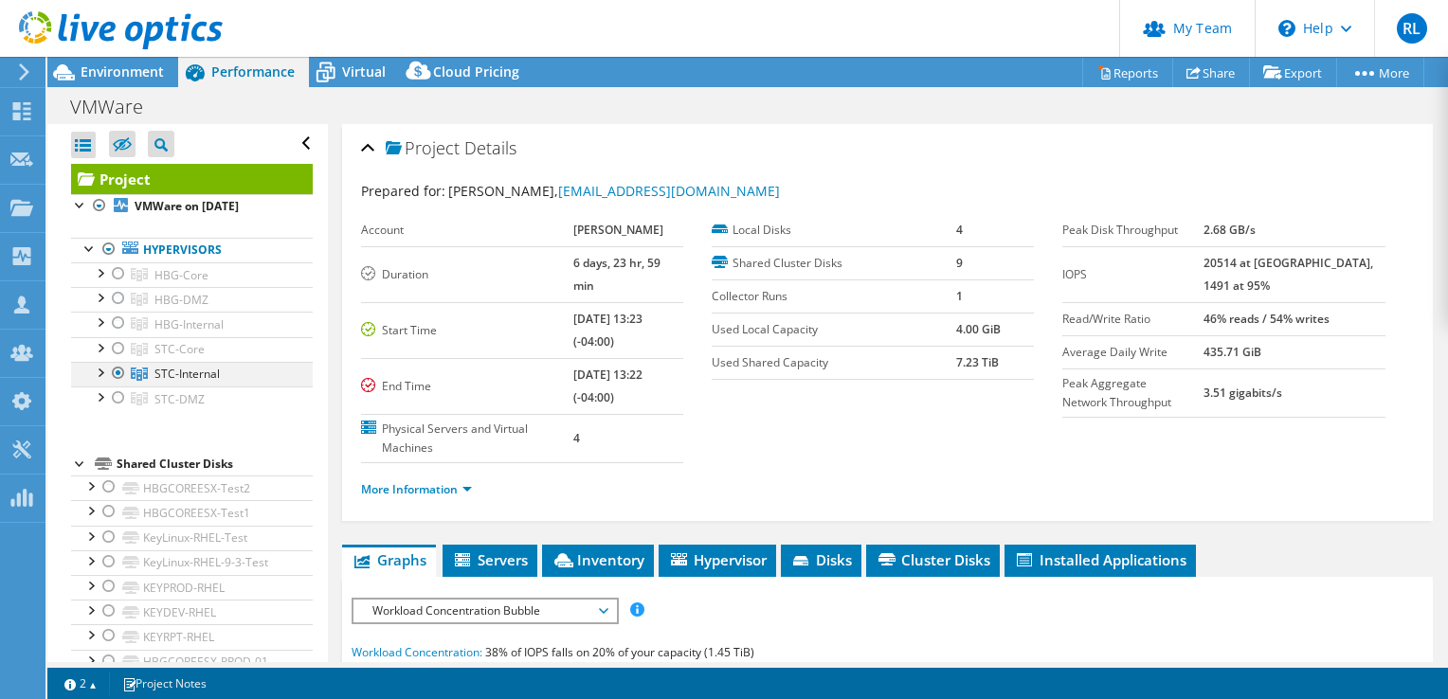
click at [117, 369] on div at bounding box center [118, 373] width 19 height 23
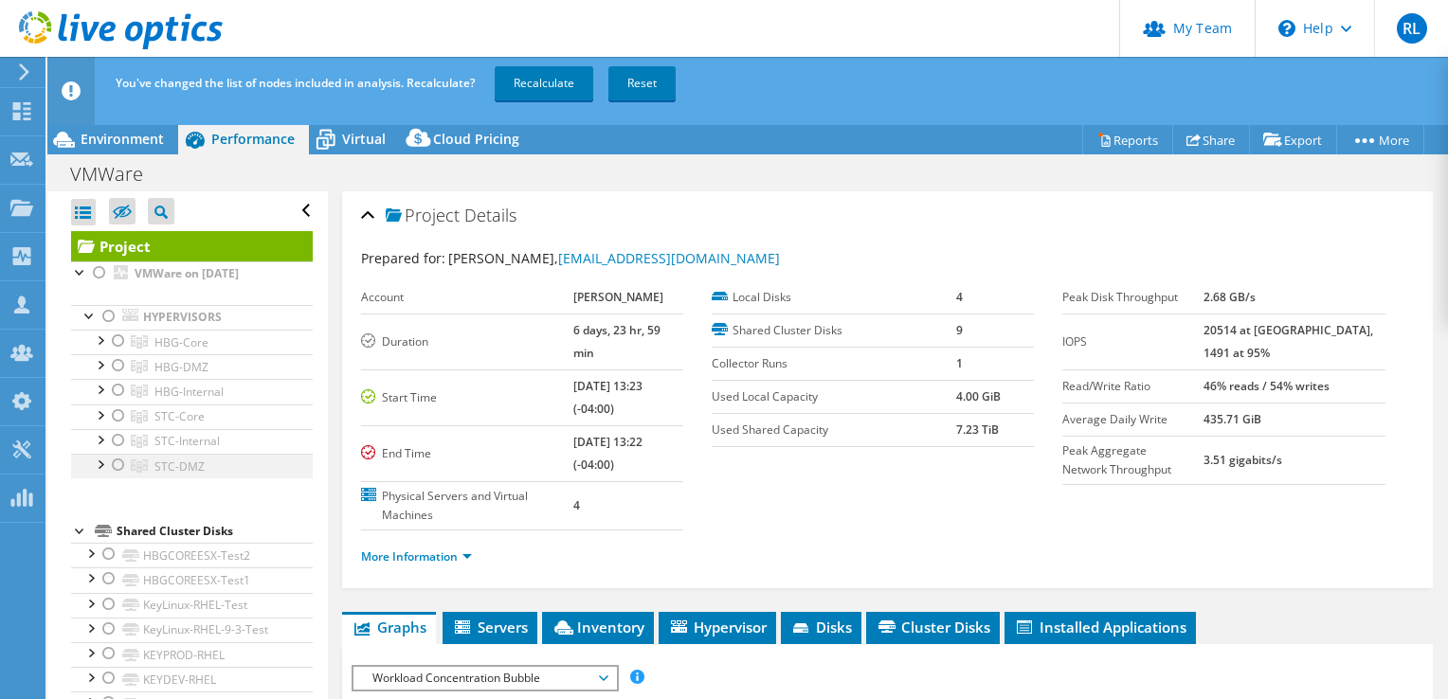
click at [115, 467] on div at bounding box center [118, 465] width 19 height 23
click at [553, 84] on link "Recalculate" at bounding box center [544, 83] width 99 height 34
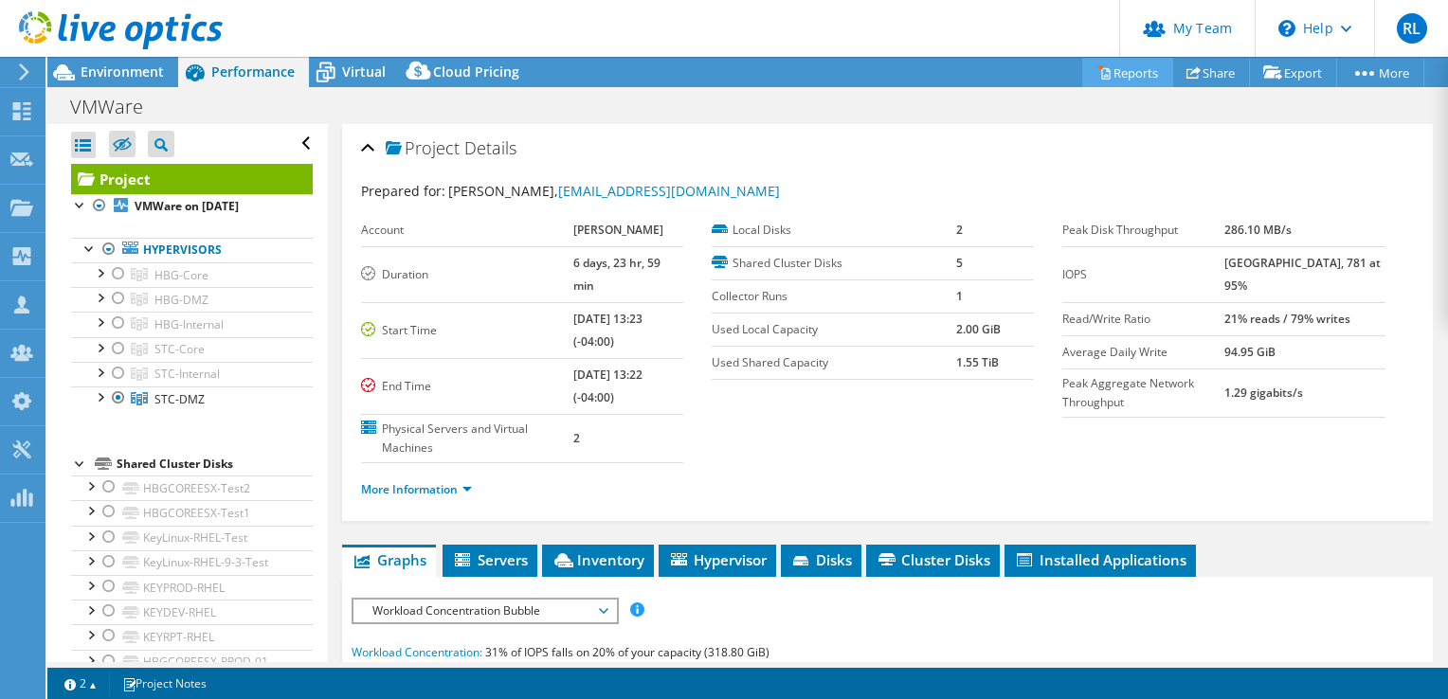
click at [1118, 74] on link "Reports" at bounding box center [1127, 72] width 91 height 29
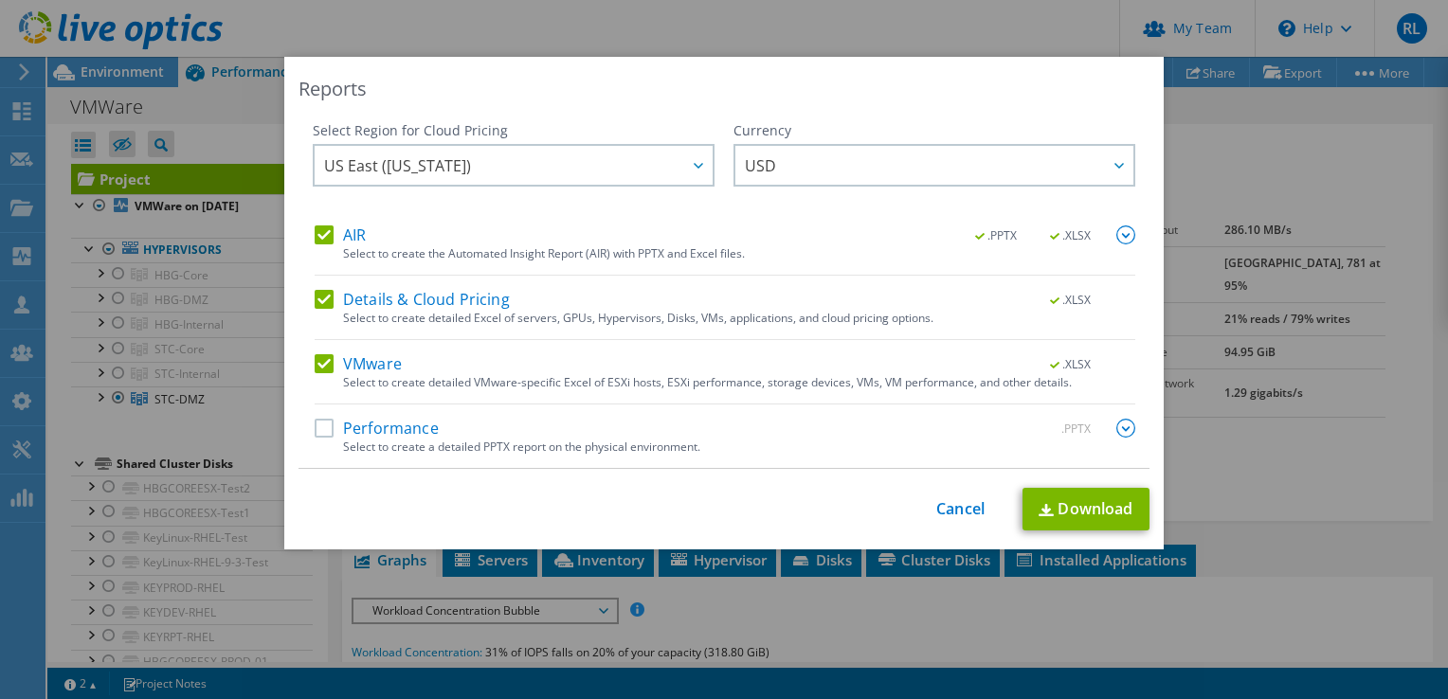
click at [320, 429] on label "Performance" at bounding box center [377, 428] width 124 height 19
click at [0, 0] on input "Performance" at bounding box center [0, 0] width 0 height 0
click at [1118, 430] on img at bounding box center [1125, 428] width 19 height 19
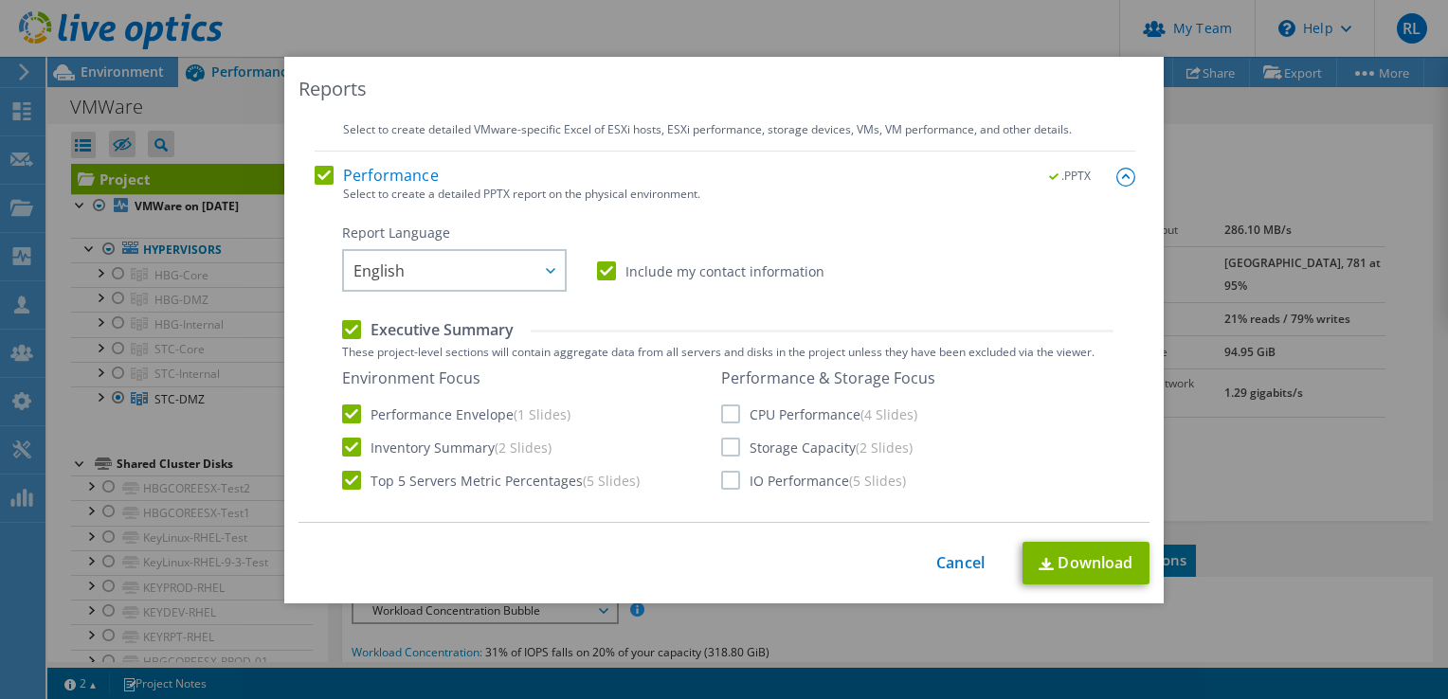
scroll to position [284, 0]
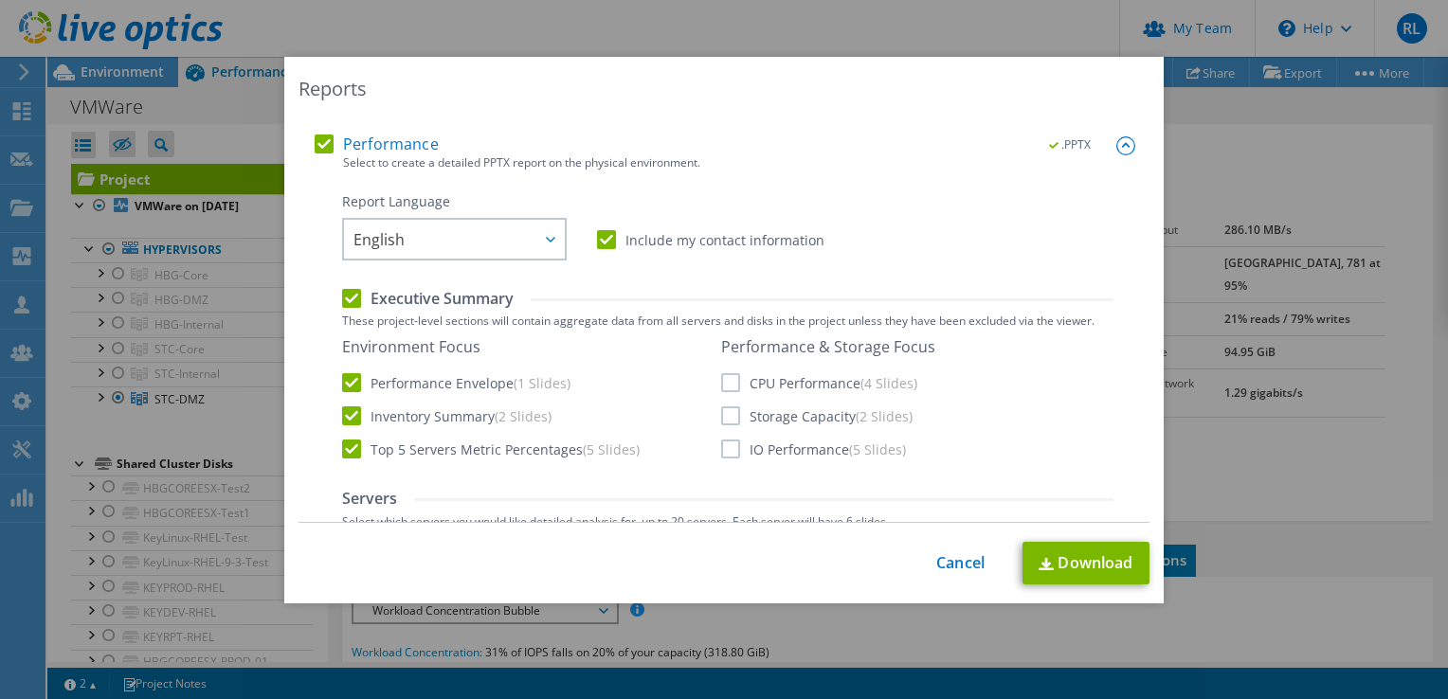
click at [725, 385] on label "CPU Performance (4 Slides)" at bounding box center [819, 382] width 196 height 19
click at [0, 0] on input "CPU Performance (4 Slides)" at bounding box center [0, 0] width 0 height 0
click at [723, 416] on label "Storage Capacity (2 Slides)" at bounding box center [816, 415] width 191 height 19
click at [0, 0] on input "Storage Capacity (2 Slides)" at bounding box center [0, 0] width 0 height 0
click at [721, 455] on label "IO Performance (5 Slides)" at bounding box center [813, 449] width 185 height 19
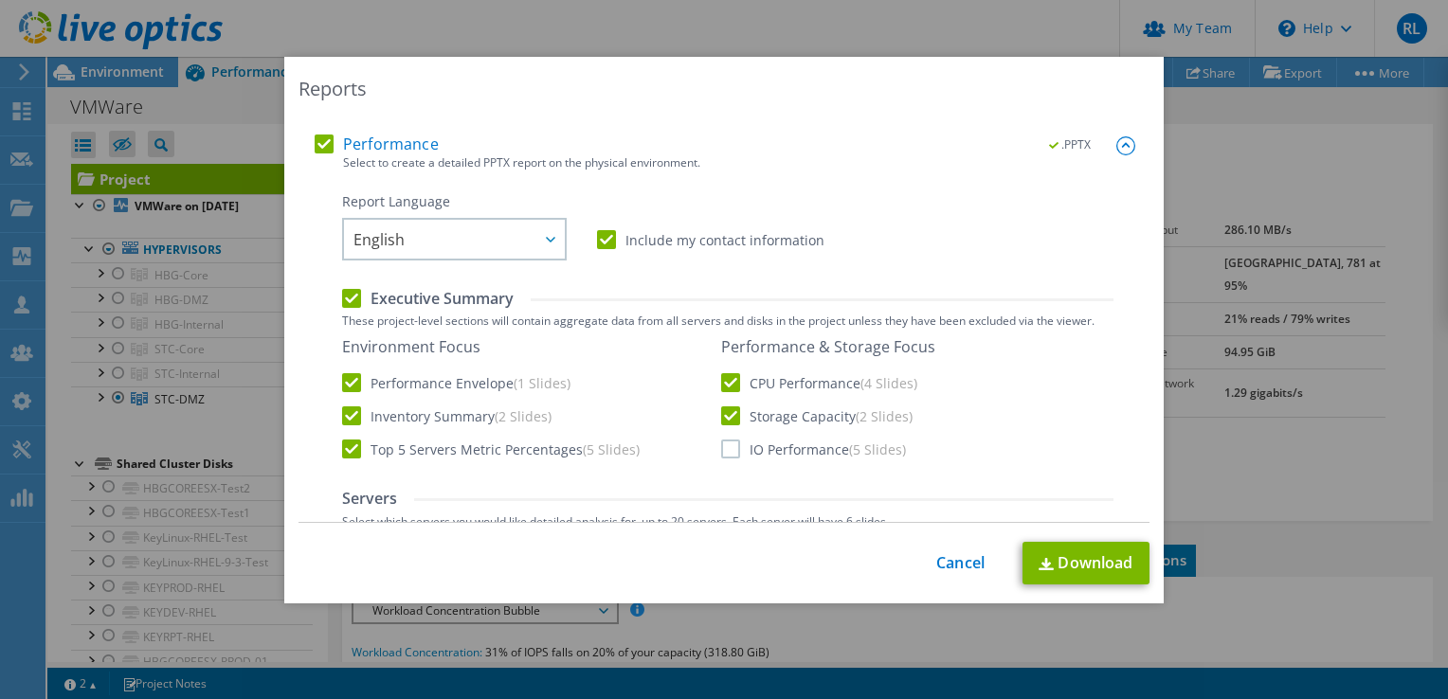
click at [0, 0] on input "IO Performance (5 Slides)" at bounding box center [0, 0] width 0 height 0
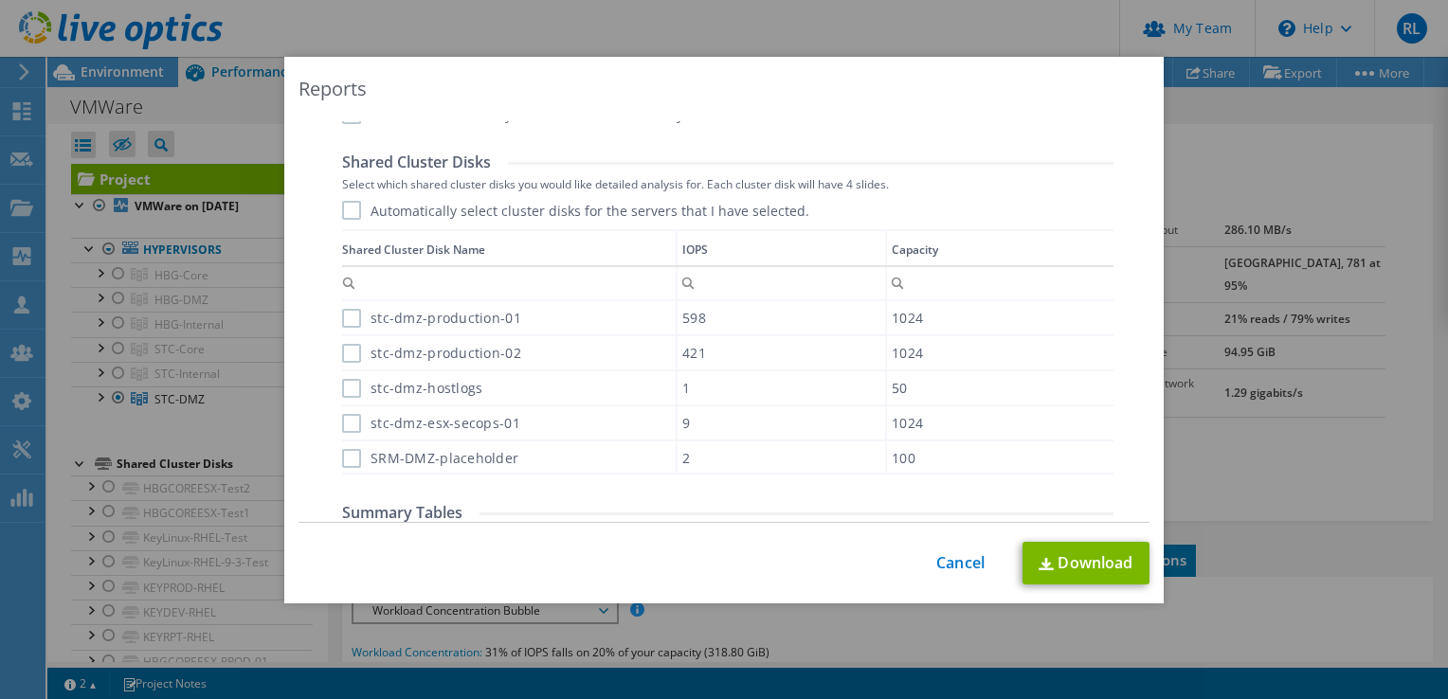
scroll to position [1050, 0]
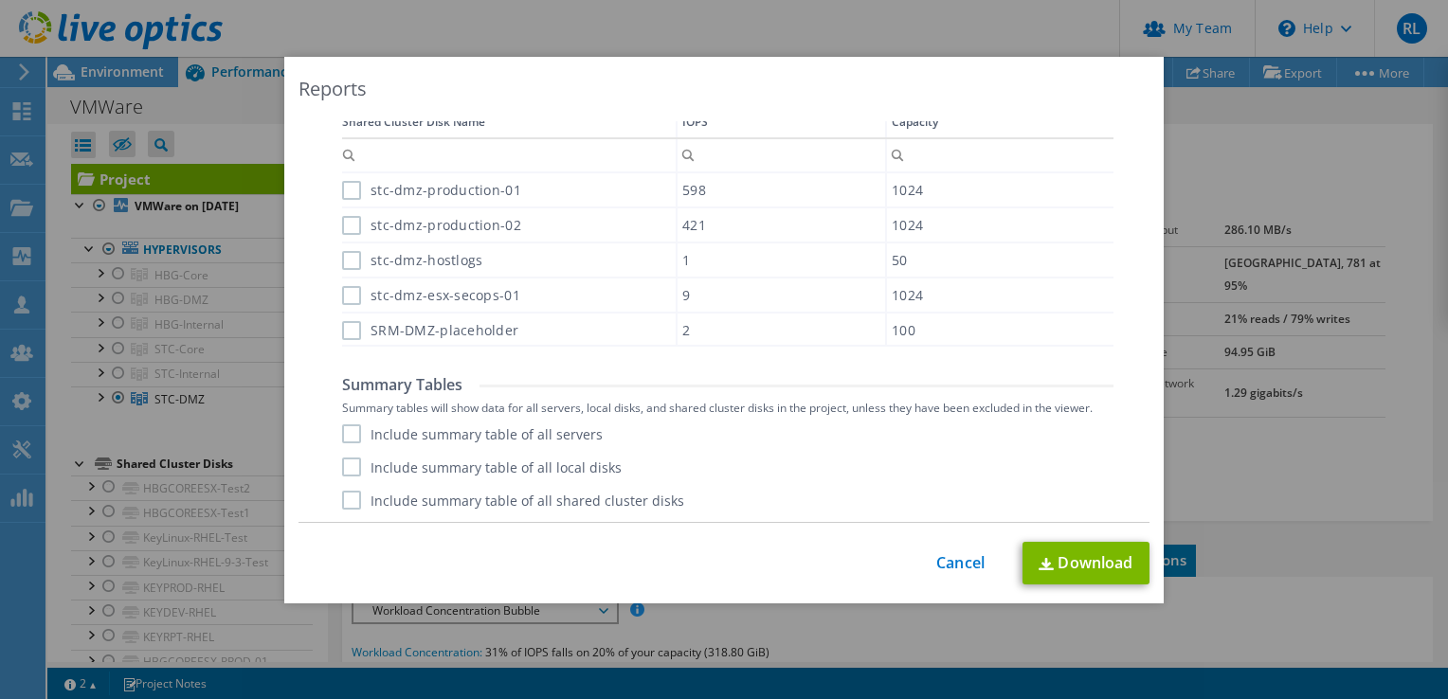
click at [342, 427] on label "Include summary table of all servers" at bounding box center [472, 433] width 261 height 19
click at [0, 0] on input "Include summary table of all servers" at bounding box center [0, 0] width 0 height 0
click at [351, 467] on label "Include summary table of all local disks" at bounding box center [481, 467] width 279 height 19
click at [0, 0] on input "Include summary table of all local disks" at bounding box center [0, 0] width 0 height 0
drag, startPoint x: 353, startPoint y: 494, endPoint x: 372, endPoint y: 498, distance: 19.5
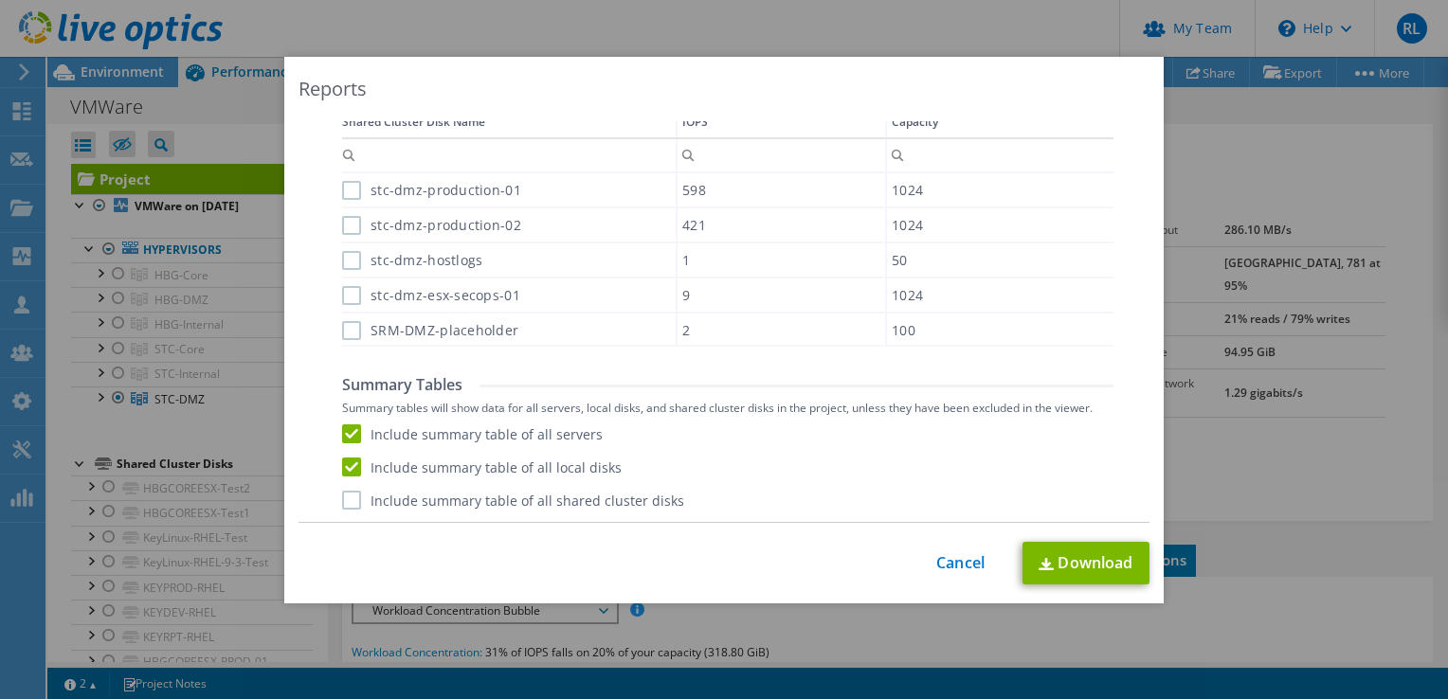
click at [352, 492] on label "Include summary table of all shared cluster disks" at bounding box center [513, 500] width 342 height 19
click at [0, 0] on input "Include summary table of all shared cluster disks" at bounding box center [0, 0] width 0 height 0
click at [1102, 555] on link "Download" at bounding box center [1085, 563] width 127 height 43
click at [9, 609] on div "Reports Select Region for Cloud Pricing Asia Pacific ([GEOGRAPHIC_DATA]) [GEOGR…" at bounding box center [724, 349] width 1448 height 585
